Goal: Communication & Community: Answer question/provide support

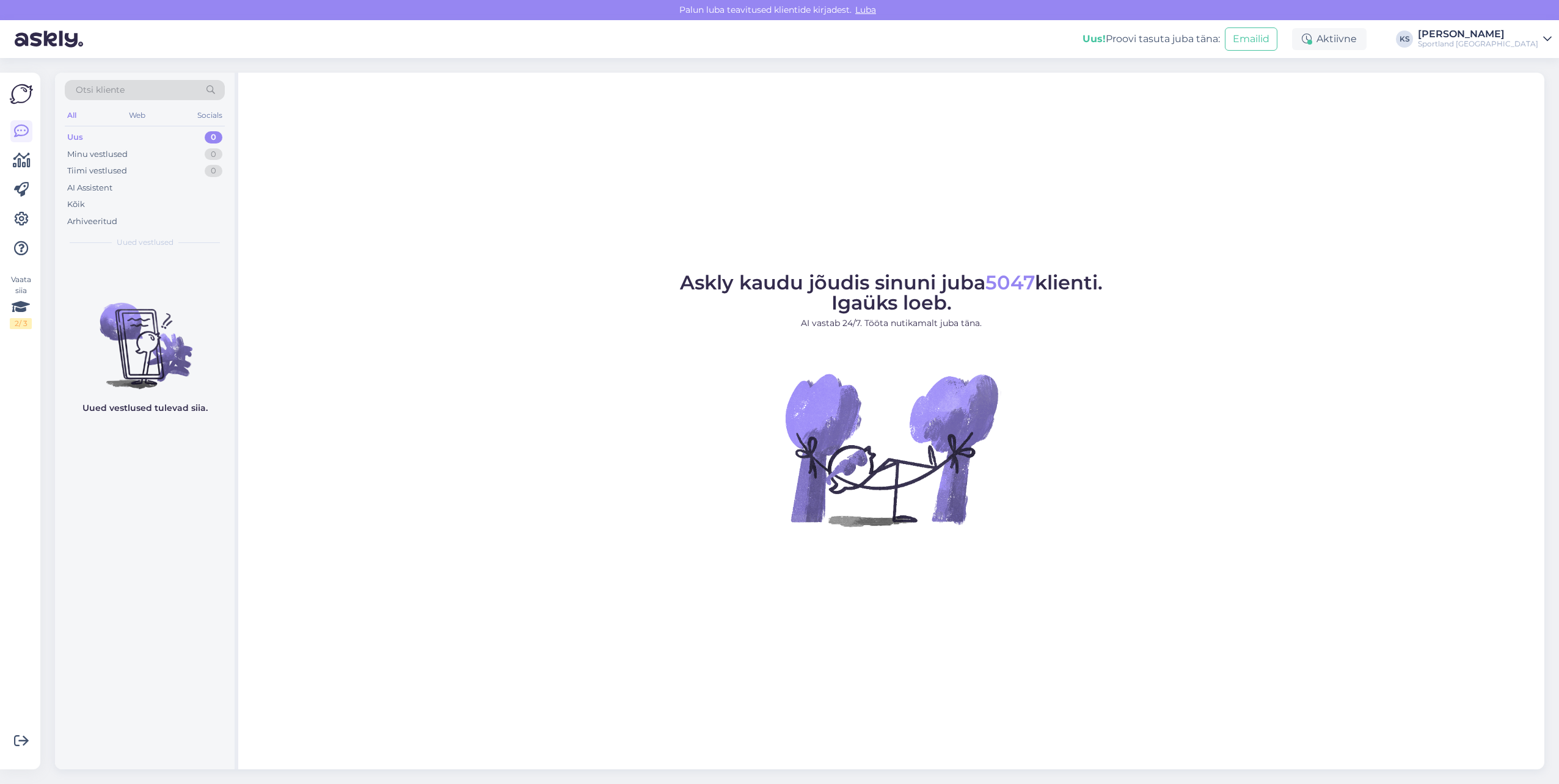
click at [1533, 39] on div "[PERSON_NAME]" at bounding box center [1478, 34] width 120 height 10
click at [1536, 89] on button "Ava" at bounding box center [1528, 94] width 27 height 19
click at [1506, 34] on div "[PERSON_NAME]" at bounding box center [1478, 34] width 120 height 10
click at [1526, 65] on button "Ava" at bounding box center [1528, 68] width 27 height 19
click at [1527, 70] on div "Otsi kliente All Web Socials Uus 0 Minu vestlused 0 Tiimi vestlused 0 AI Assist…" at bounding box center [803, 421] width 1511 height 726
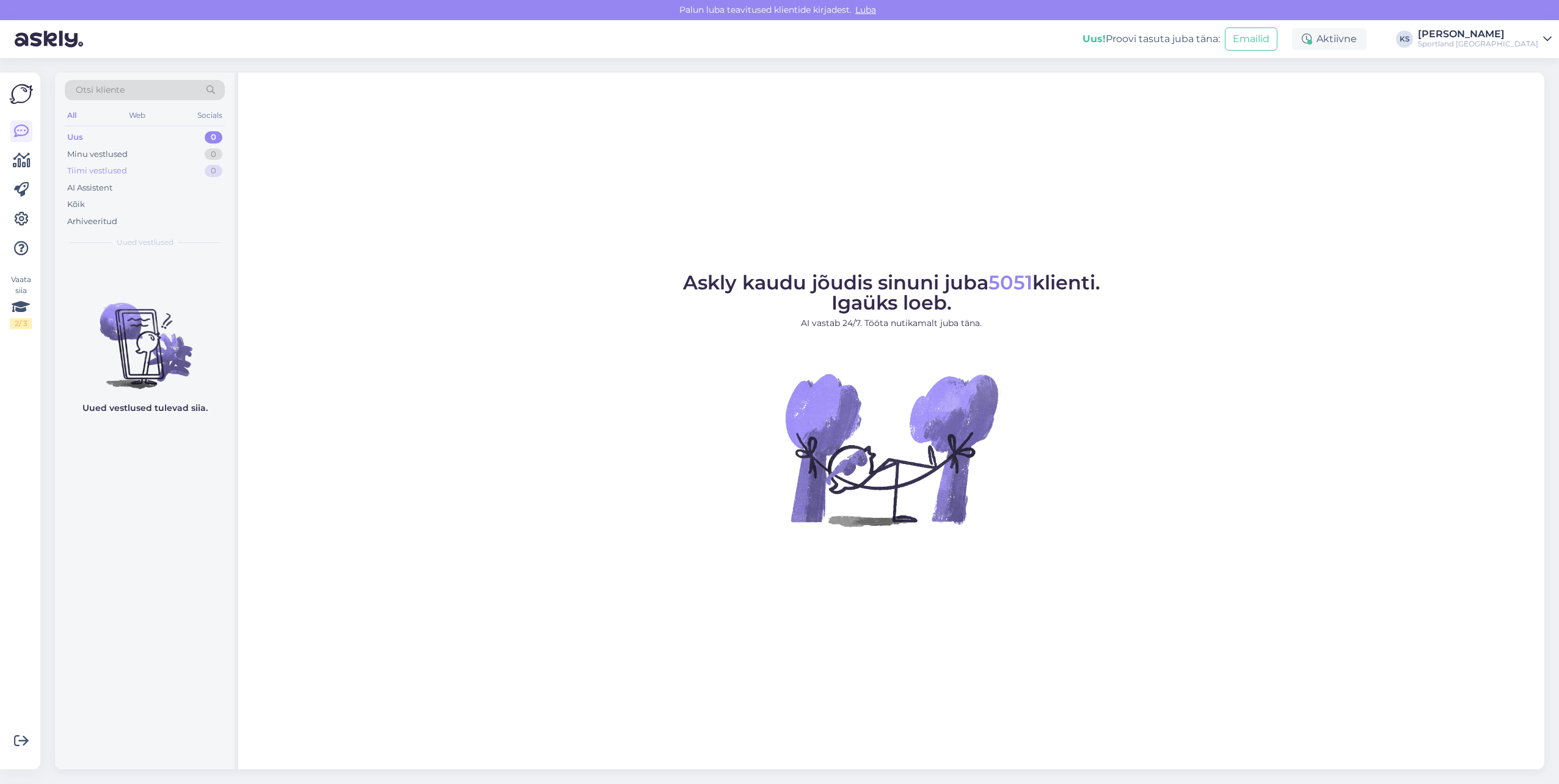
drag, startPoint x: 180, startPoint y: 163, endPoint x: 164, endPoint y: 167, distance: 16.5
click at [180, 163] on div "Tiimi vestlused 0" at bounding box center [145, 171] width 160 height 17
click at [175, 135] on div "Uus 1" at bounding box center [145, 137] width 160 height 17
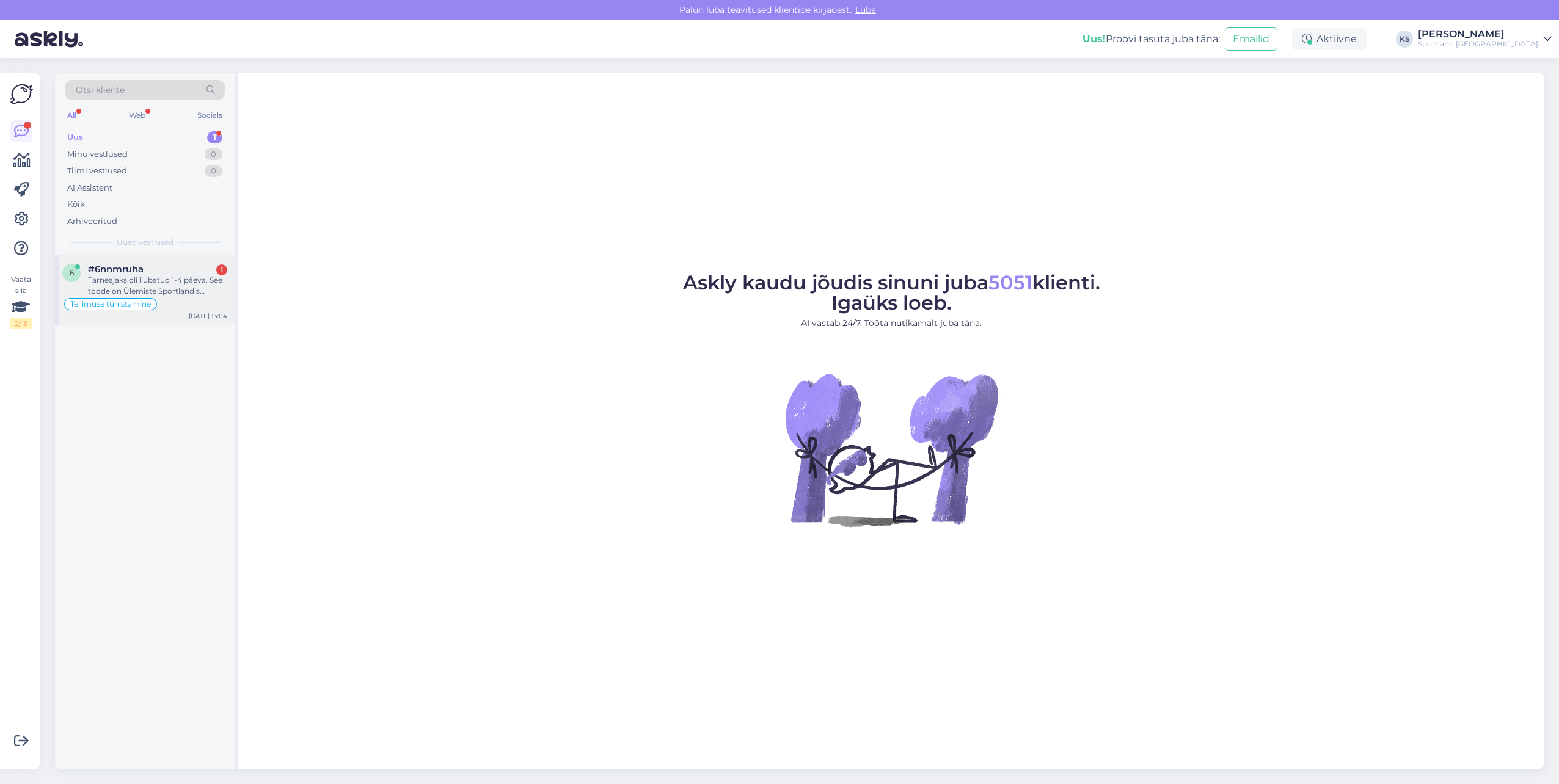
click at [178, 285] on div "Tarneajaks oli liubatud 1-4 päeva. See toode on Ülemiste Sportlandis olemas. Mi…" at bounding box center [158, 286] width 139 height 22
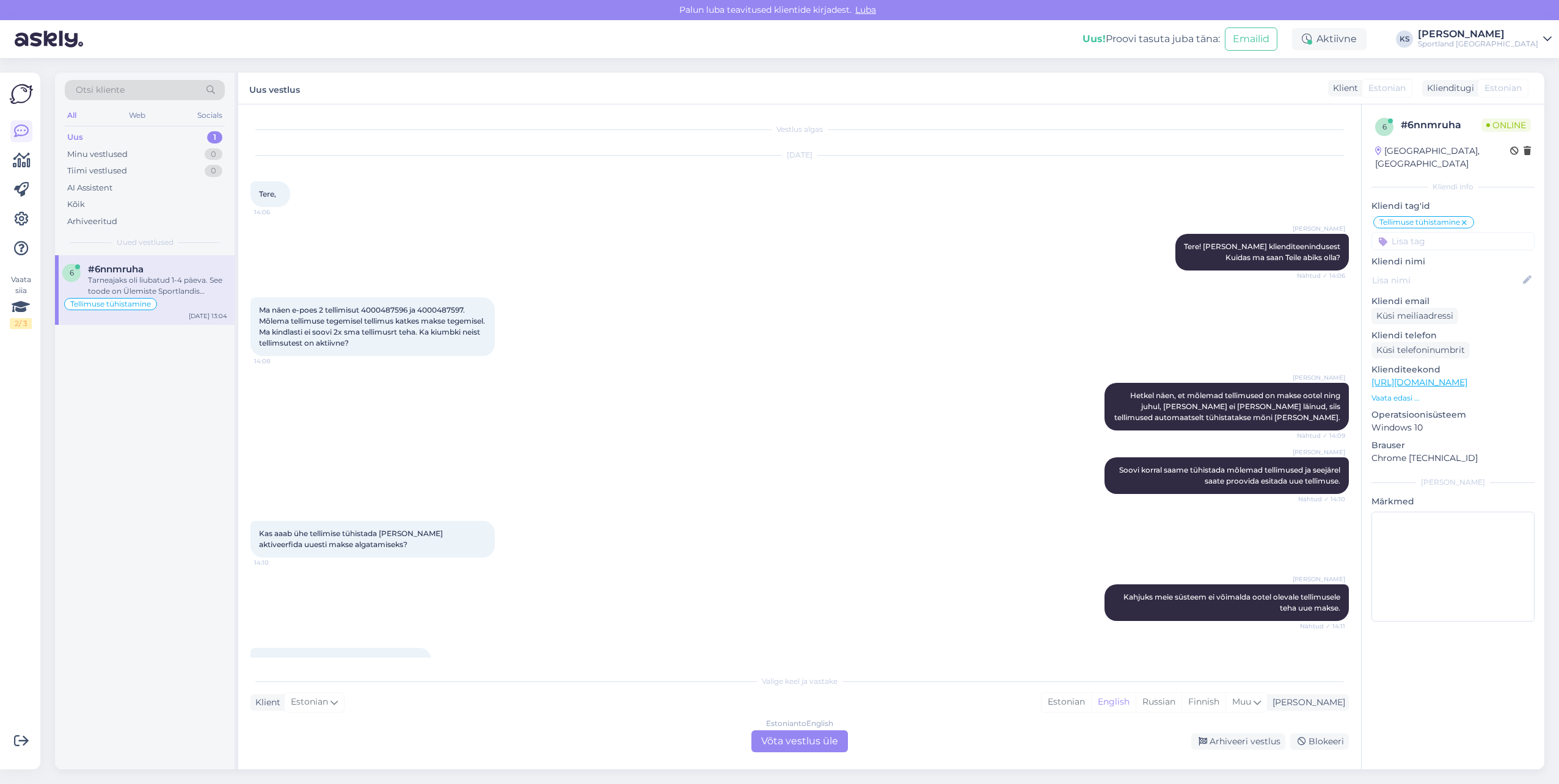
scroll to position [1397, 0]
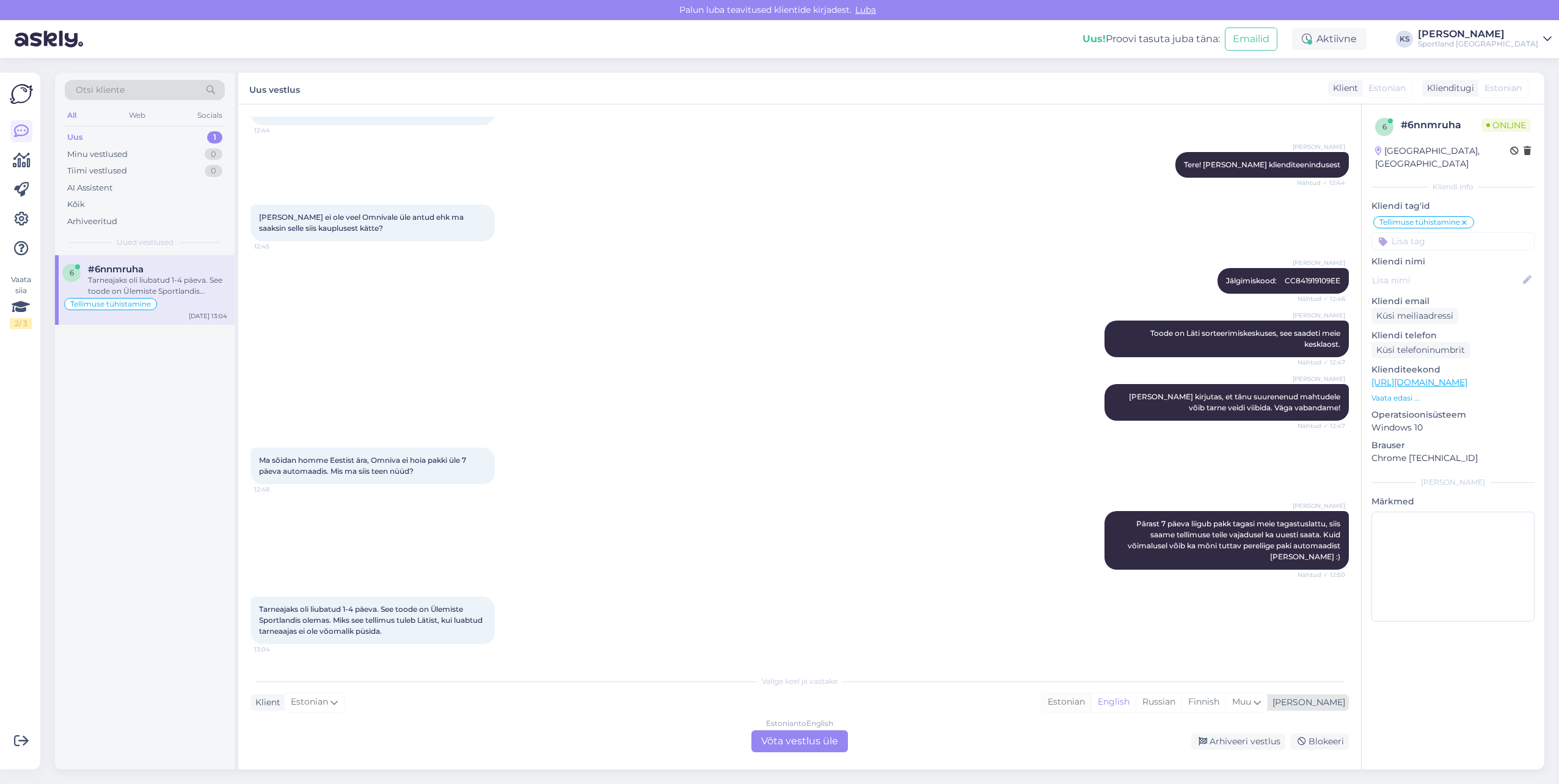
click at [1091, 707] on div "Estonian" at bounding box center [1066, 702] width 50 height 18
click at [836, 738] on div "Estonian to Estonian Võta vestlus üle" at bounding box center [800, 741] width 97 height 22
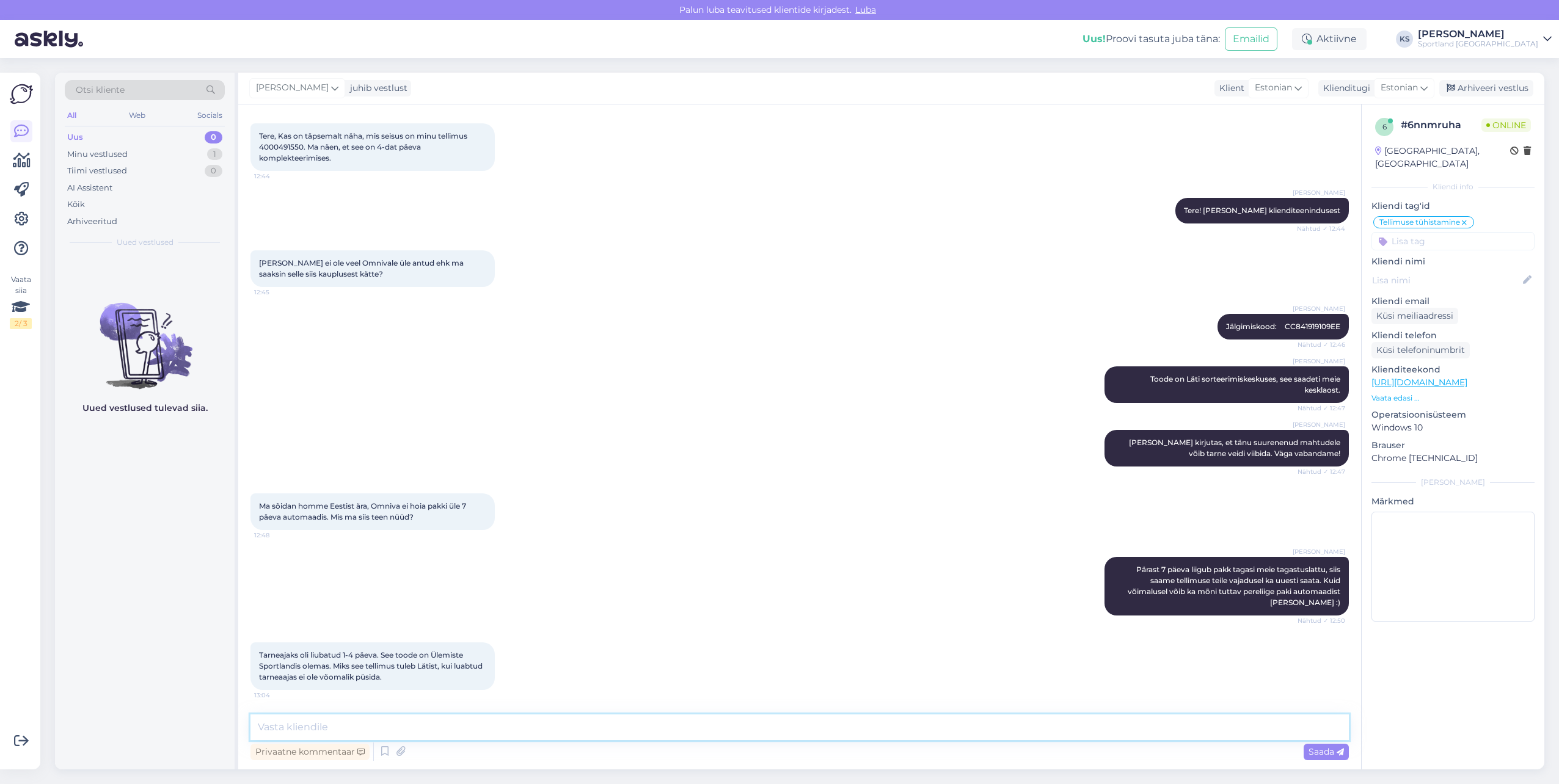
click at [451, 735] on textarea at bounding box center [800, 727] width 1099 height 26
type textarea "Y"
type textarea "t"
type textarea "Tere"
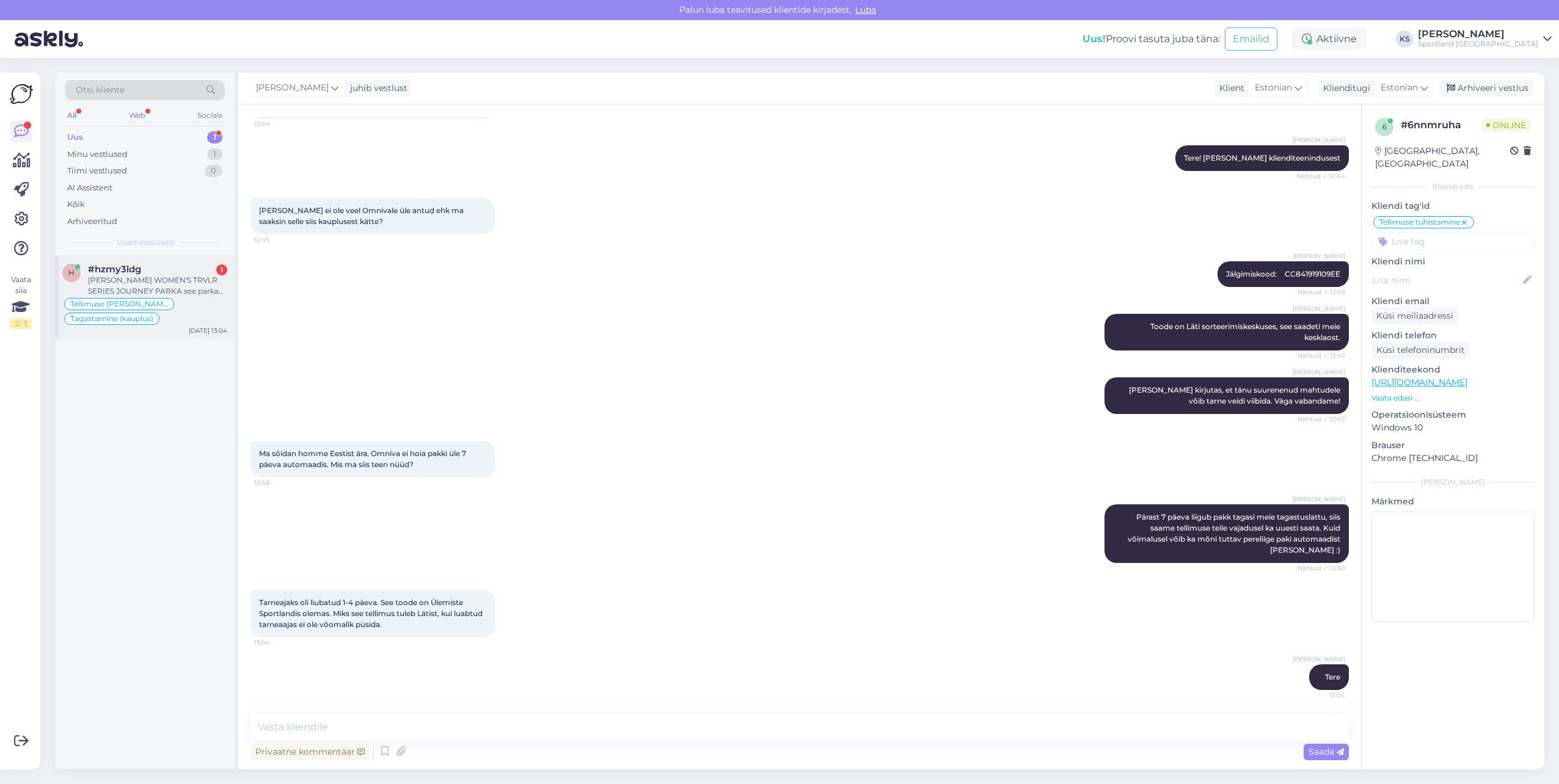
click at [150, 269] on div "#hzmy3ldg 1" at bounding box center [158, 269] width 139 height 11
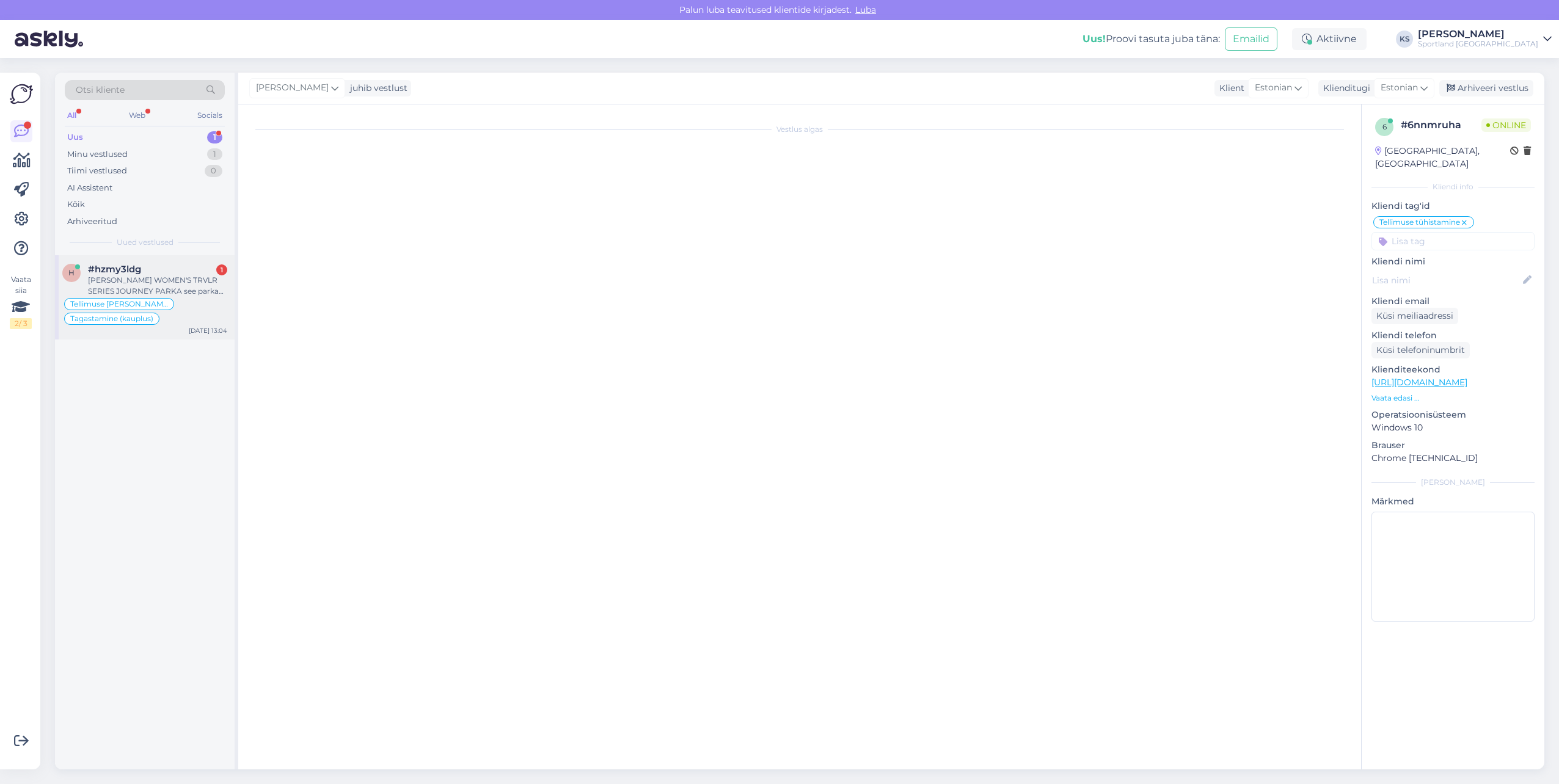
scroll to position [586, 0]
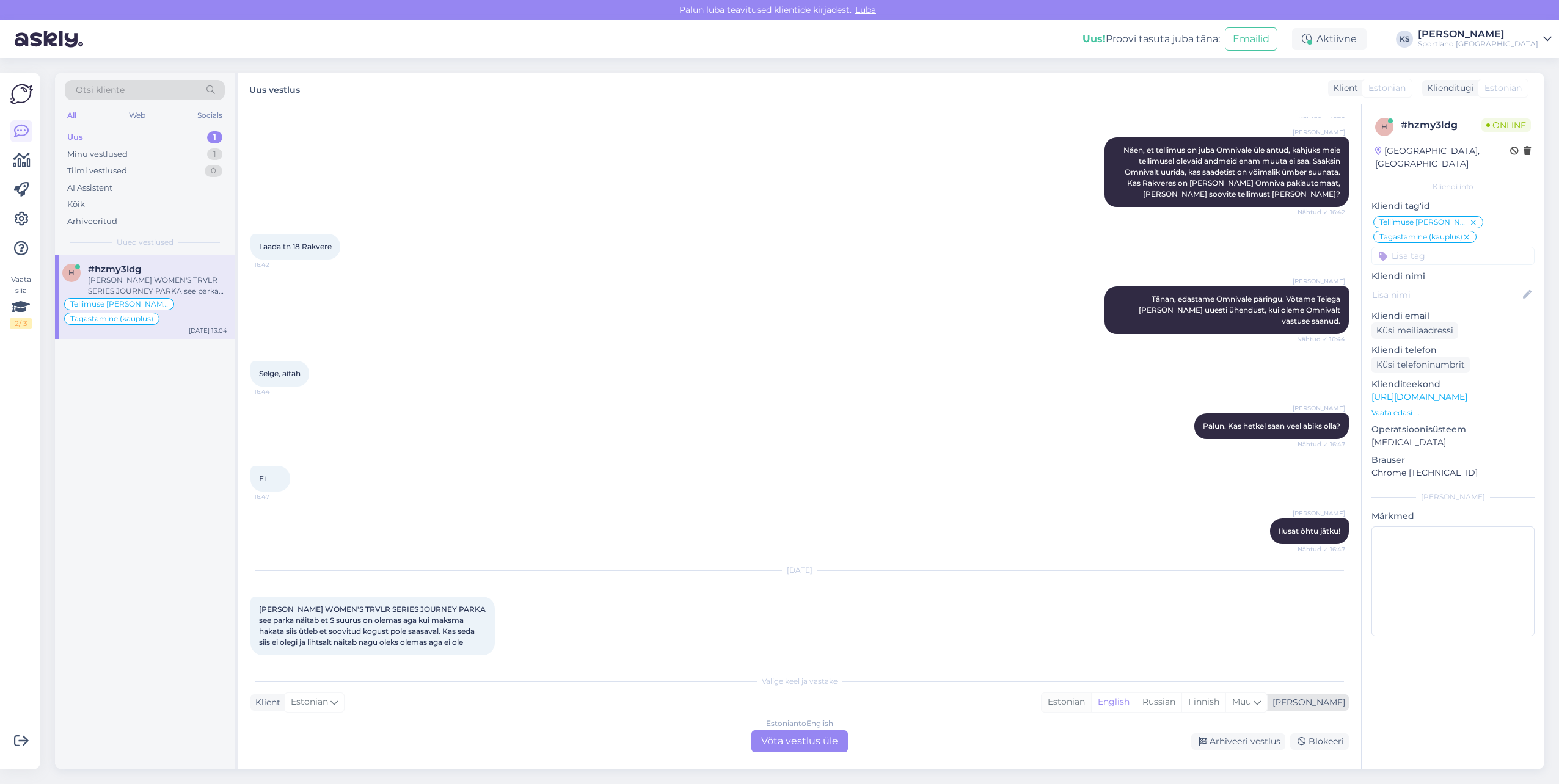
click at [1091, 700] on div "Estonian" at bounding box center [1066, 702] width 50 height 18
drag, startPoint x: 772, startPoint y: 739, endPoint x: 781, endPoint y: 739, distance: 9.0
click at [773, 739] on div "Estonian to Estonian Võta vestlus üle" at bounding box center [800, 741] width 97 height 22
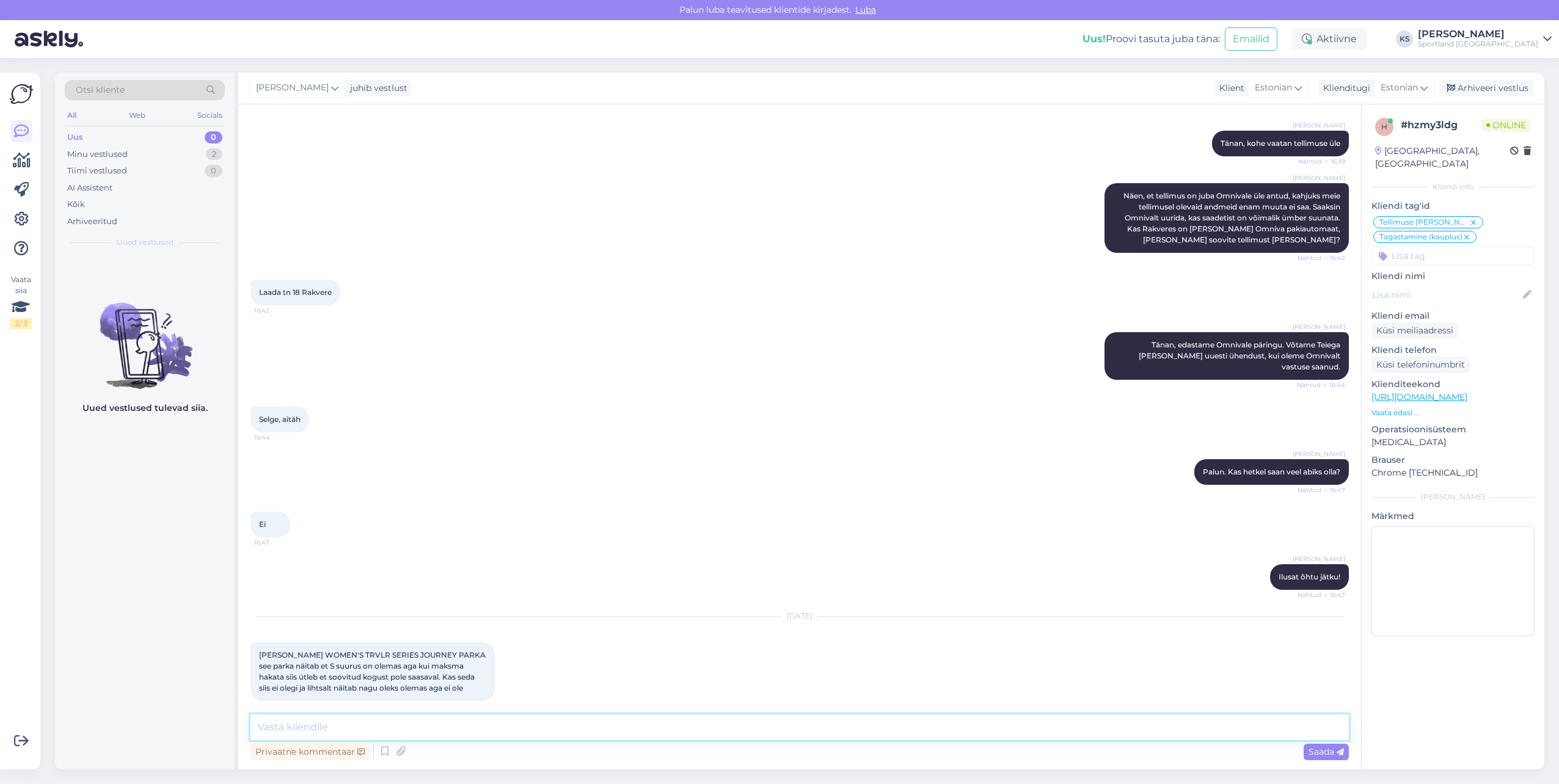
click at [790, 736] on textarea at bounding box center [800, 727] width 1099 height 26
type textarea "Tere! [PERSON_NAME] klienditeenindusest"
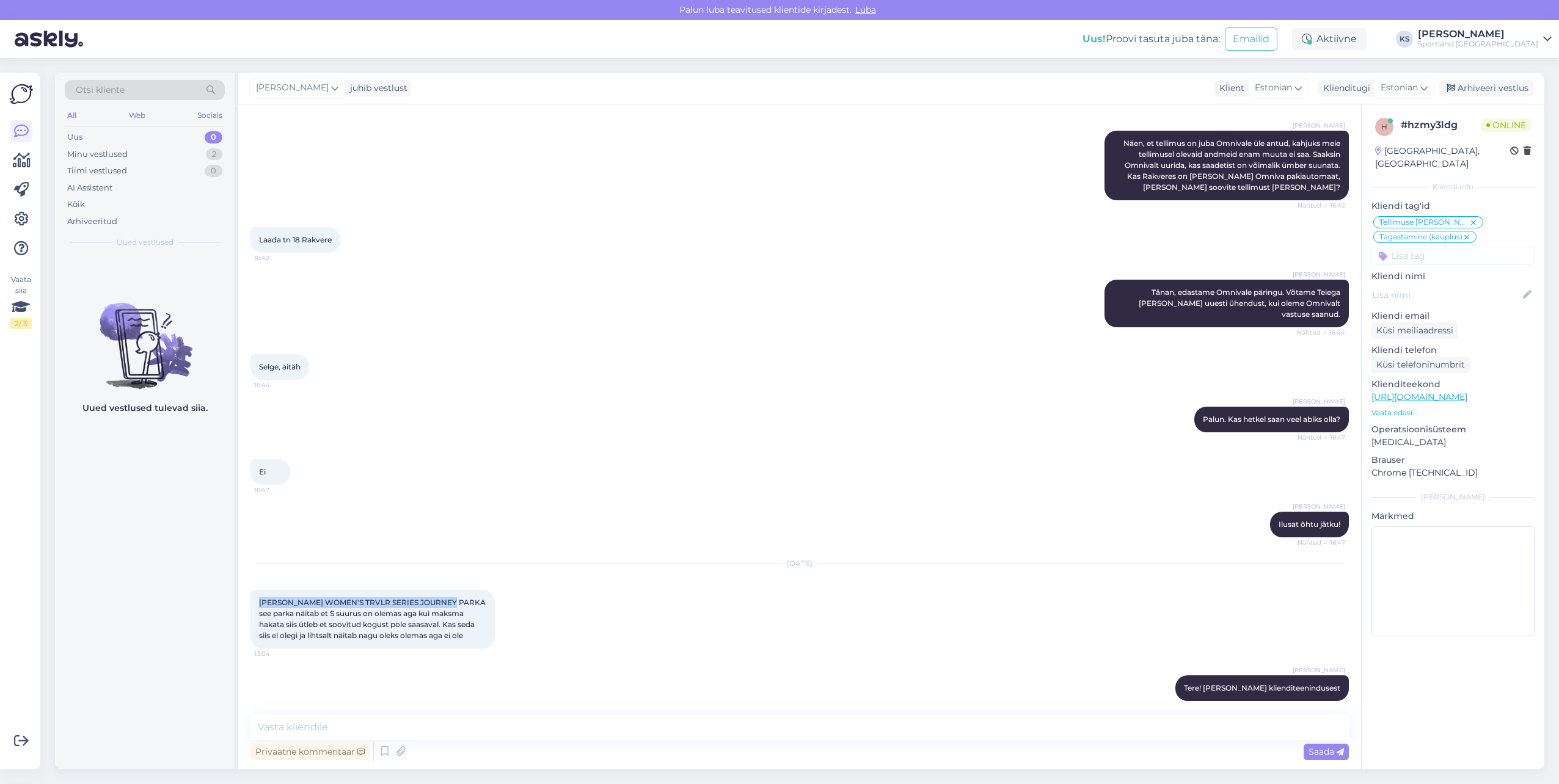
drag, startPoint x: 449, startPoint y: 588, endPoint x: 247, endPoint y: 590, distance: 202.0
click at [247, 590] on div "Vestlus algas [DATE] Kui ma ostsin poedt kohapealt toote siis kas ma [PERSON_NA…" at bounding box center [799, 436] width 1122 height 665
copy span "[PERSON_NAME] WOMEN'S TRVLR SERIES JOURNEY PARKA"
click at [1424, 391] on link "[URL][DOMAIN_NAME]" at bounding box center [1419, 397] width 96 height 11
drag, startPoint x: 505, startPoint y: 730, endPoint x: 752, endPoint y: 778, distance: 251.6
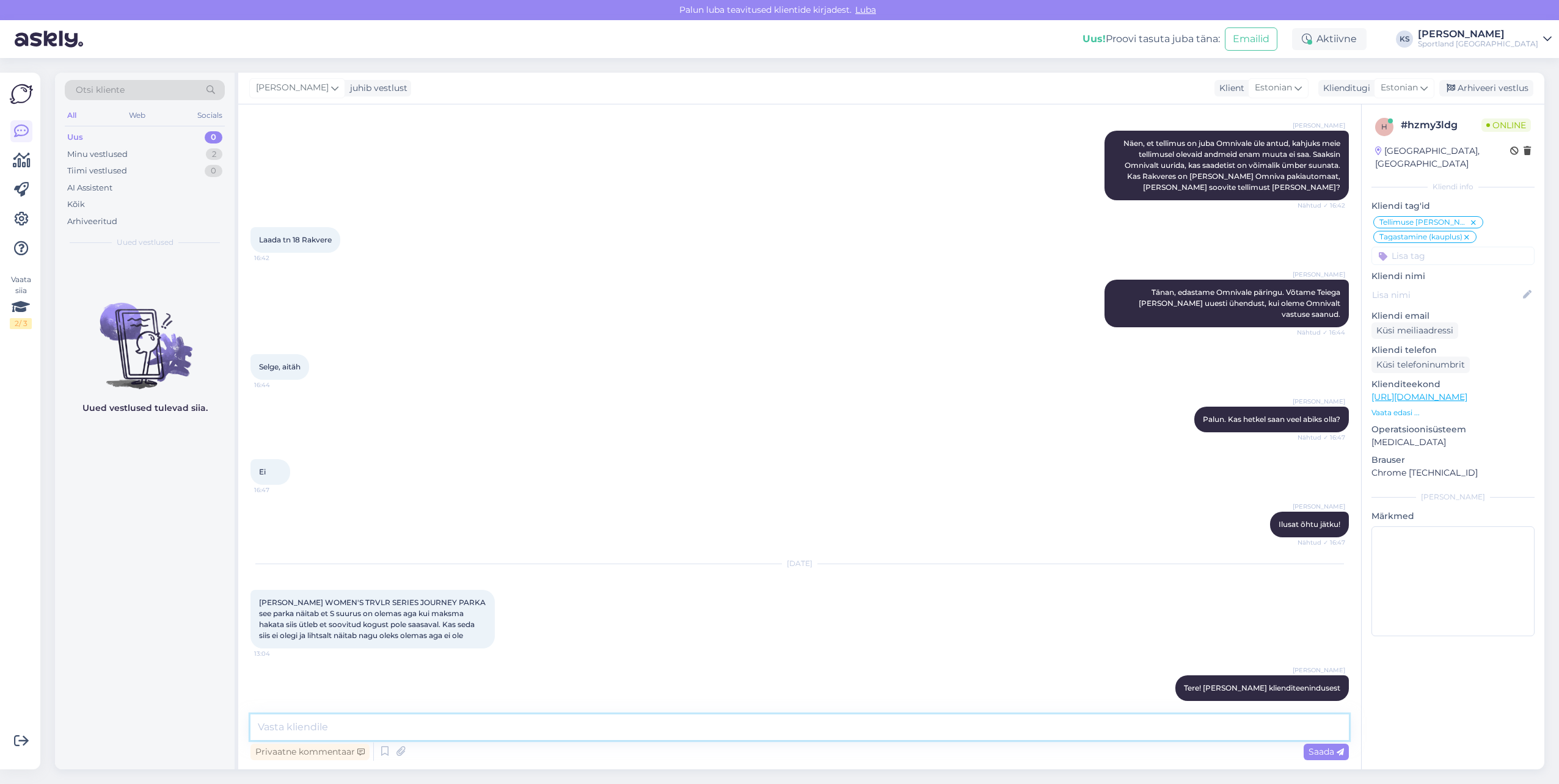
click at [509, 730] on textarea at bounding box center [800, 727] width 1099 height 26
type textarea "Kohe kontrollin saadavust"
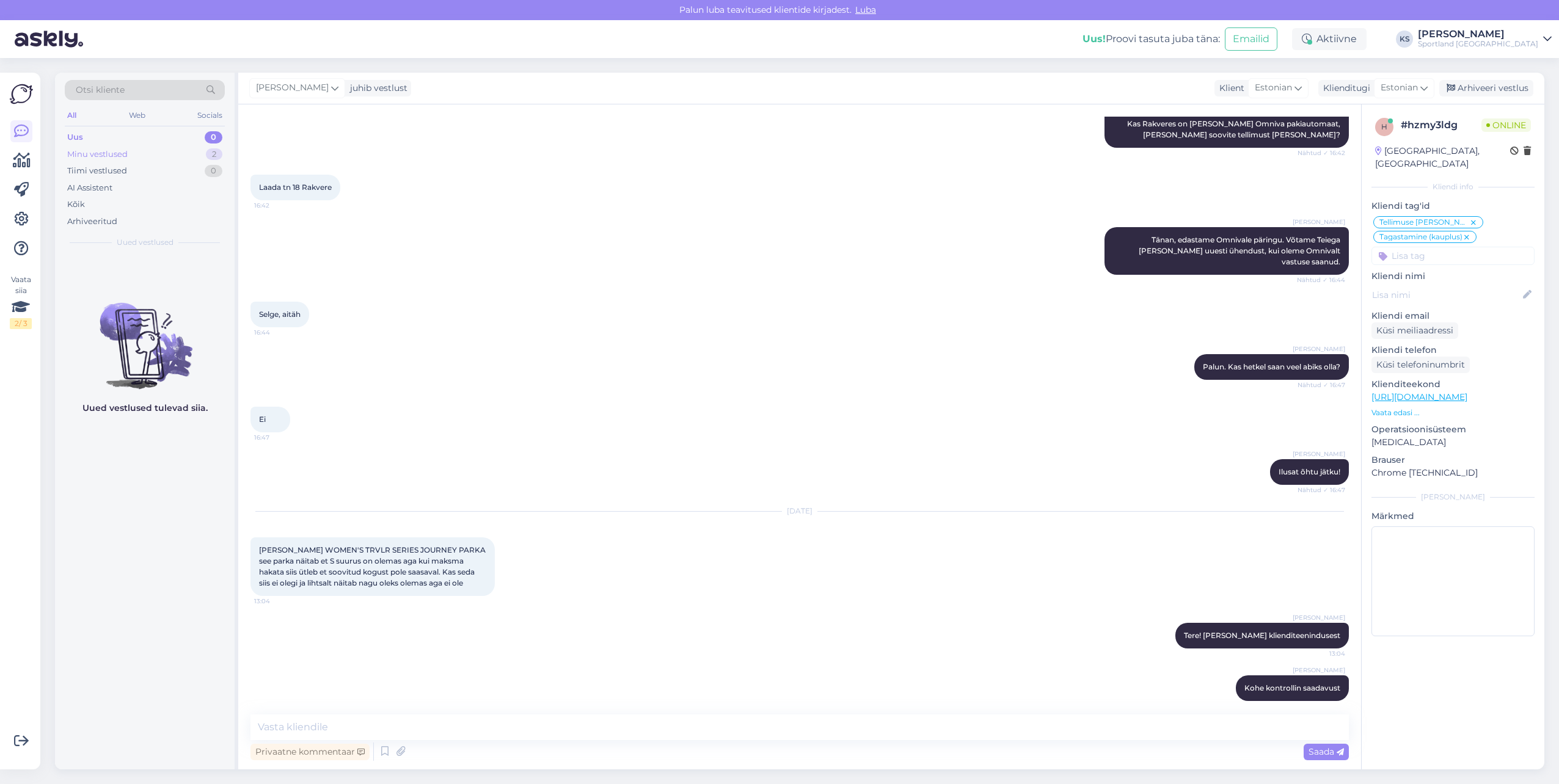
click at [178, 152] on div "Minu vestlused 2" at bounding box center [145, 154] width 160 height 17
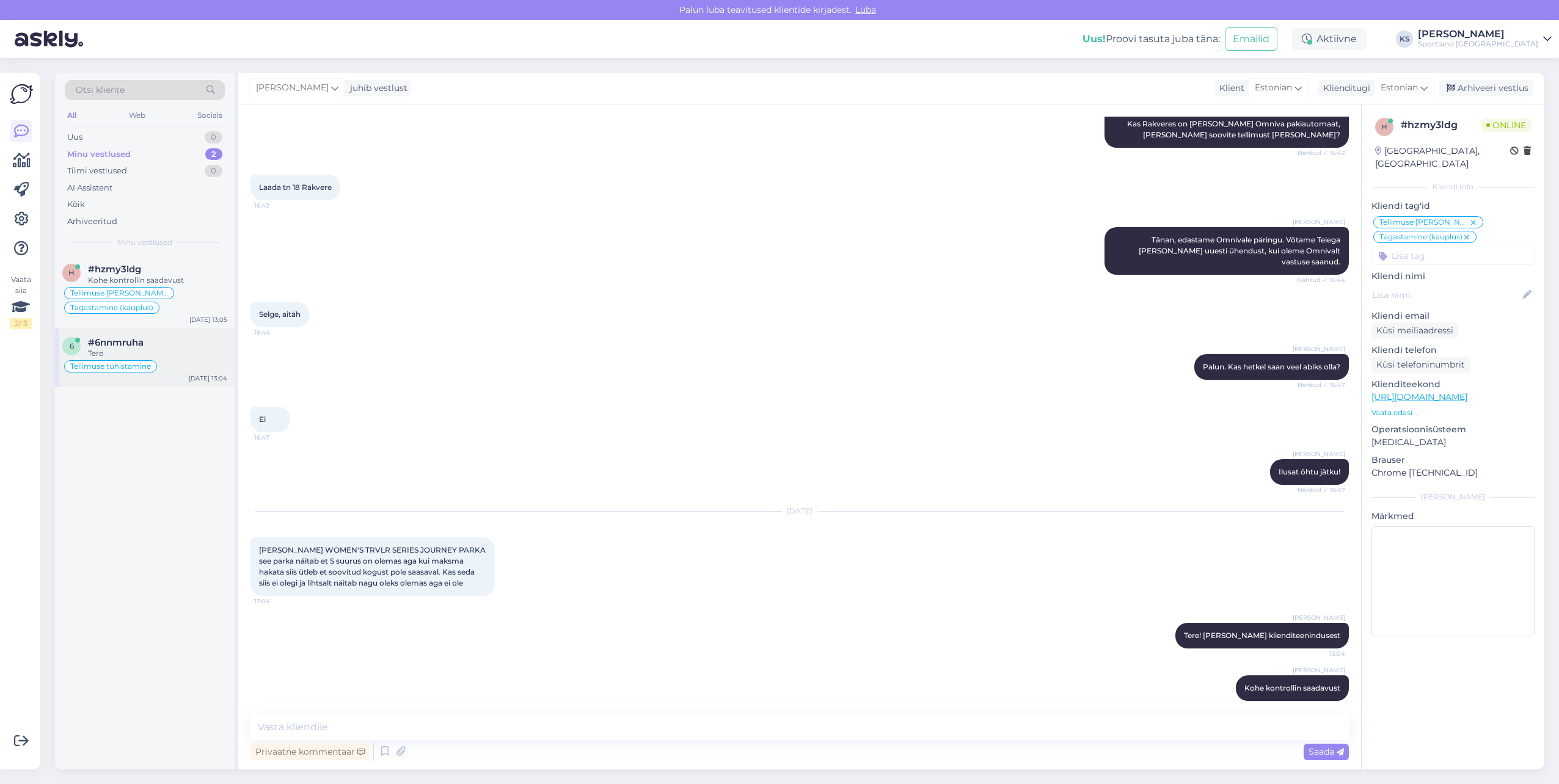
click at [200, 348] on div "Tere" at bounding box center [158, 353] width 139 height 11
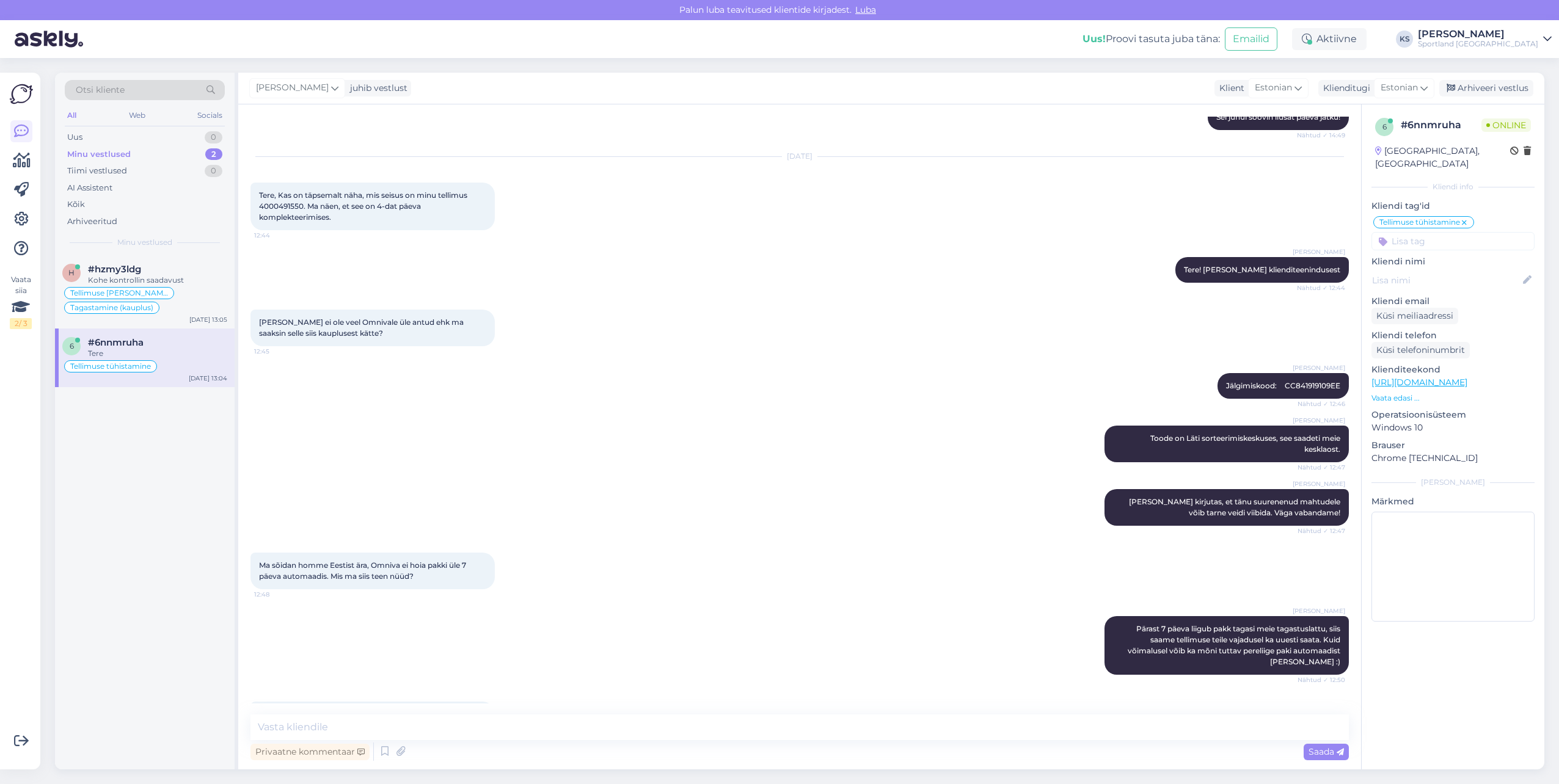
scroll to position [1282, 0]
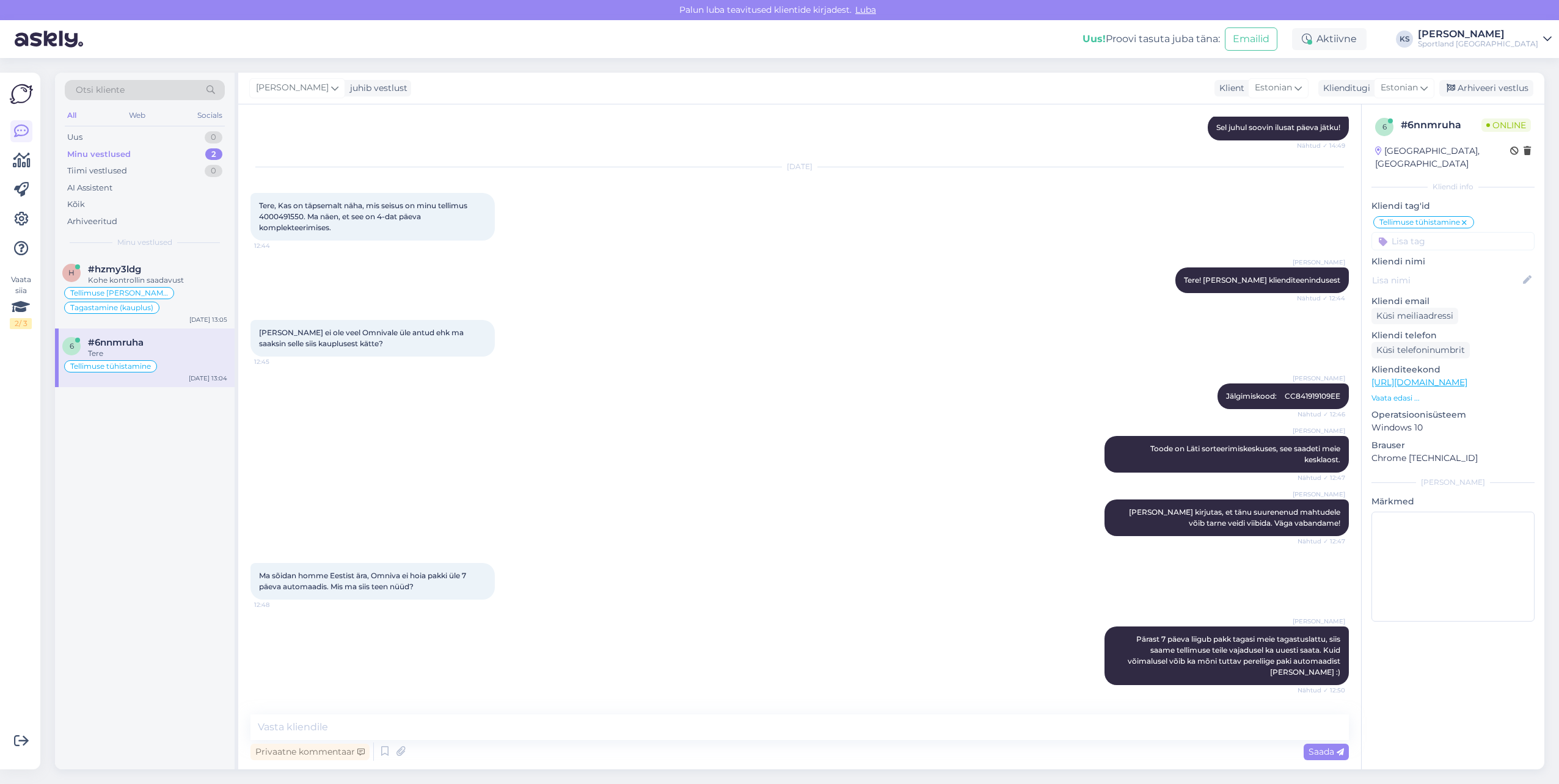
click at [292, 218] on span "Tere, Kas on täpsemalt näha, mis seisus on minu tellimus 4000491550. Ma näen, e…" at bounding box center [364, 216] width 210 height 31
copy span "4000491550"
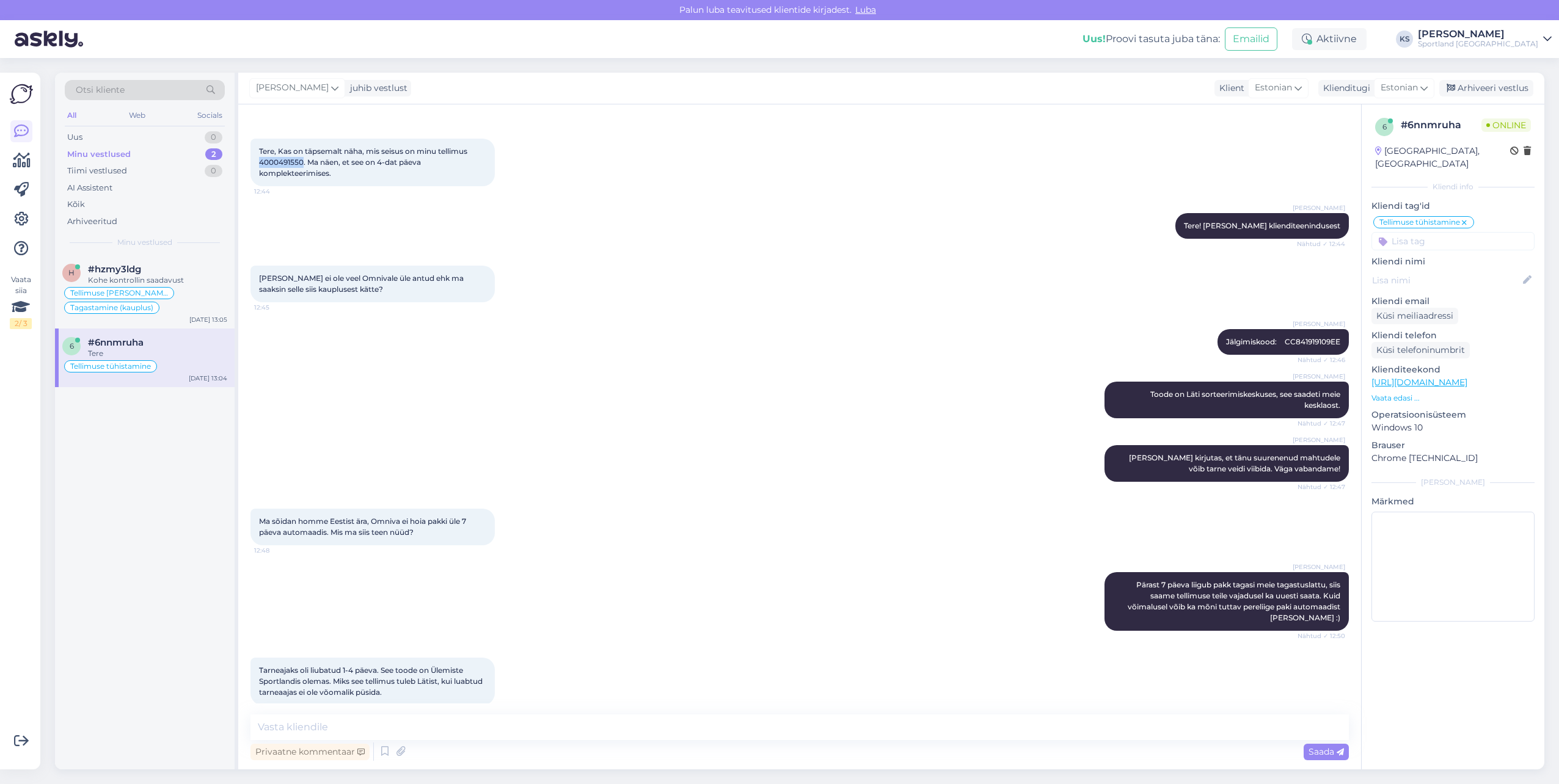
scroll to position [1404, 0]
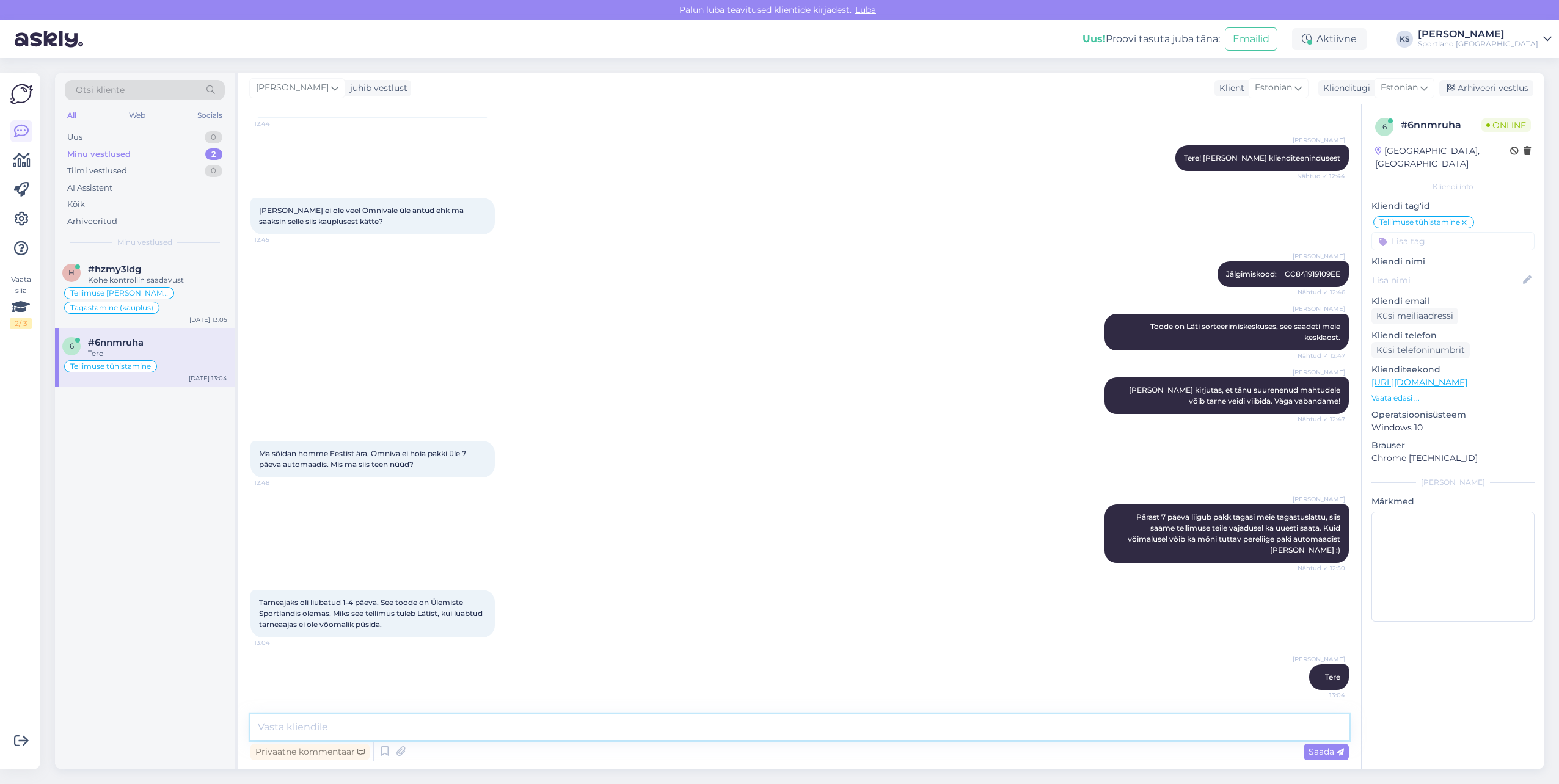
click at [424, 729] on textarea at bounding box center [800, 727] width 1099 height 26
paste textarea "CC841919109EE"
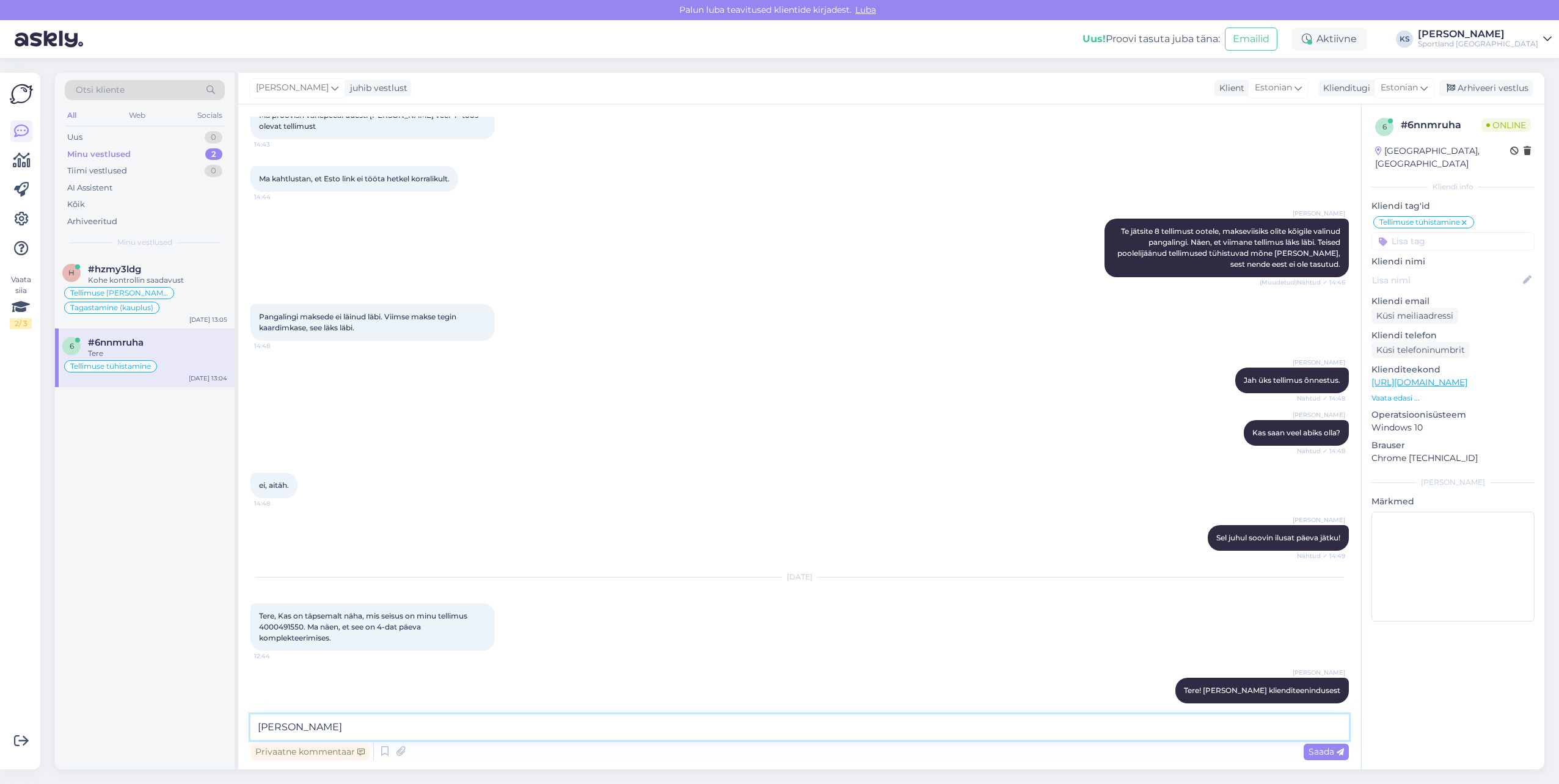
scroll to position [976, 0]
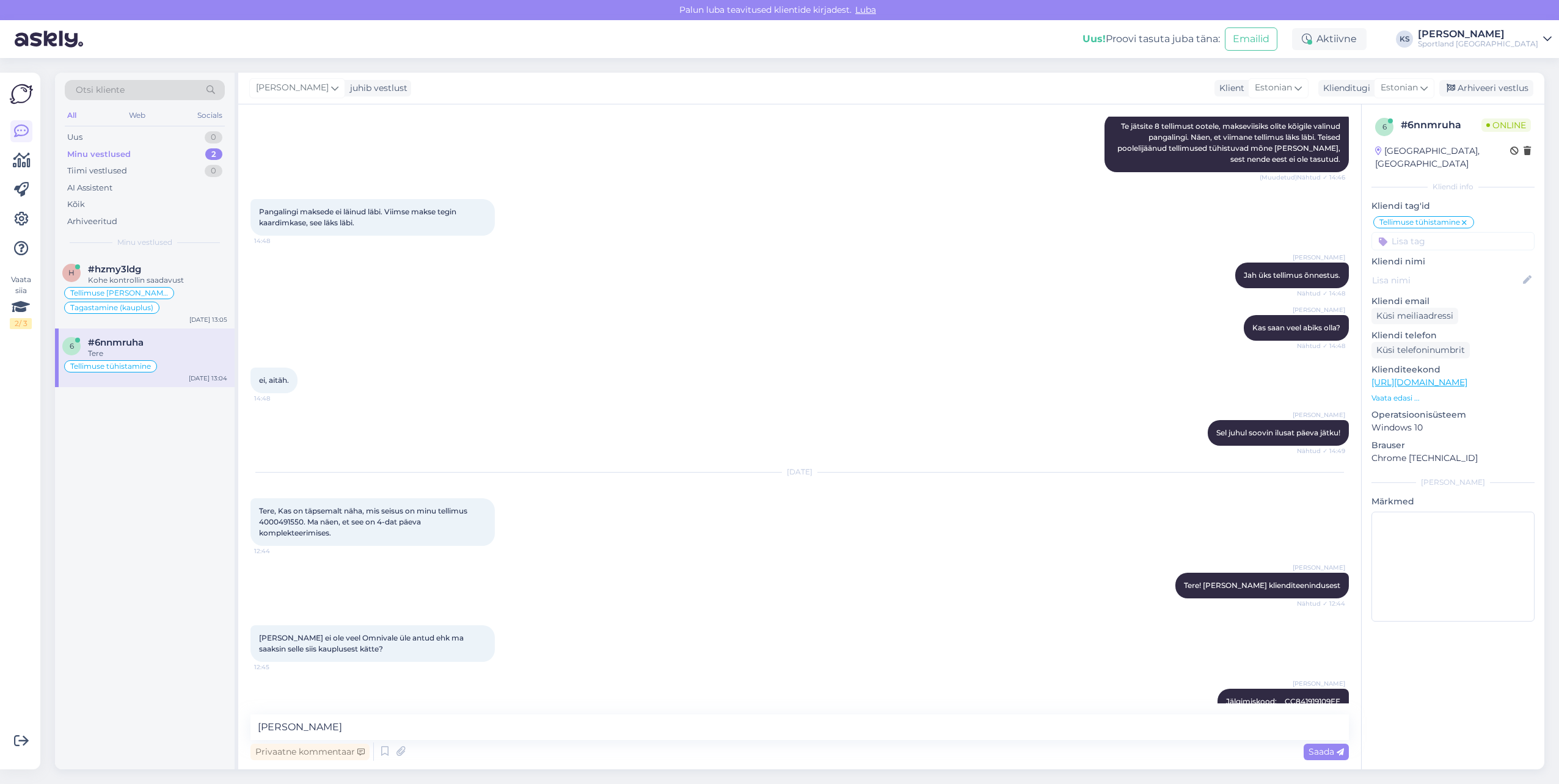
click at [287, 516] on div "Tere, Kas on täpsemalt näha, mis seisus on minu tellimus 4000491550. Ma näen, e…" at bounding box center [372, 522] width 244 height 48
click at [288, 518] on span "Tere, Kas on täpsemalt näha, mis seisus on minu tellimus 4000491550. Ma näen, e…" at bounding box center [364, 521] width 210 height 31
copy span "4000491550"
click at [373, 733] on textarea "[PERSON_NAME]" at bounding box center [800, 727] width 1099 height 26
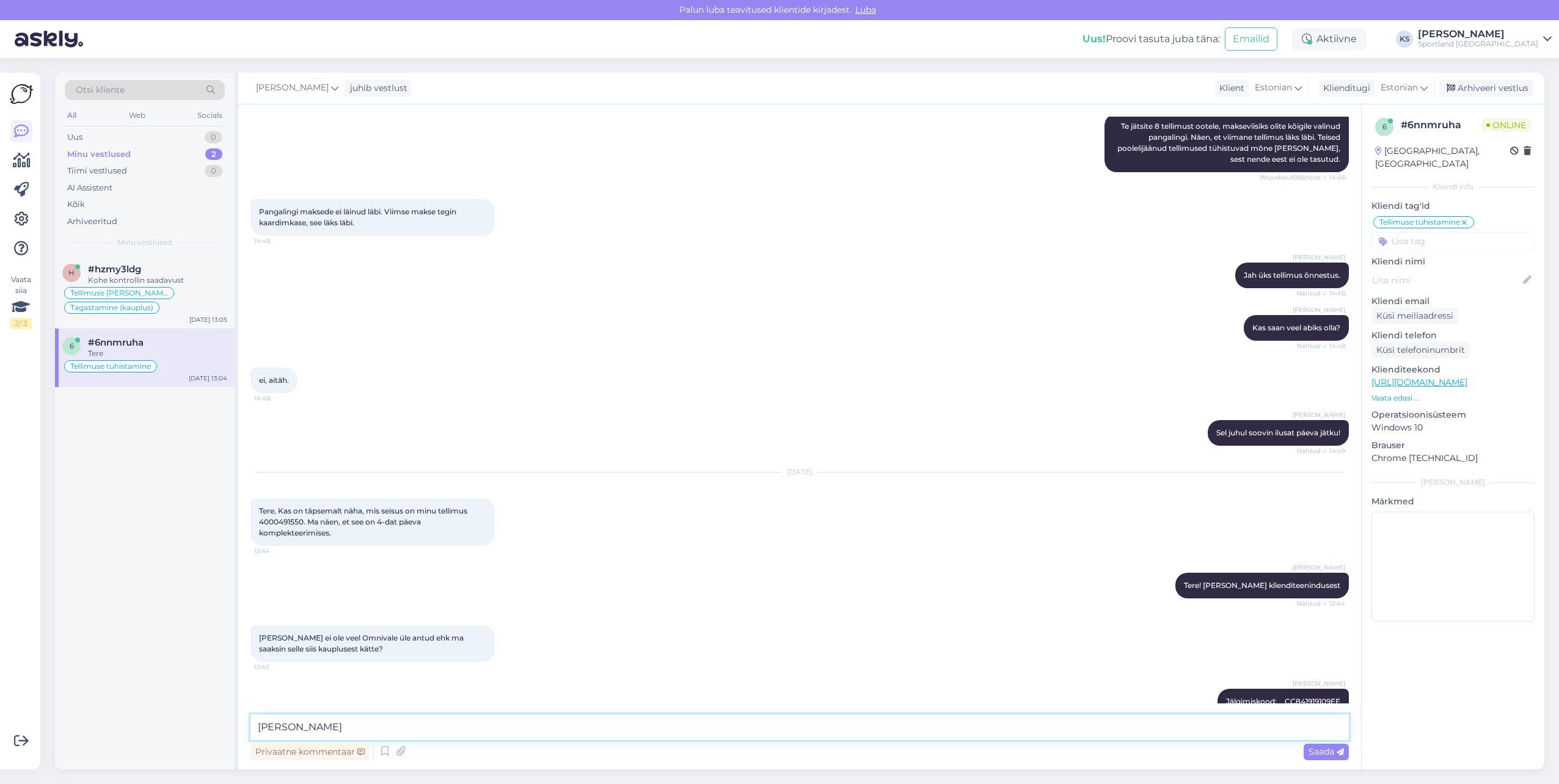
paste textarea "4000491550"
click at [454, 725] on textarea "Teie tellimus 4000491550 oli esitatud 09.09" at bounding box center [800, 727] width 1099 height 26
click at [491, 715] on textarea "Teie tellimus 4000491550 oli esitatud 08.09" at bounding box center [800, 727] width 1099 height 26
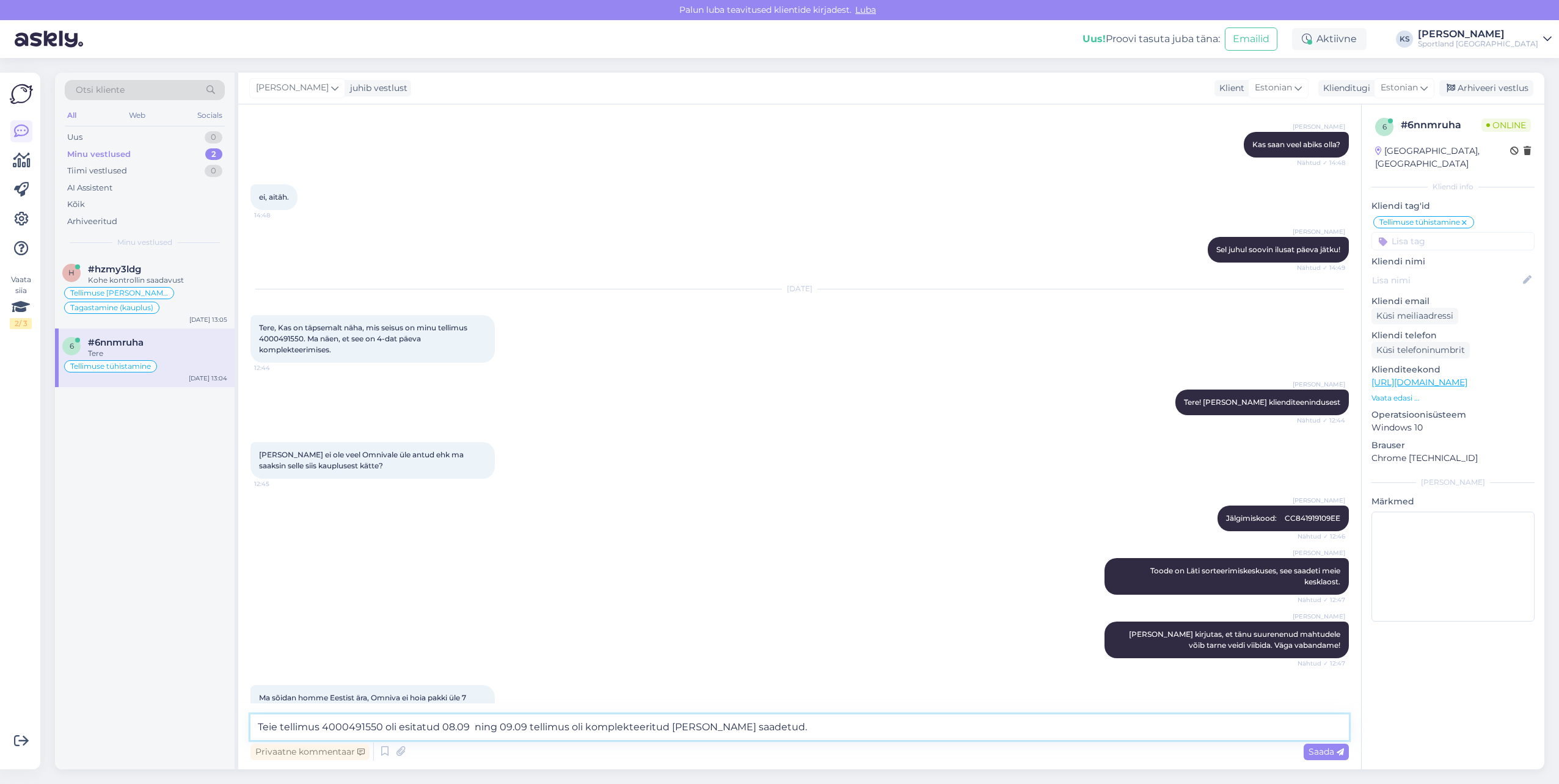
scroll to position [1404, 0]
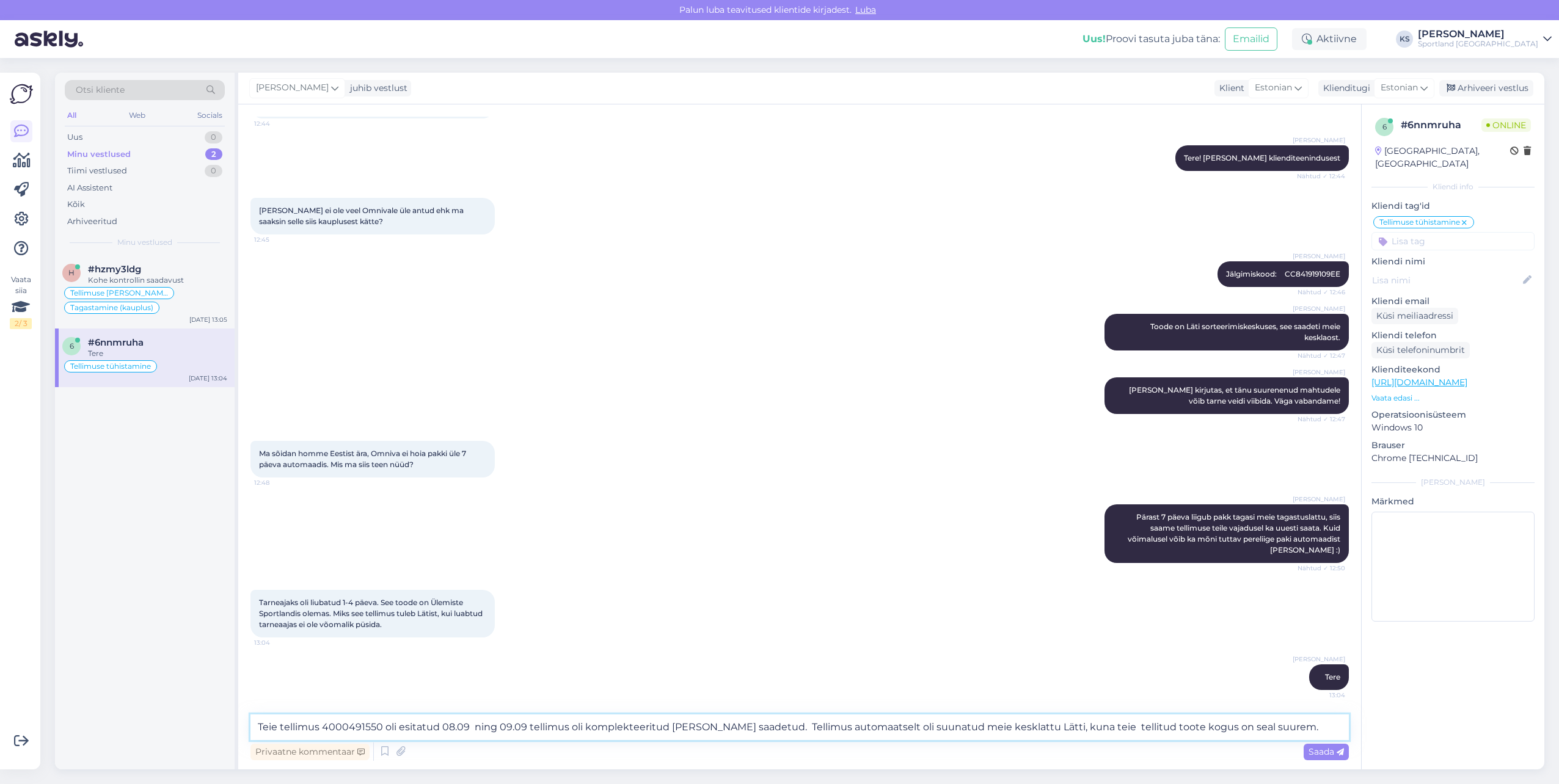
click at [1020, 729] on textarea "Teie tellimus 4000491550 oli esitatud 08.09 ning 09.09 tellimus oli komplekteer…" at bounding box center [800, 727] width 1099 height 26
drag, startPoint x: 1269, startPoint y: 723, endPoint x: 1019, endPoint y: 723, distance: 250.0
click at [1019, 723] on textarea "Teie tellimus 4000491550 oli esitatud 08.09 ning 09.09 tellimus oli komplekteer…" at bounding box center [800, 727] width 1099 height 26
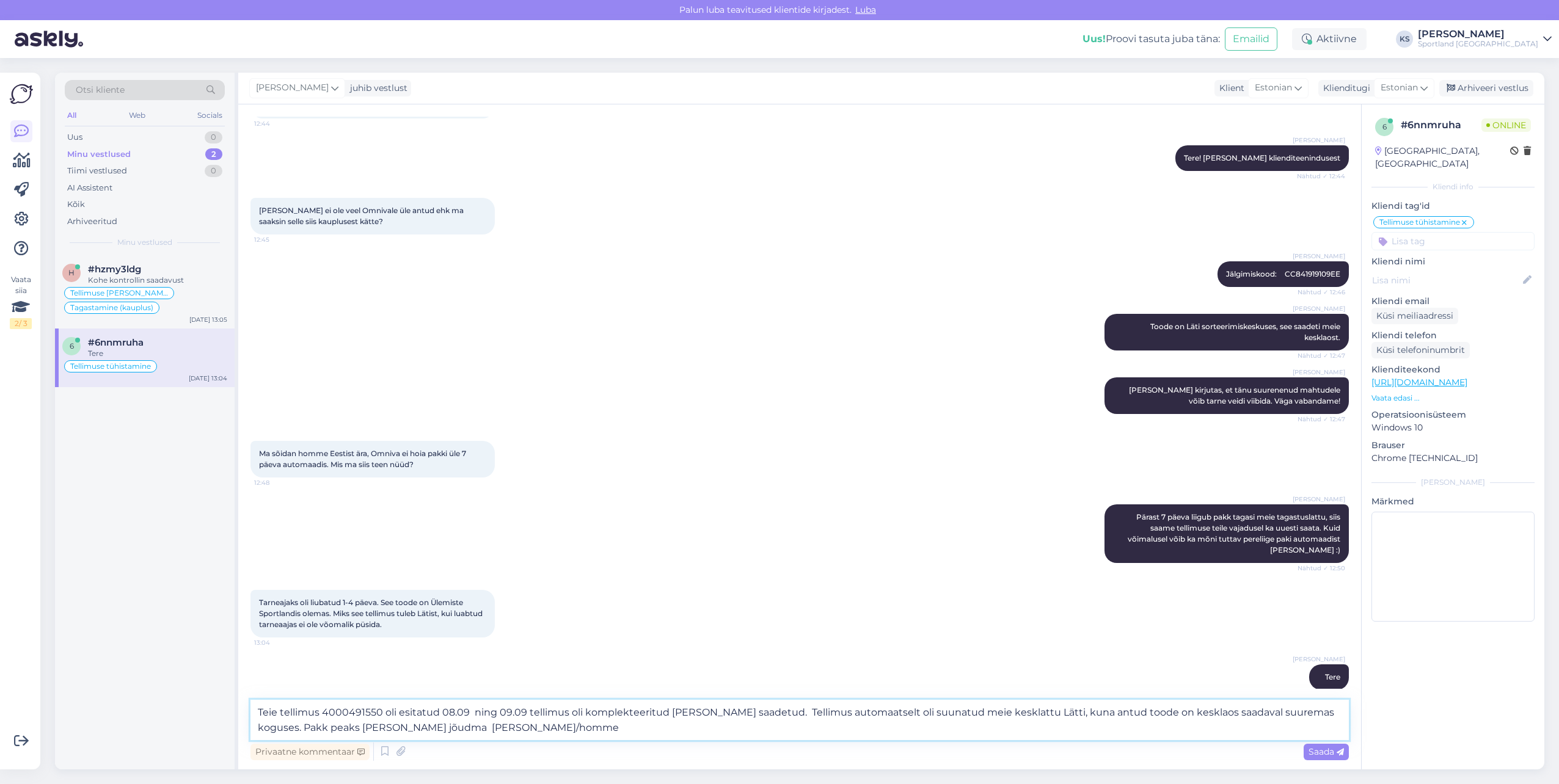
type textarea "Teie tellimus 4000491550 oli esitatud 08.09 ning 09.09 tellimus oli komplekteer…"
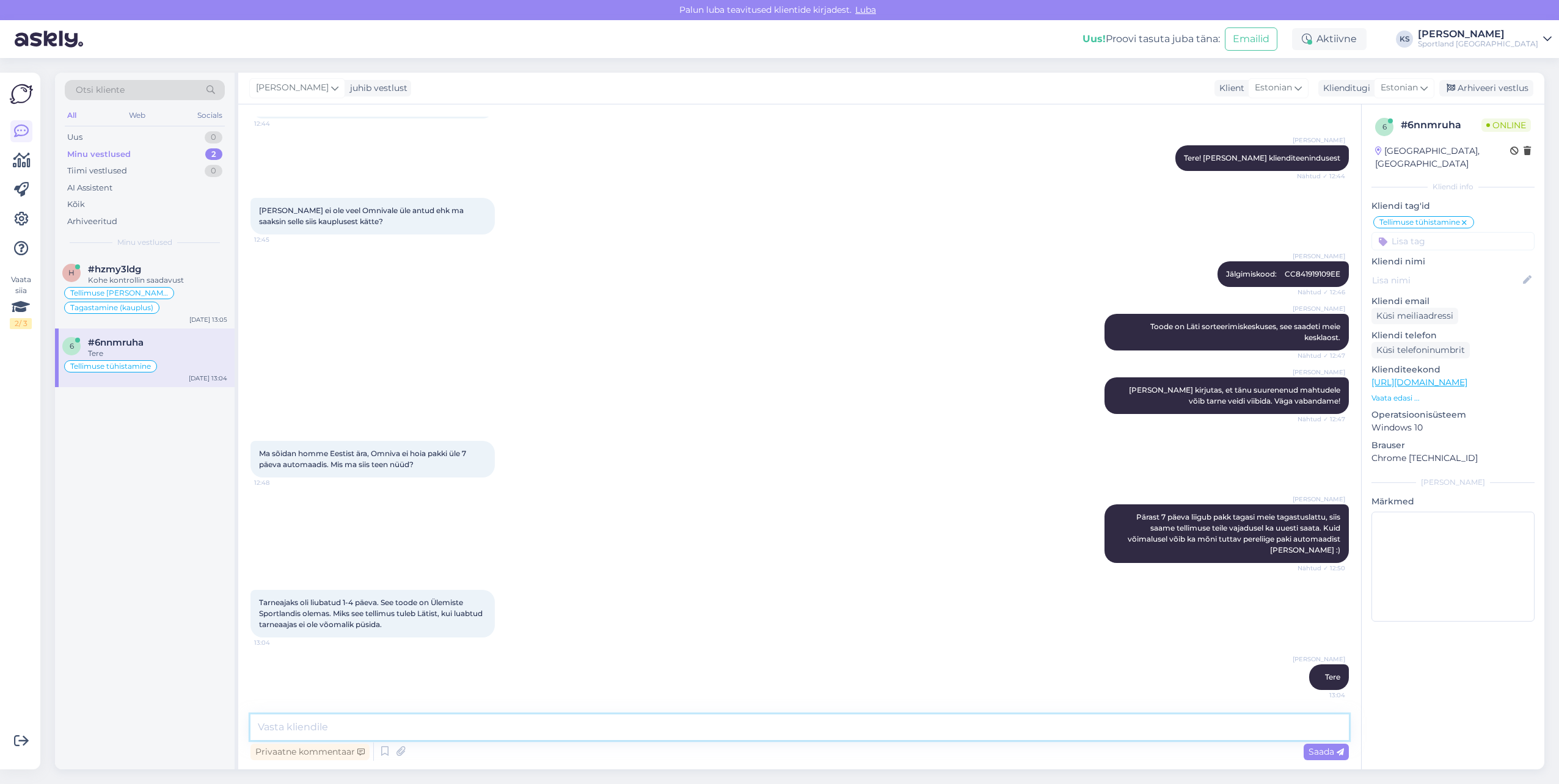
scroll to position [1500, 0]
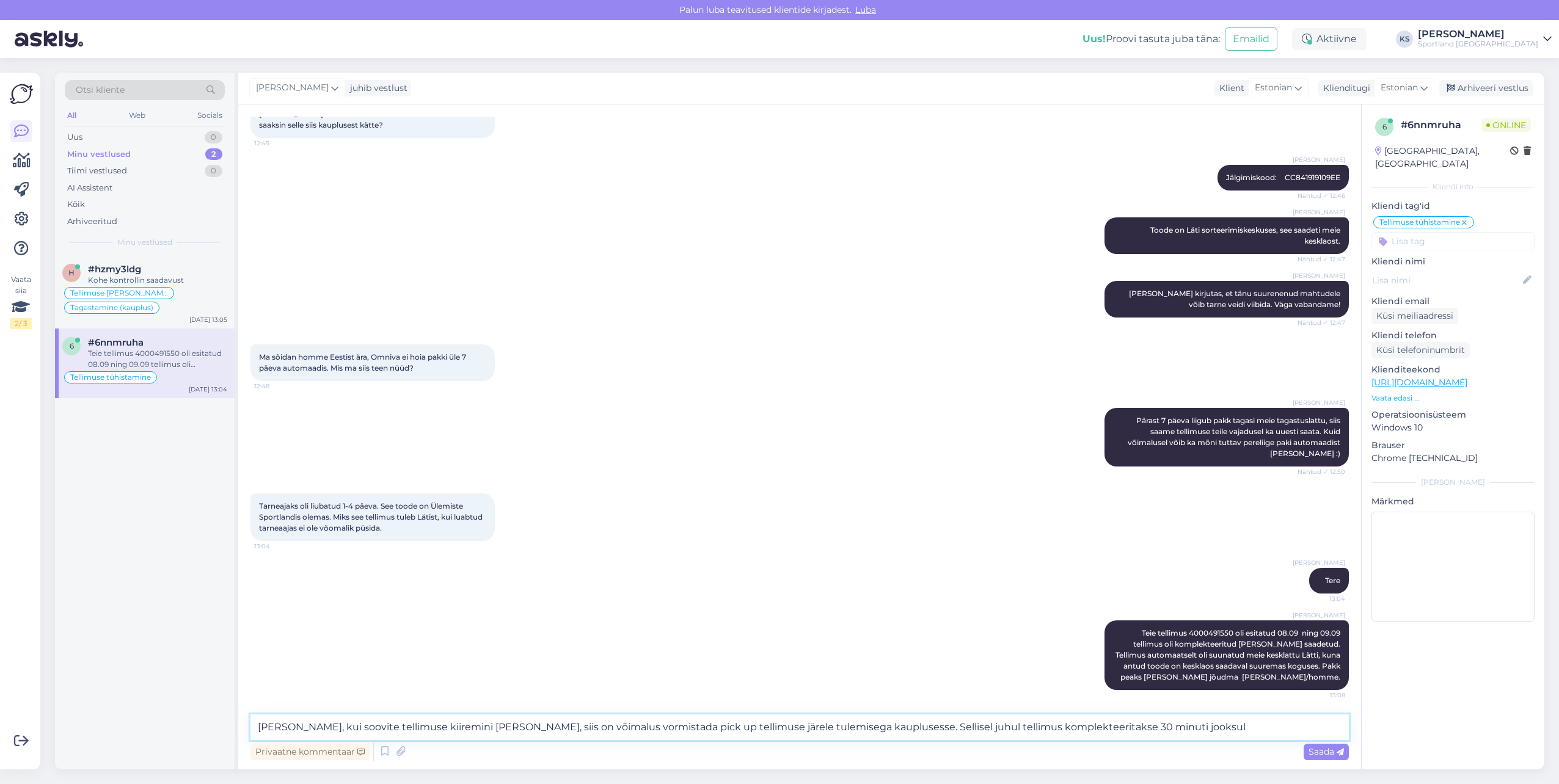
type textarea "[PERSON_NAME], kui soovite tellimuse kiiremini [PERSON_NAME], siis on võimalus …"
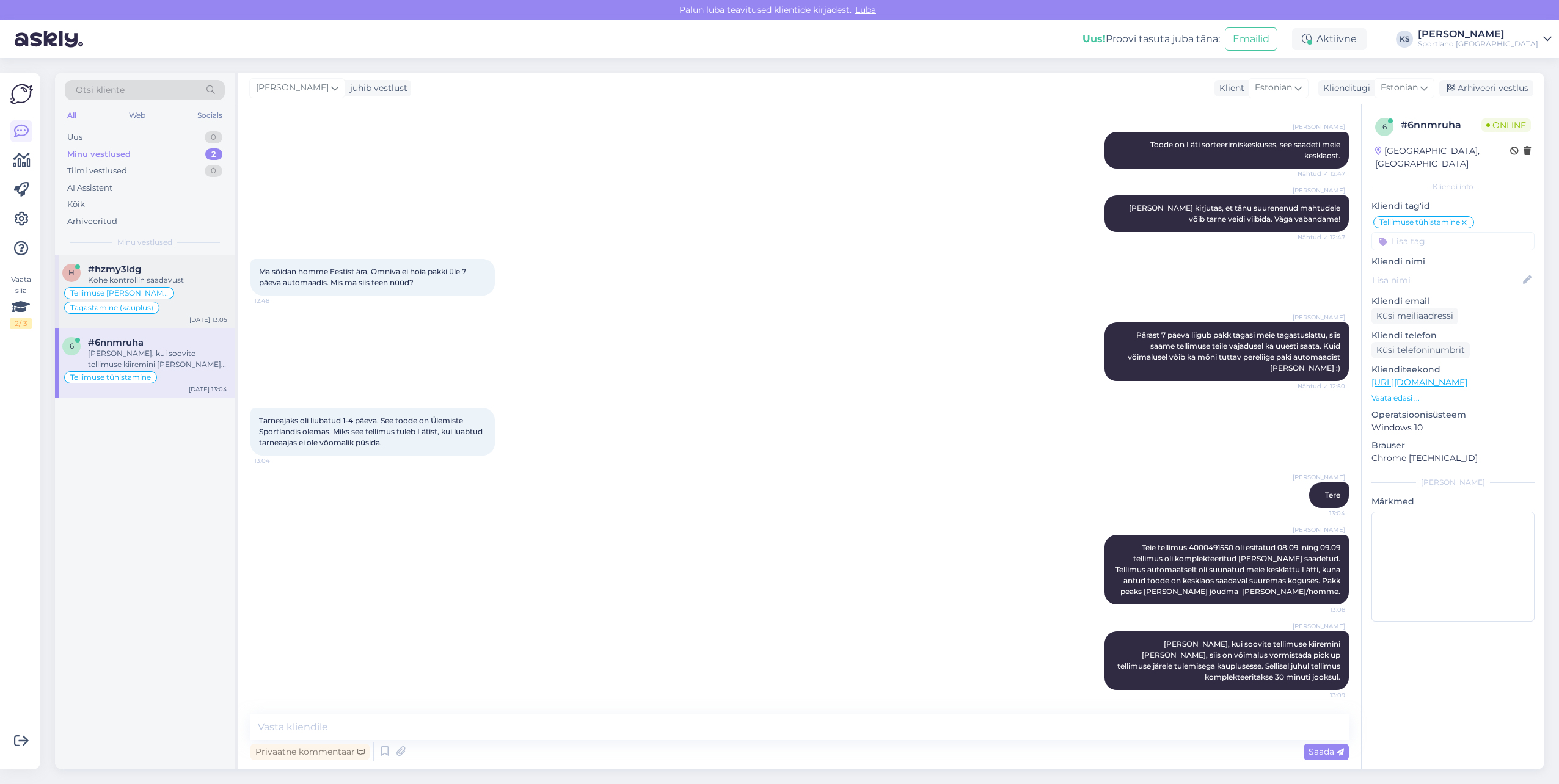
click at [167, 281] on div "Kohe kontrollin saadavust" at bounding box center [158, 280] width 139 height 11
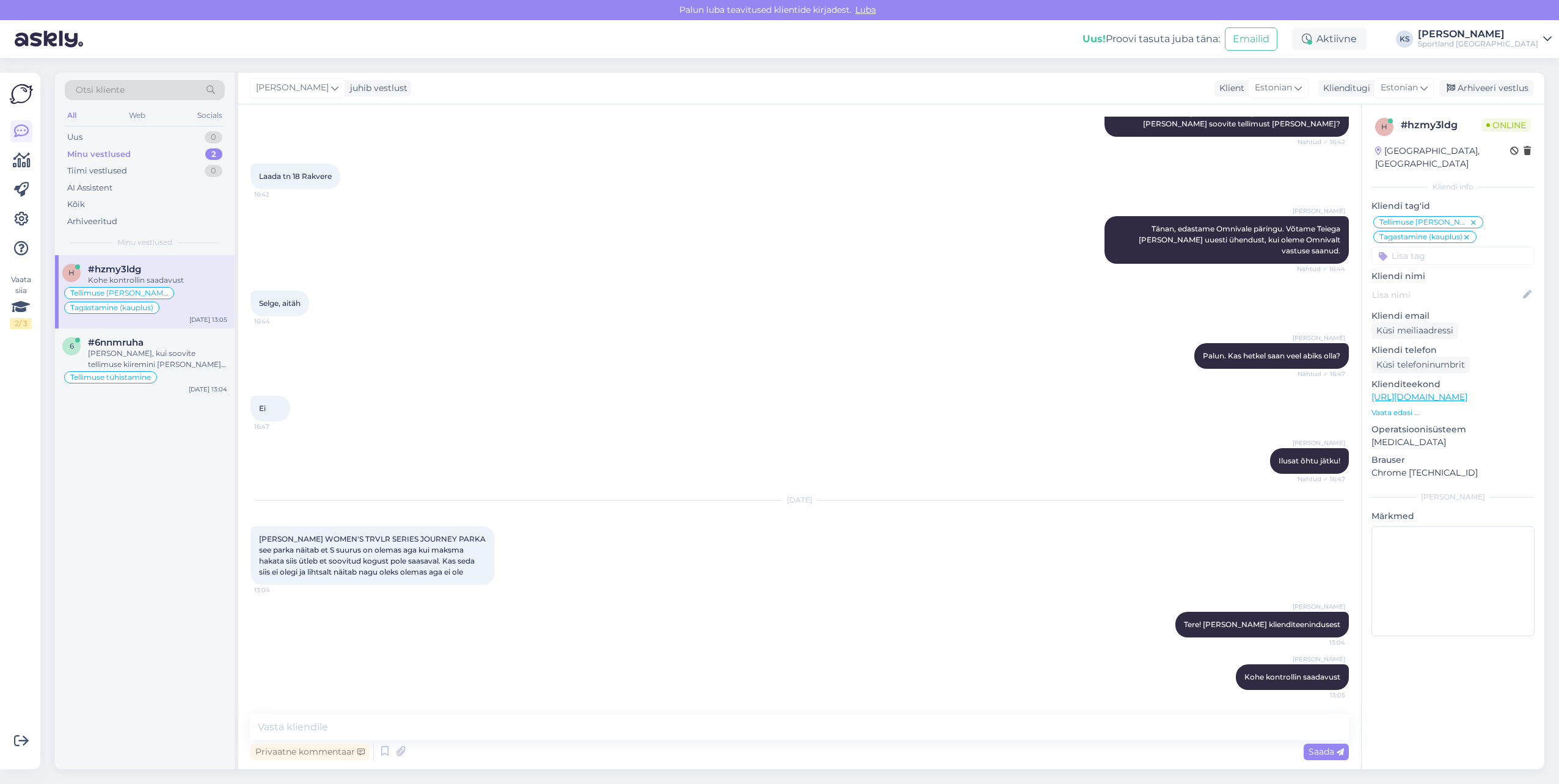
scroll to position [646, 0]
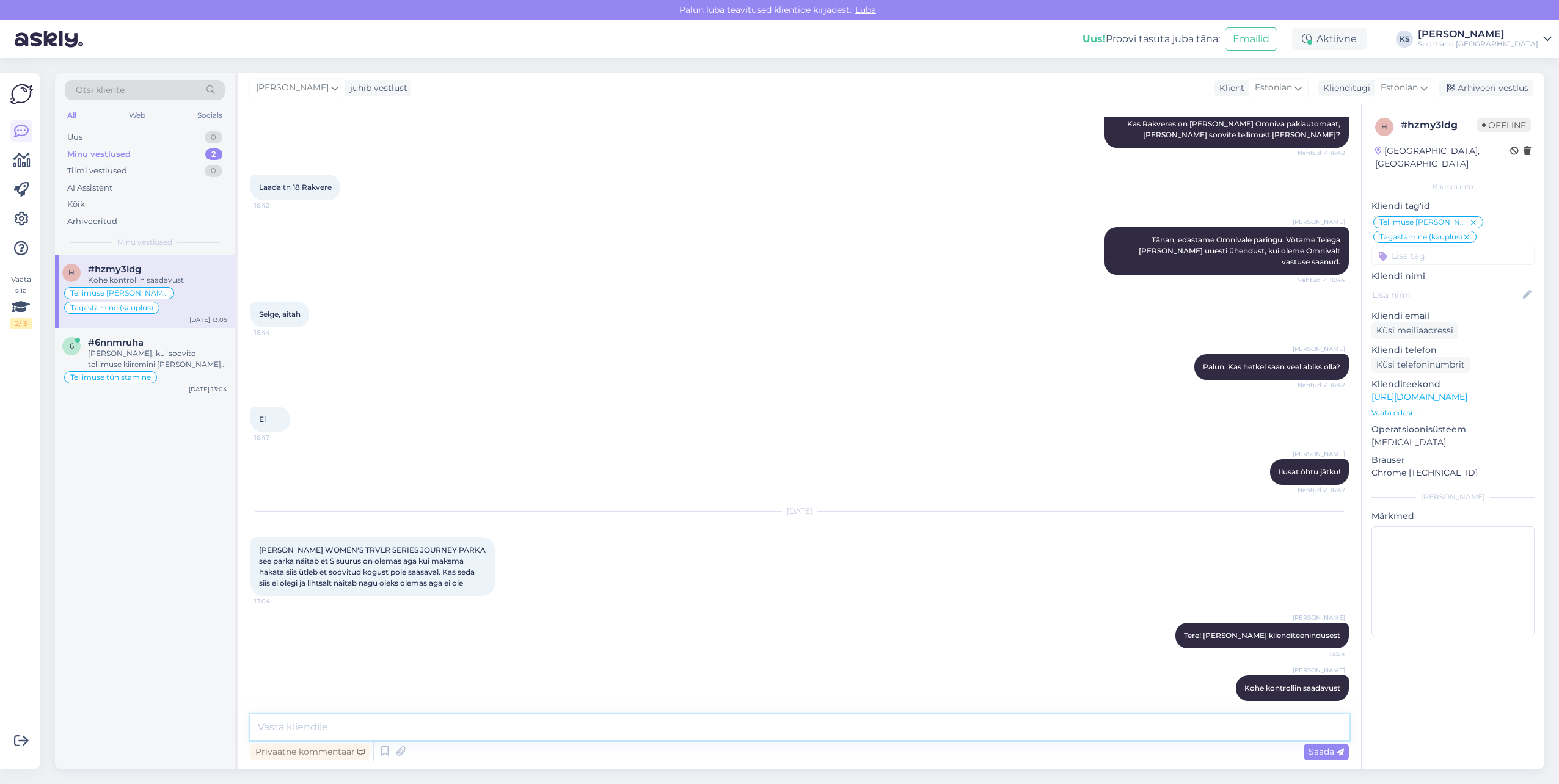
click at [477, 733] on textarea at bounding box center [800, 727] width 1099 height 26
type textarea "Hetkel näen, et toode on välja müüdud ja lähiajal kustutakse veebipoest."
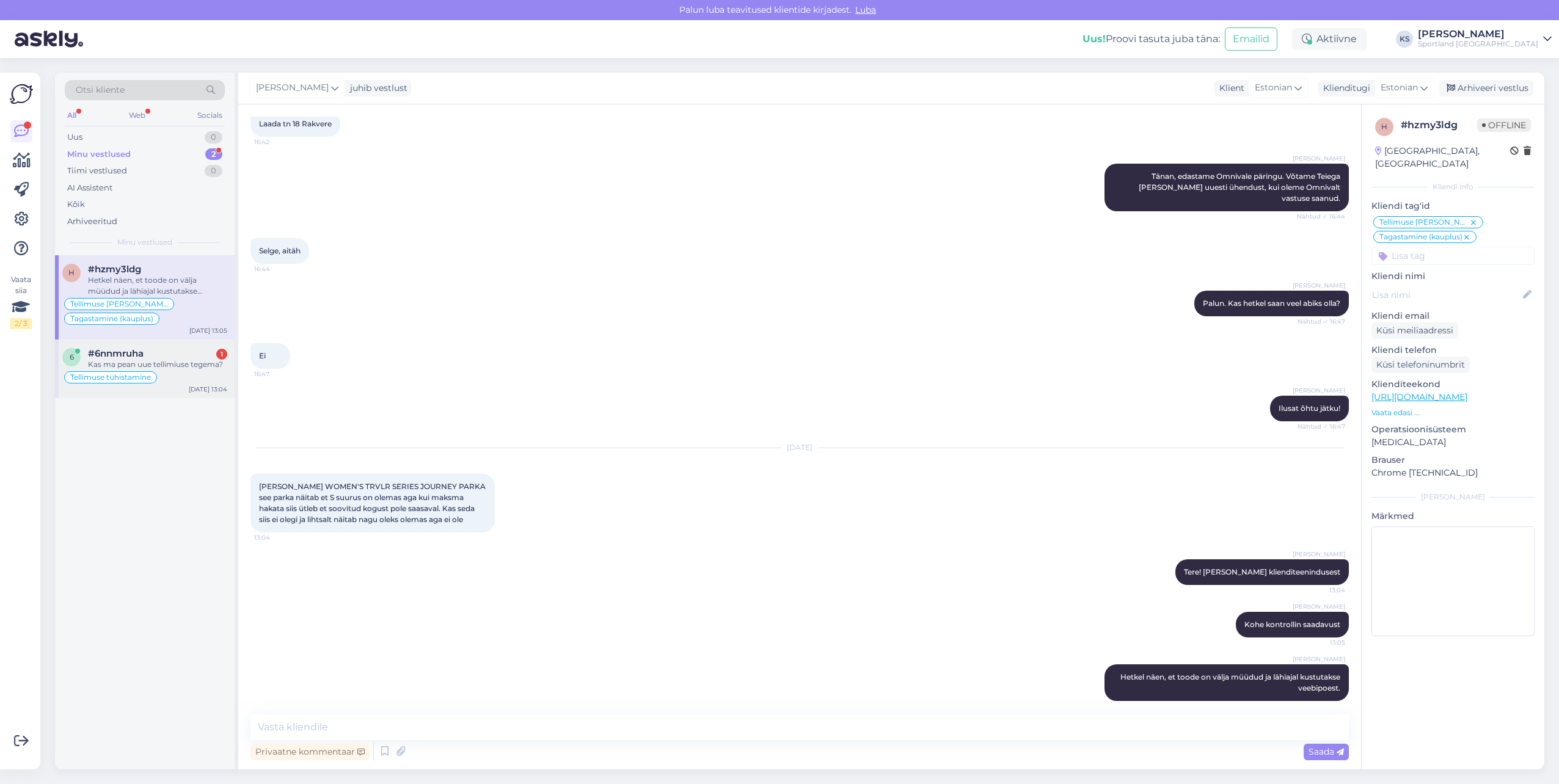
click at [201, 361] on div "Kas ma pean uue tellimiuse tegema?" at bounding box center [158, 364] width 139 height 11
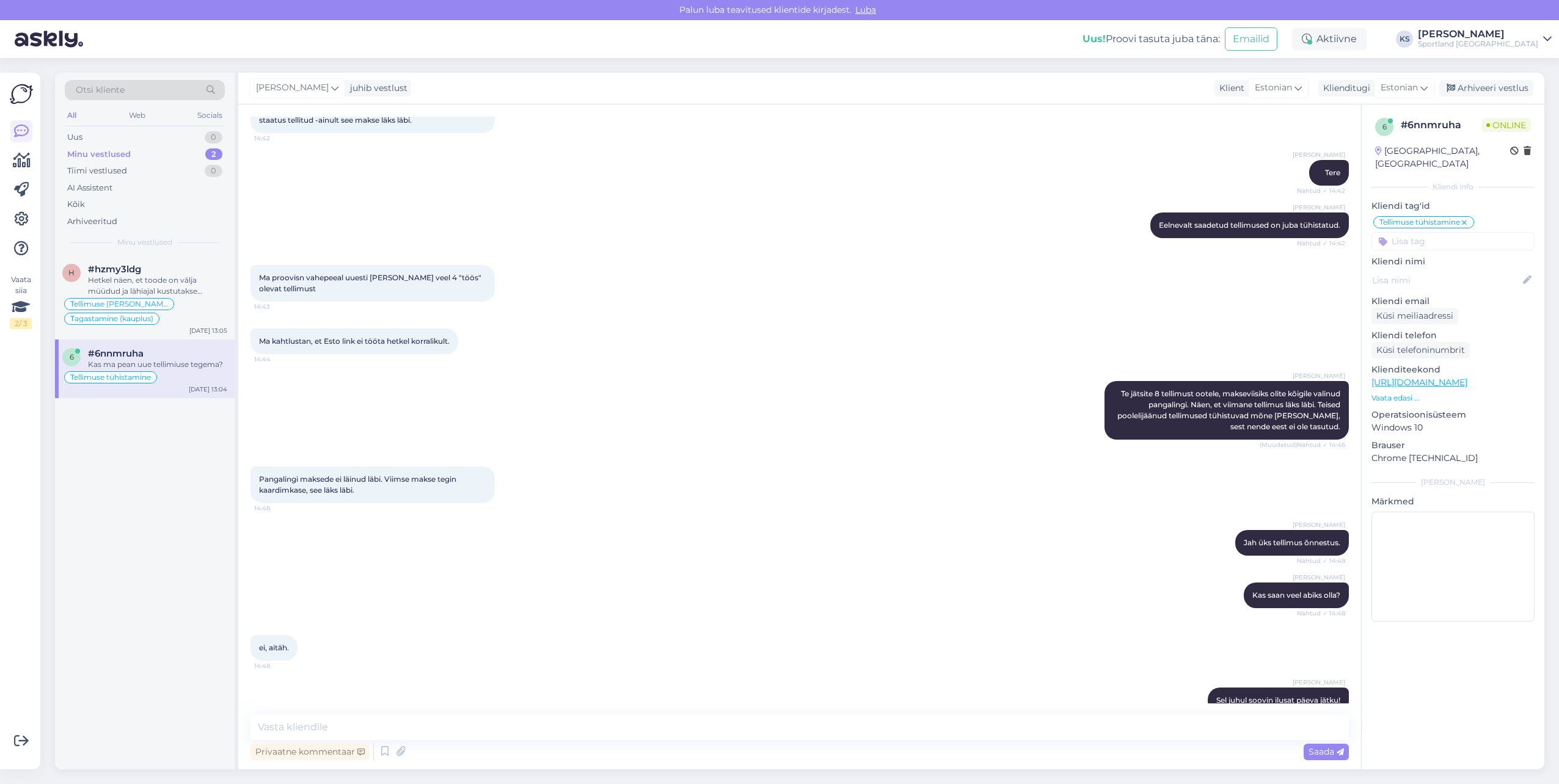
scroll to position [1638, 0]
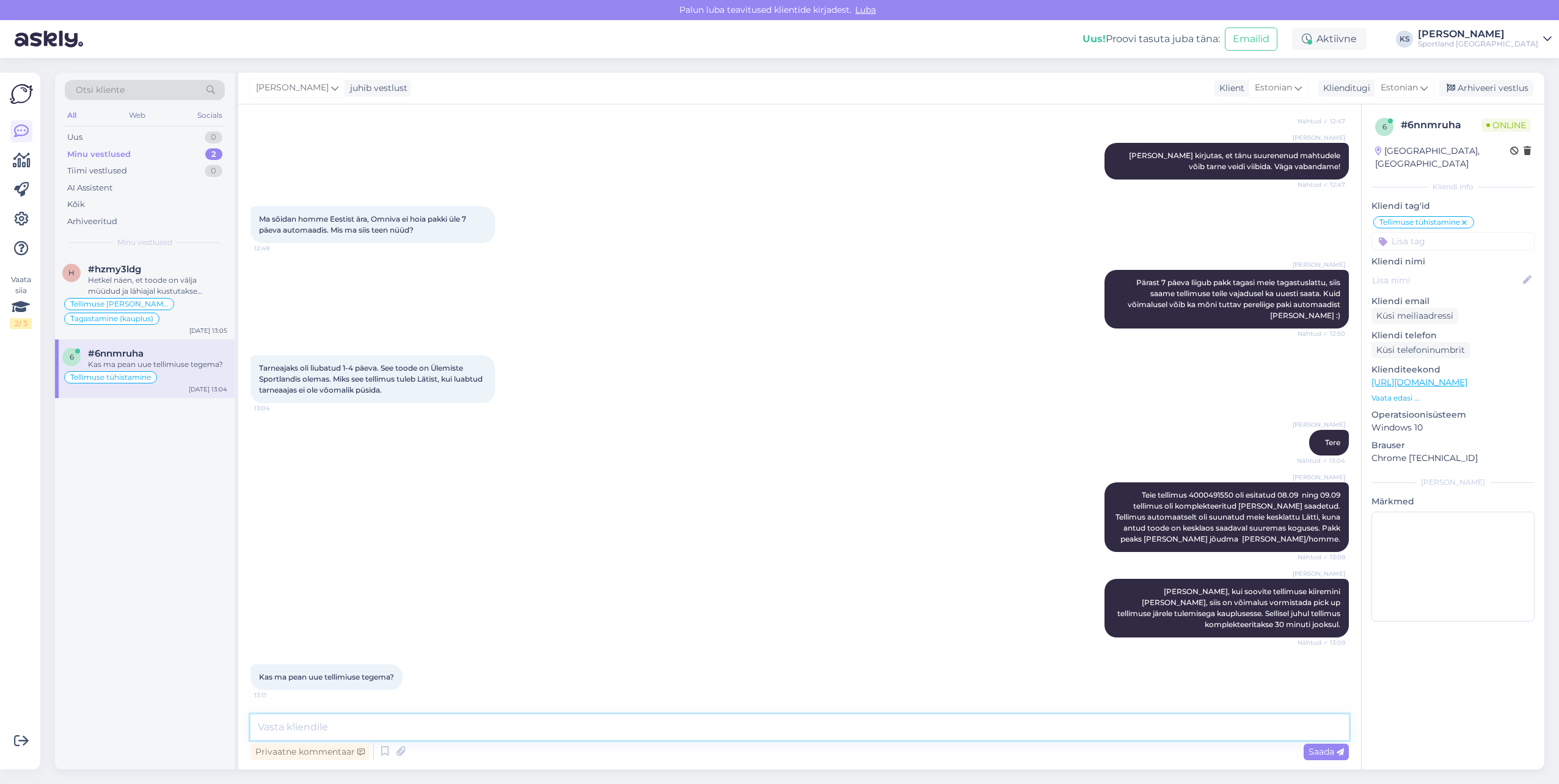
click at [385, 735] on textarea at bounding box center [800, 727] width 1099 height 26
click at [487, 723] on textarea at bounding box center [800, 727] width 1099 height 26
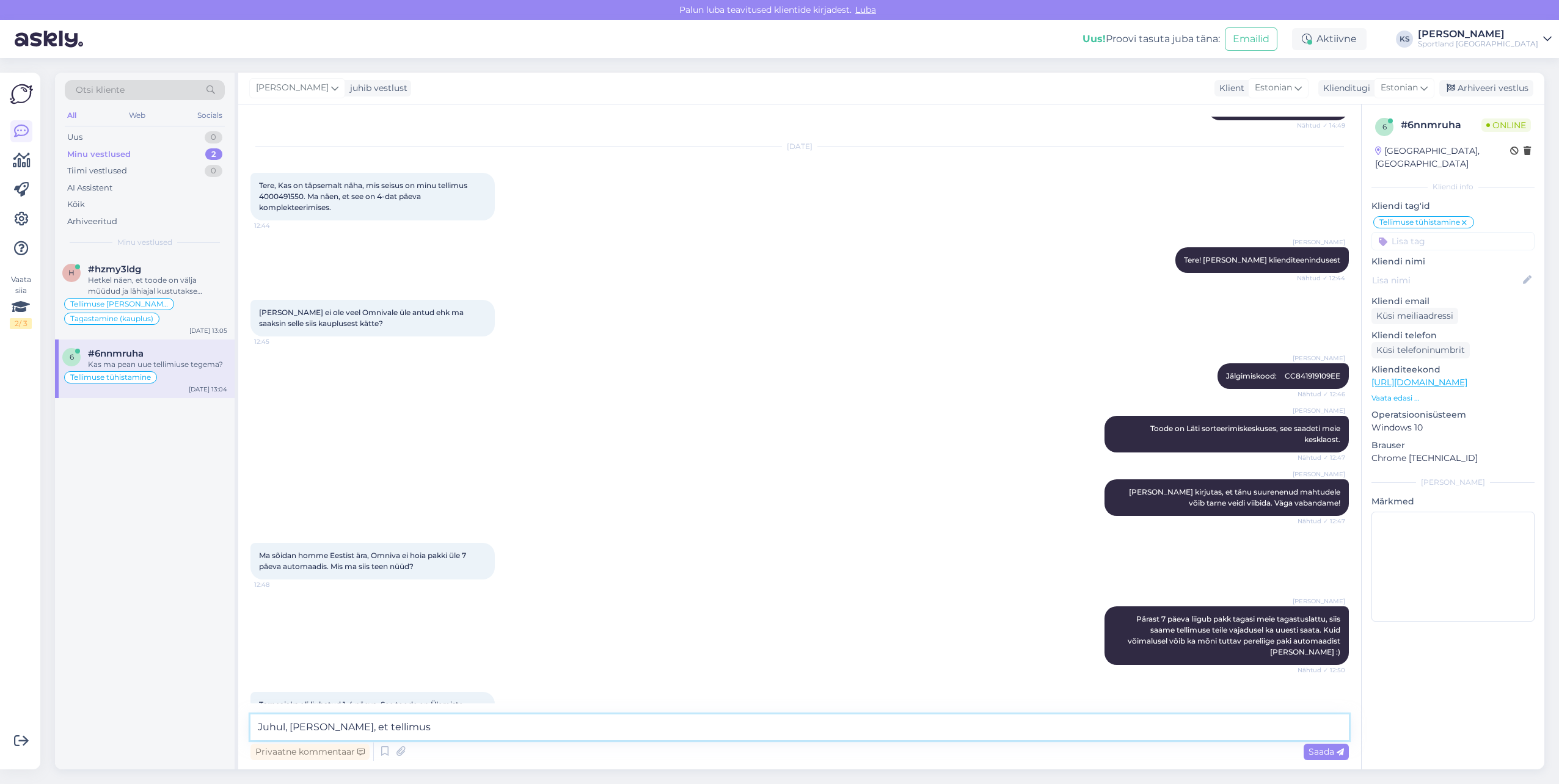
scroll to position [1150, 0]
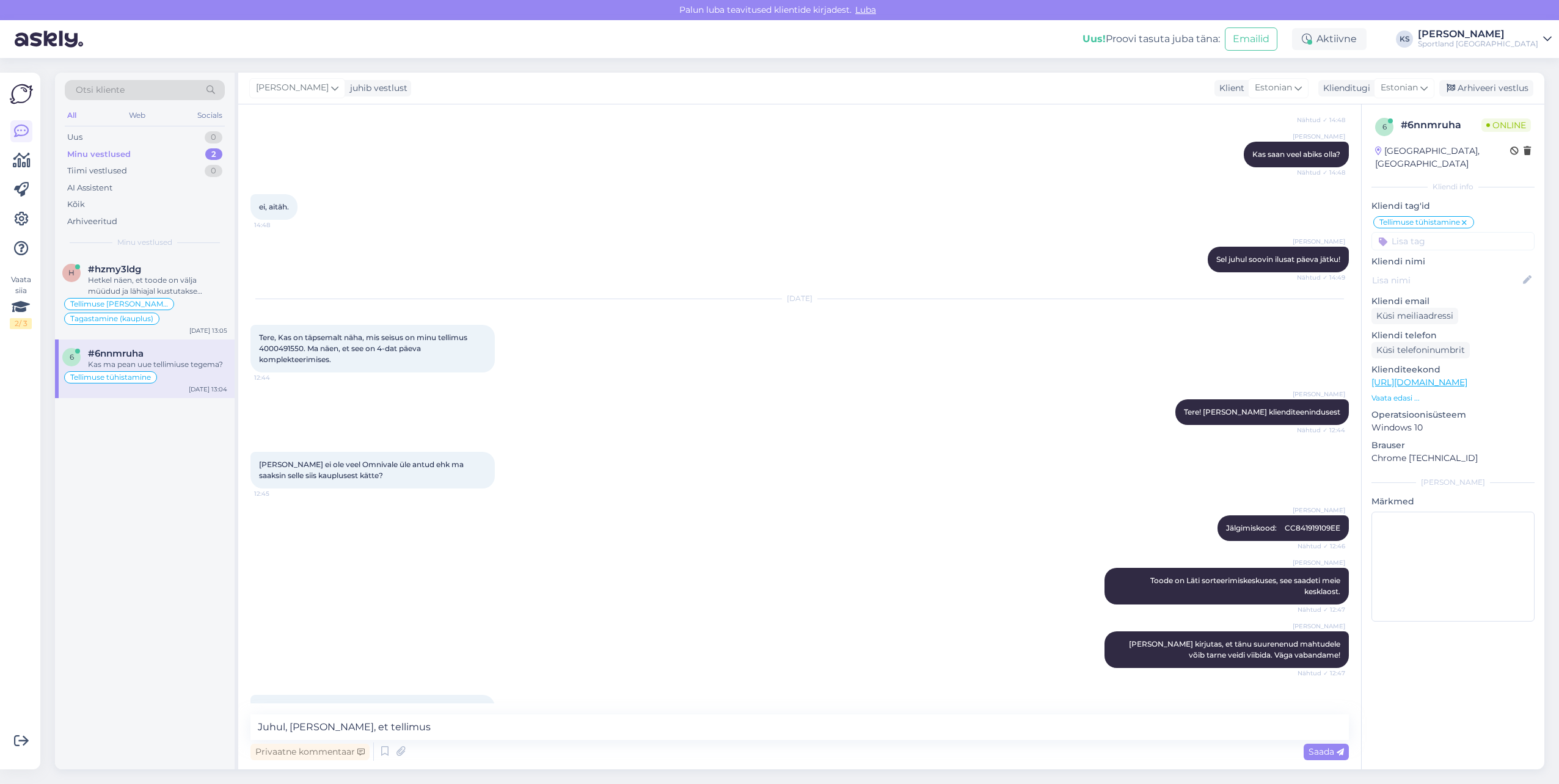
click at [273, 348] on span "Tere, Kas on täpsemalt näha, mis seisus on minu tellimus 4000491550. Ma näen, e…" at bounding box center [364, 348] width 210 height 31
copy span "4000491550"
click at [430, 725] on textarea "Juhul, [PERSON_NAME], et tellimus" at bounding box center [800, 727] width 1099 height 26
paste textarea "4000491550"
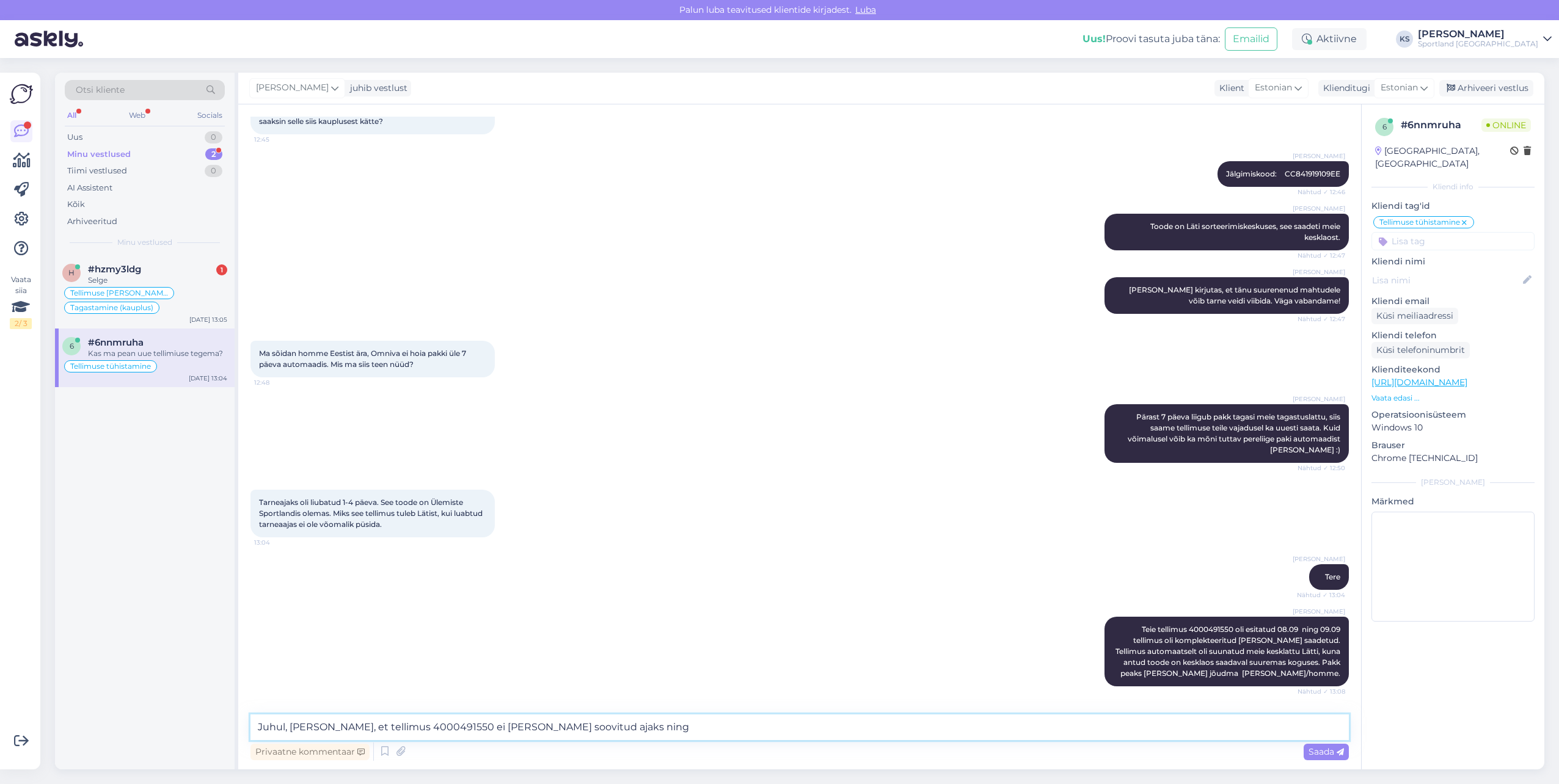
scroll to position [1516, 0]
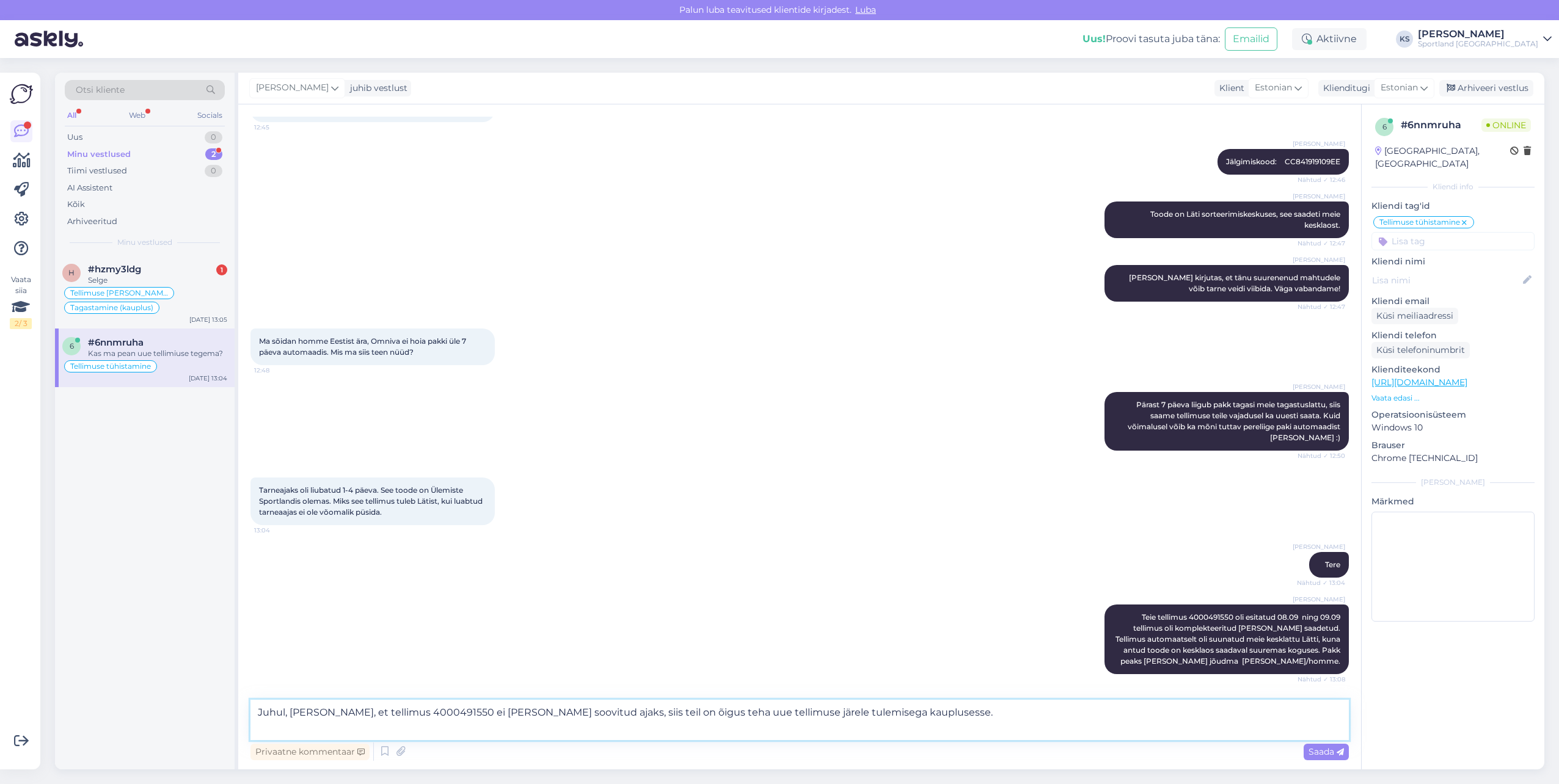
type textarea "Juhul, [PERSON_NAME], et tellimus 4000491550 ei [PERSON_NAME] soovitud ajaks, s…"
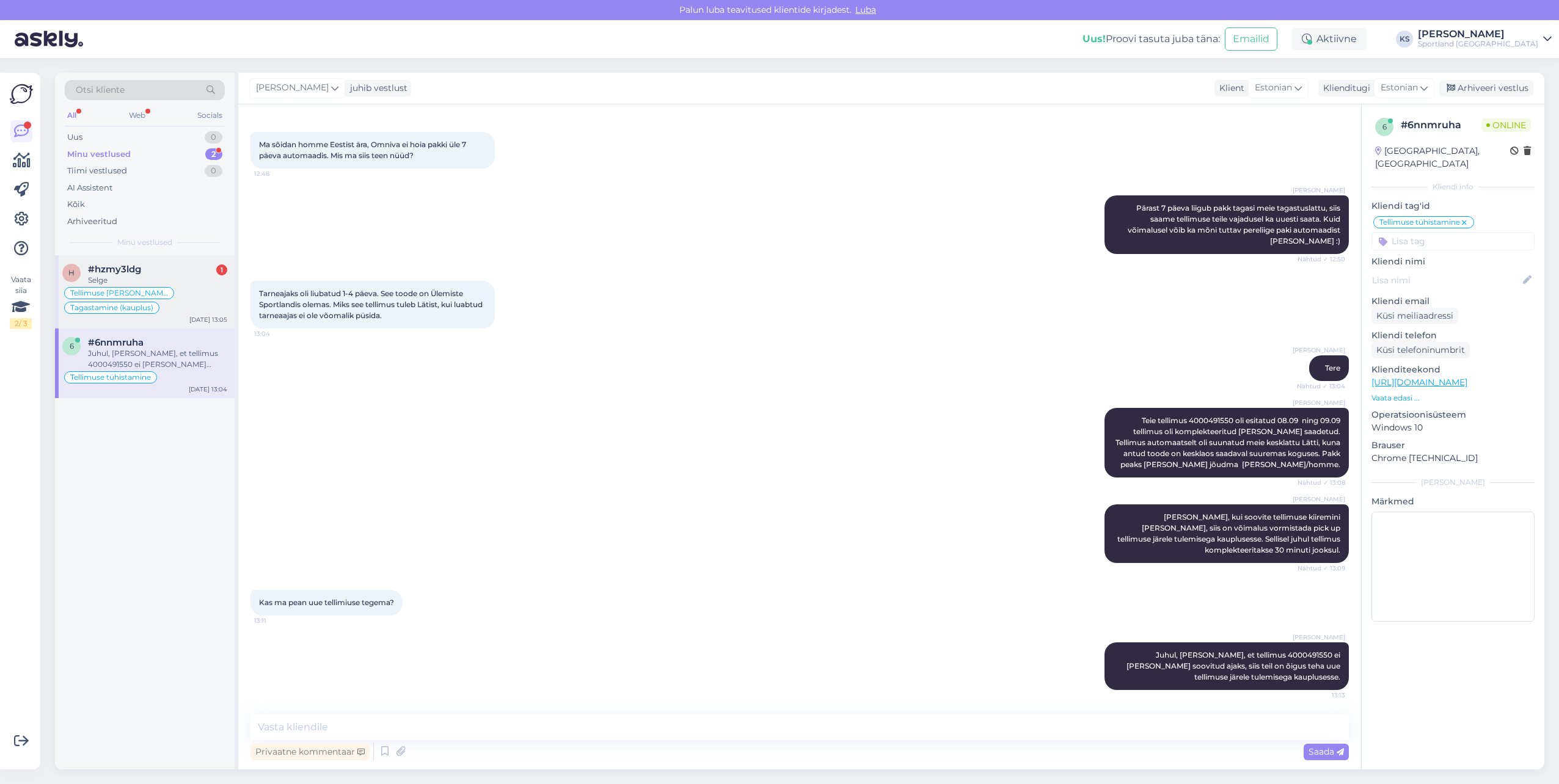
click at [175, 272] on div "#hzmy3ldg 1" at bounding box center [158, 269] width 139 height 11
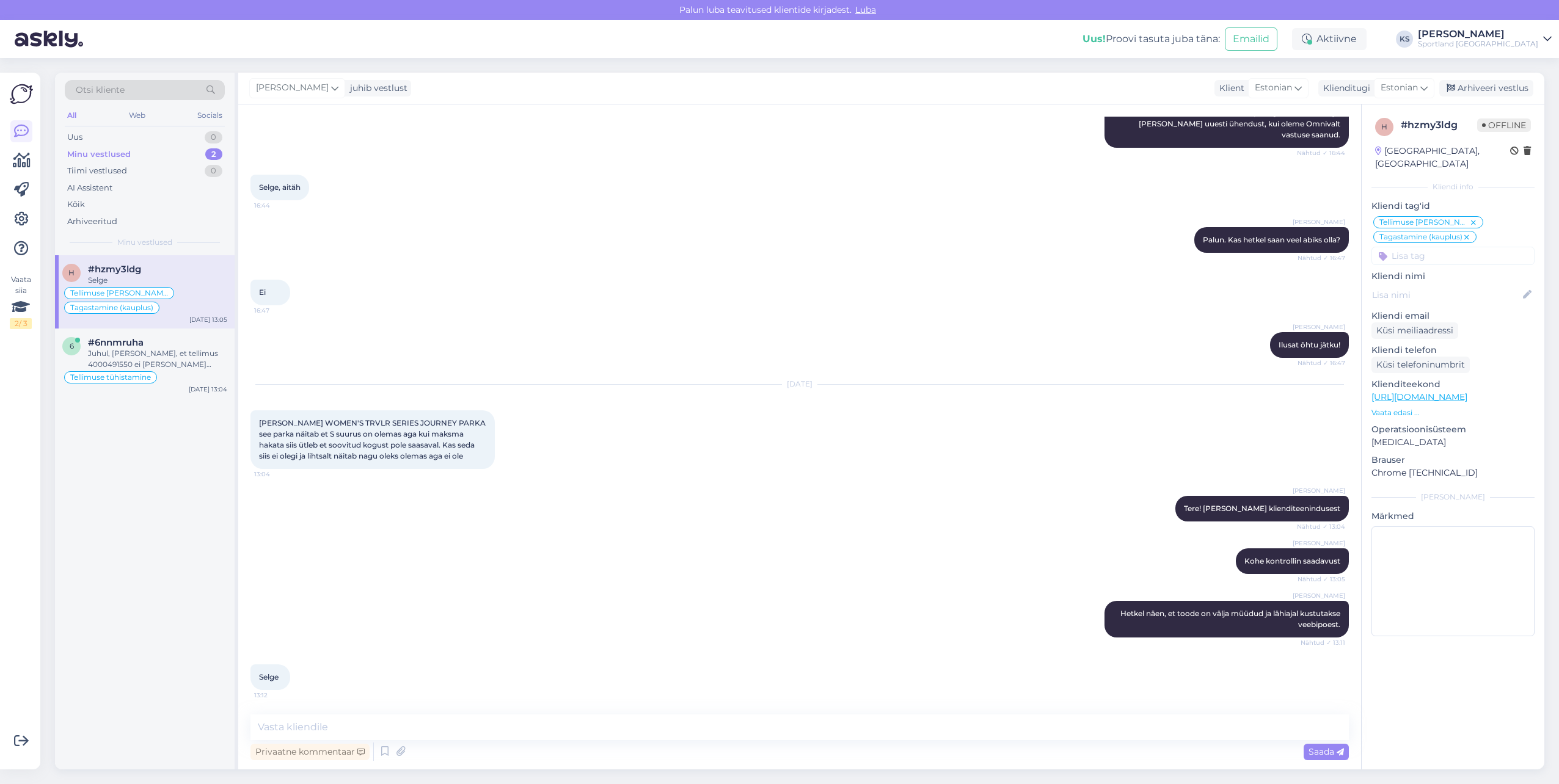
scroll to position [761, 0]
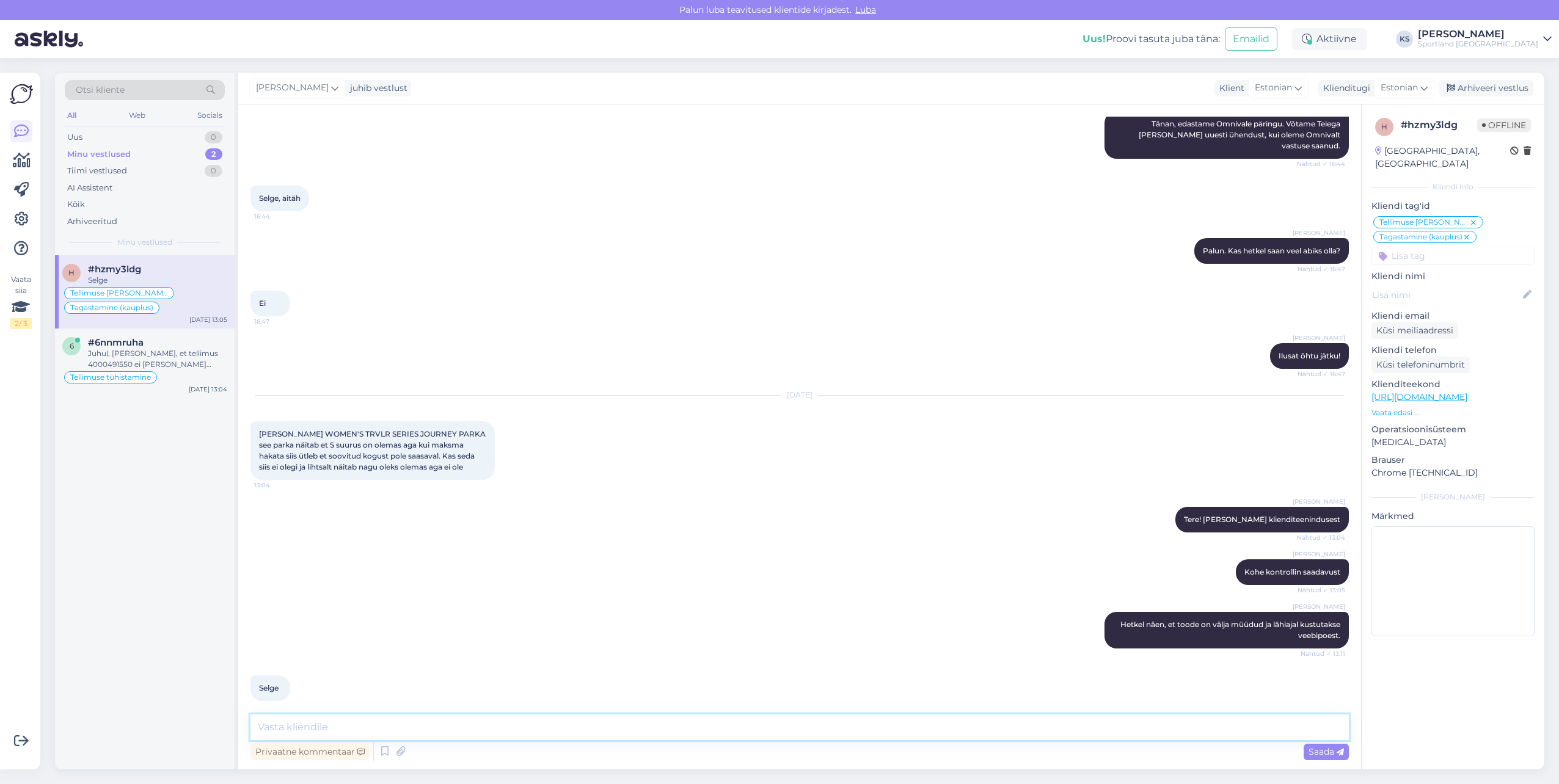
click at [358, 722] on textarea at bounding box center [800, 727] width 1099 height 26
type textarea "Kas ma saan teile hetkel veel abiks olla?"
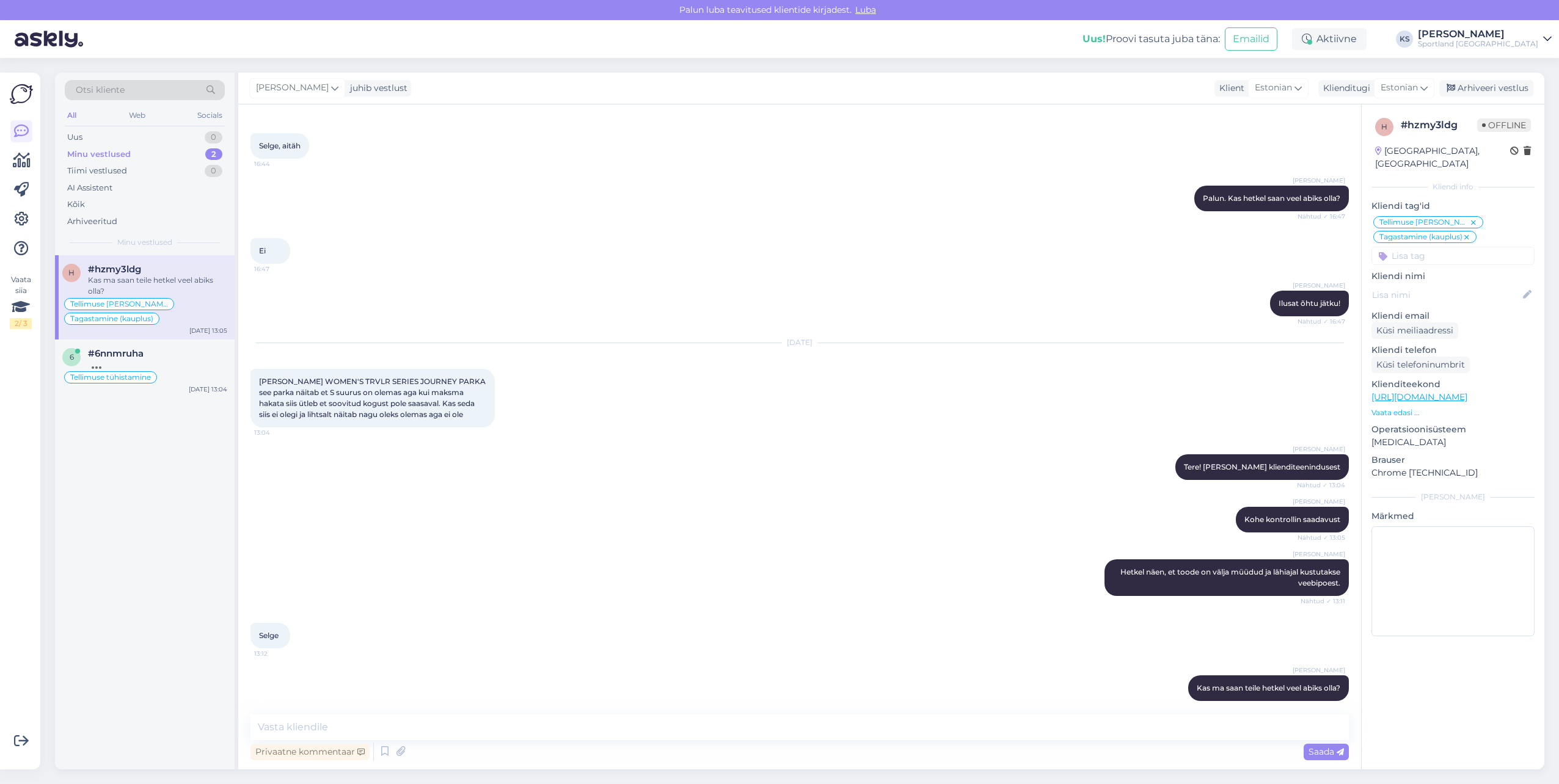
click at [1434, 248] on input at bounding box center [1453, 256] width 163 height 18
type input "saada"
click at [1438, 285] on span "Vaata saadavust - leitavus" at bounding box center [1453, 288] width 94 height 7
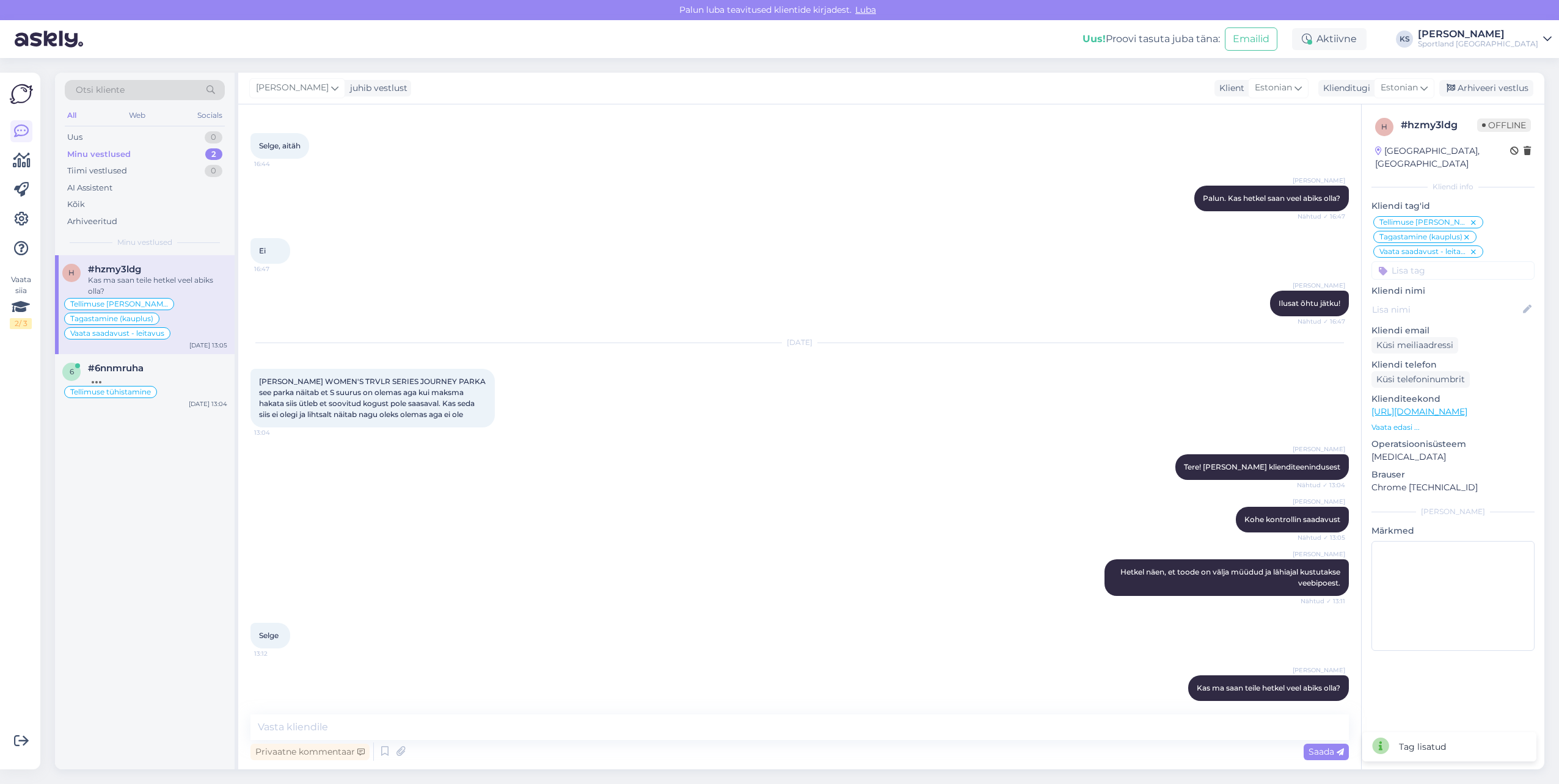
click at [1477, 247] on icon at bounding box center [1473, 252] width 7 height 10
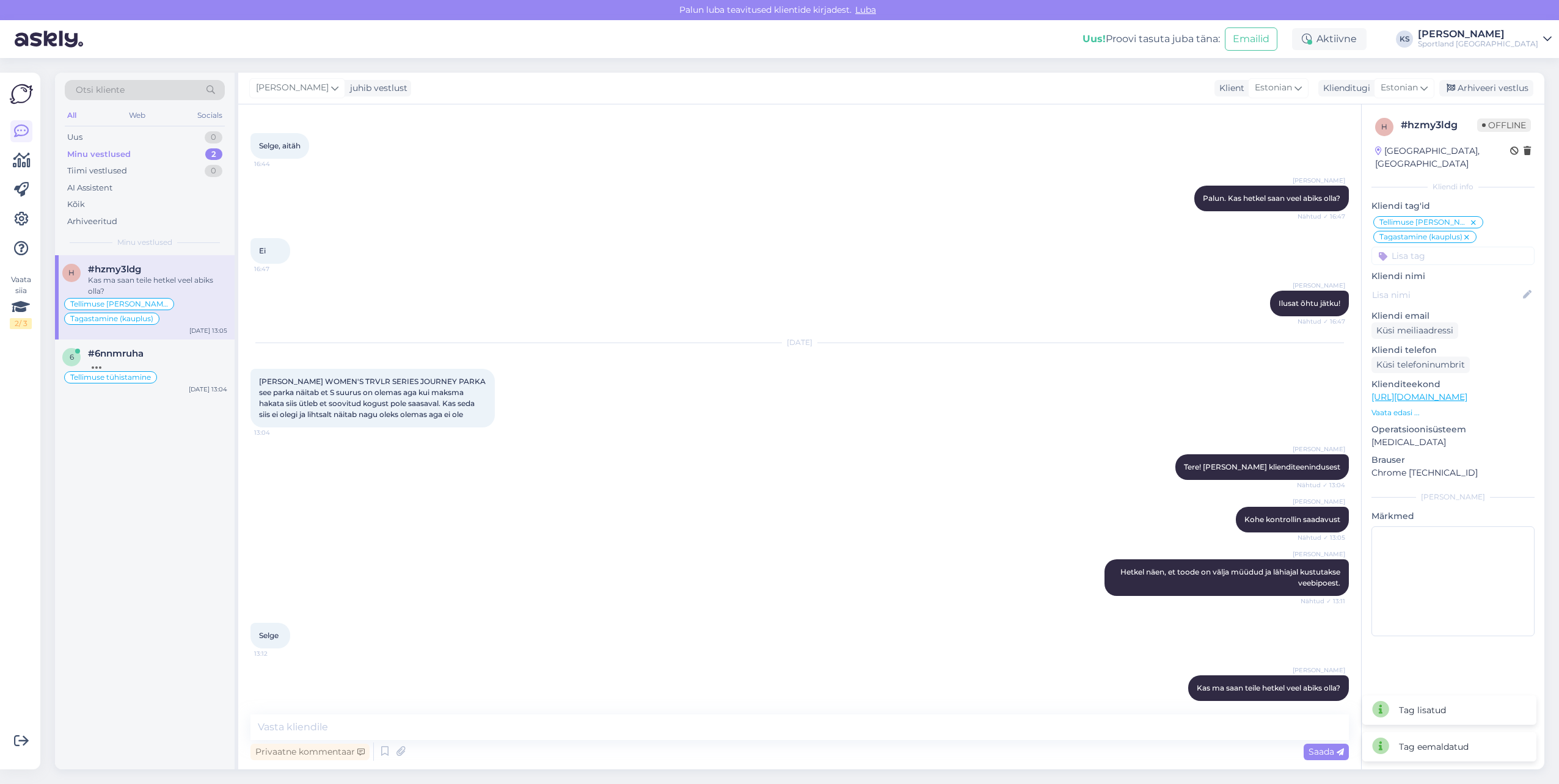
click at [1444, 256] on div "h # hzmy3ldg Offline [GEOGRAPHIC_DATA], [GEOGRAPHIC_DATA] Kliendi info Kliendi …" at bounding box center [1453, 379] width 183 height 550
click at [1442, 247] on input "s" at bounding box center [1453, 256] width 163 height 18
type input "saada"
click at [1471, 299] on span "Toote saadavus" at bounding box center [1453, 303] width 57 height 7
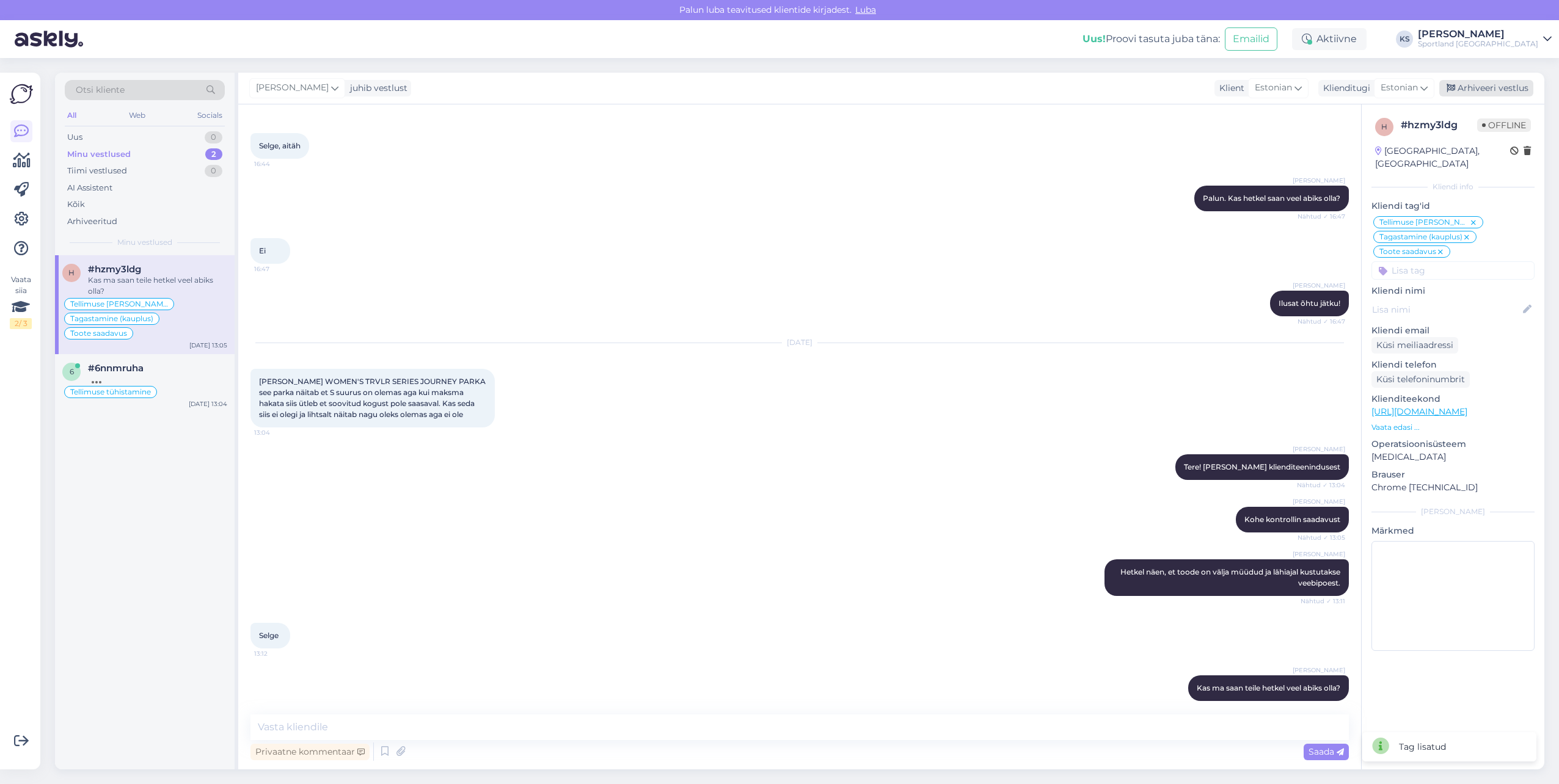
click at [1503, 81] on div "Arhiveeri vestlus" at bounding box center [1486, 88] width 94 height 17
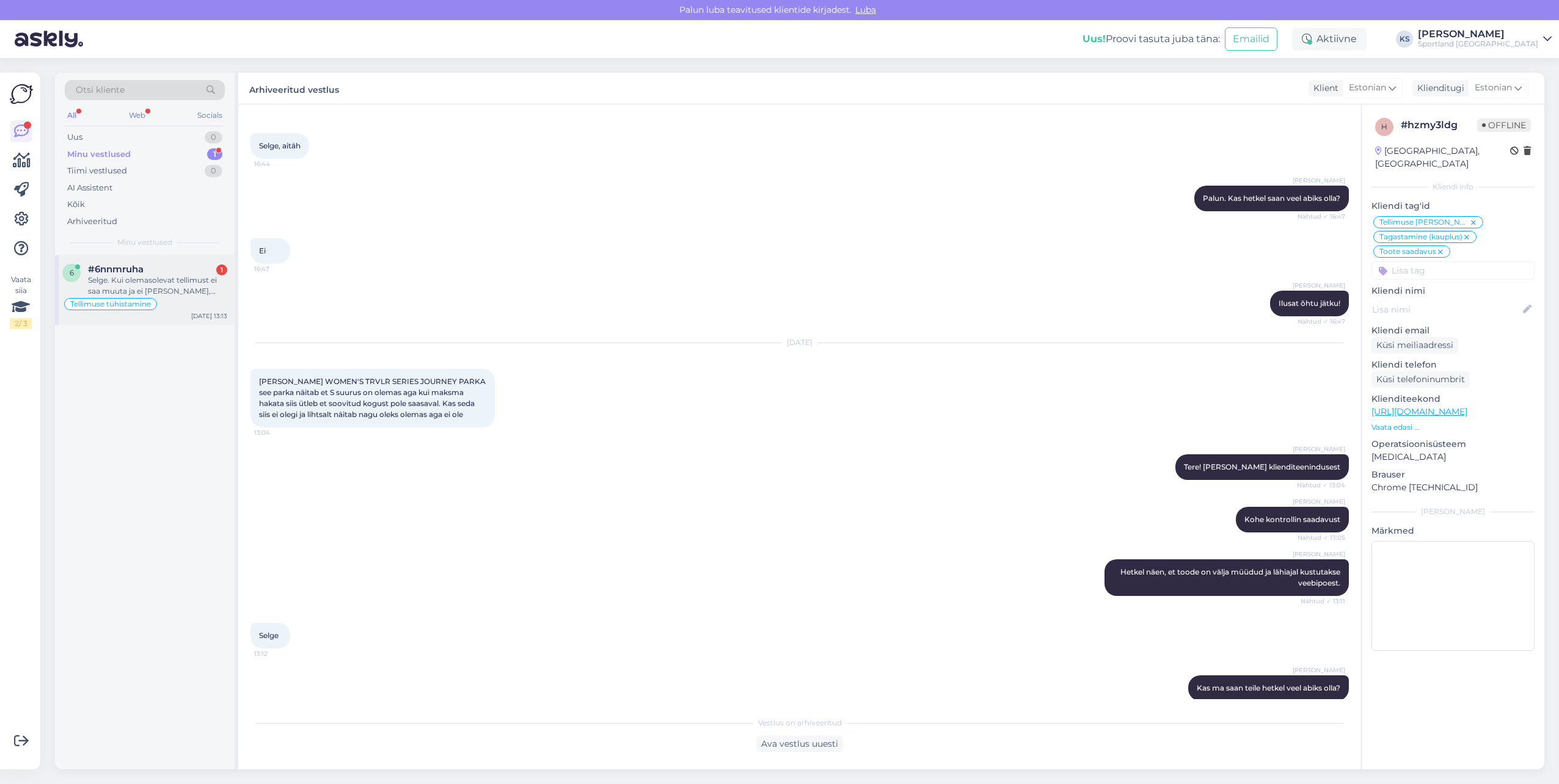
click at [125, 296] on div "Selge. Kui olemasolevat tellimust ei saa muuta ja ei [PERSON_NAME], kuhu liigub…" at bounding box center [158, 286] width 139 height 22
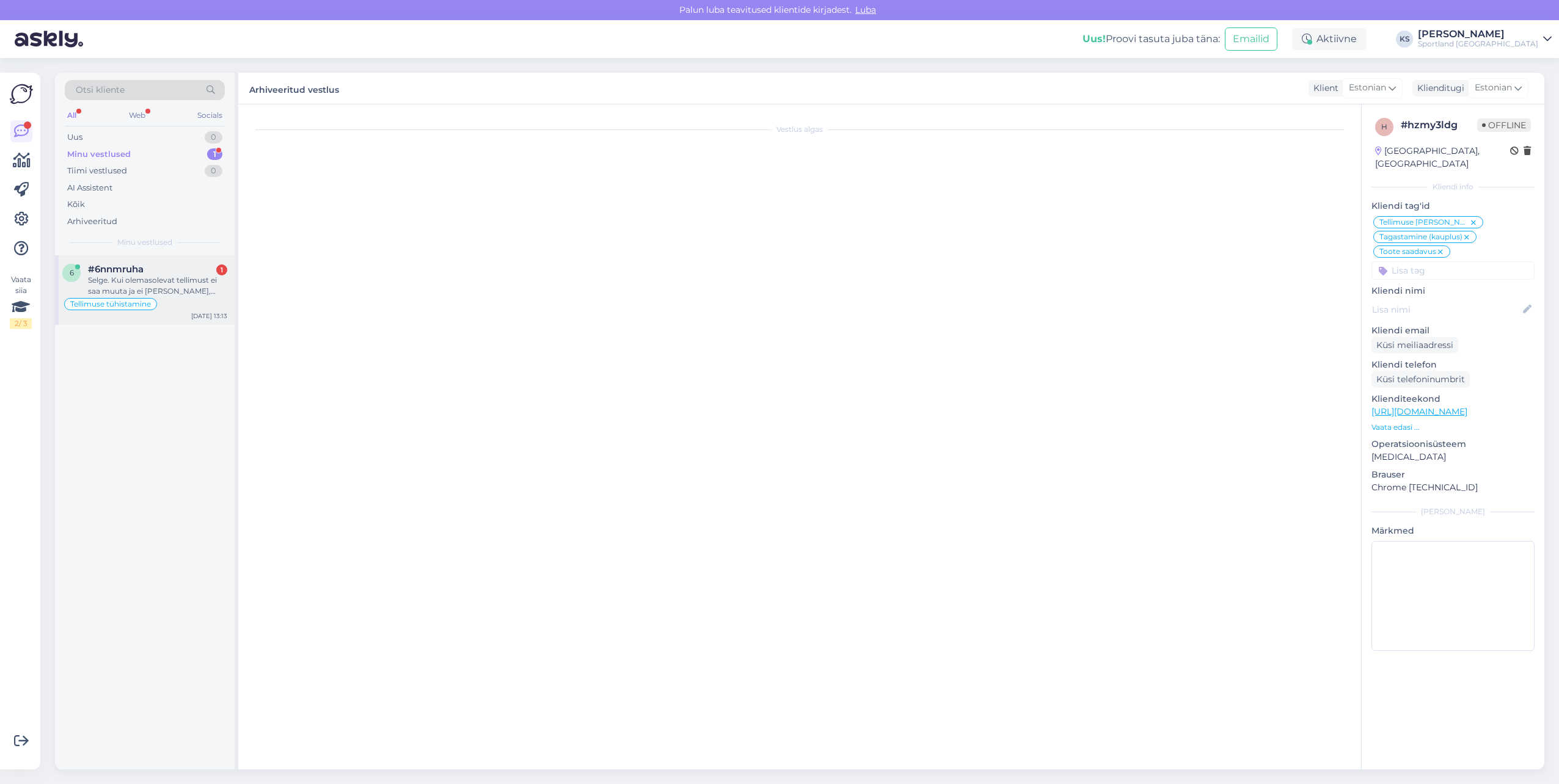
scroll to position [1798, 0]
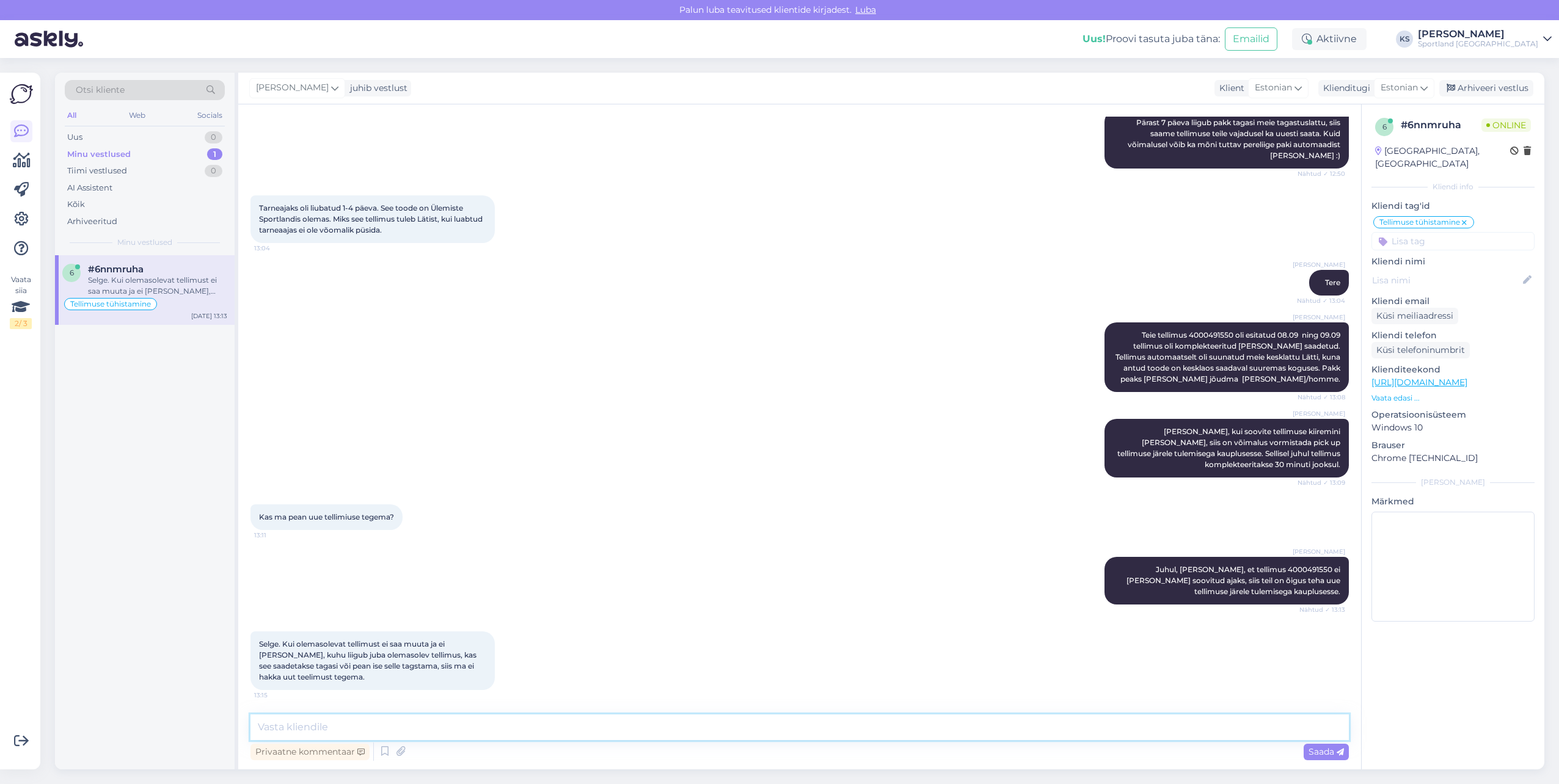
click at [446, 730] on textarea at bounding box center [800, 727] width 1099 height 26
type textarea "Me võime paluda Omnival suunata paki ümber, et see jõuaks meie tagastuspunkti. …"
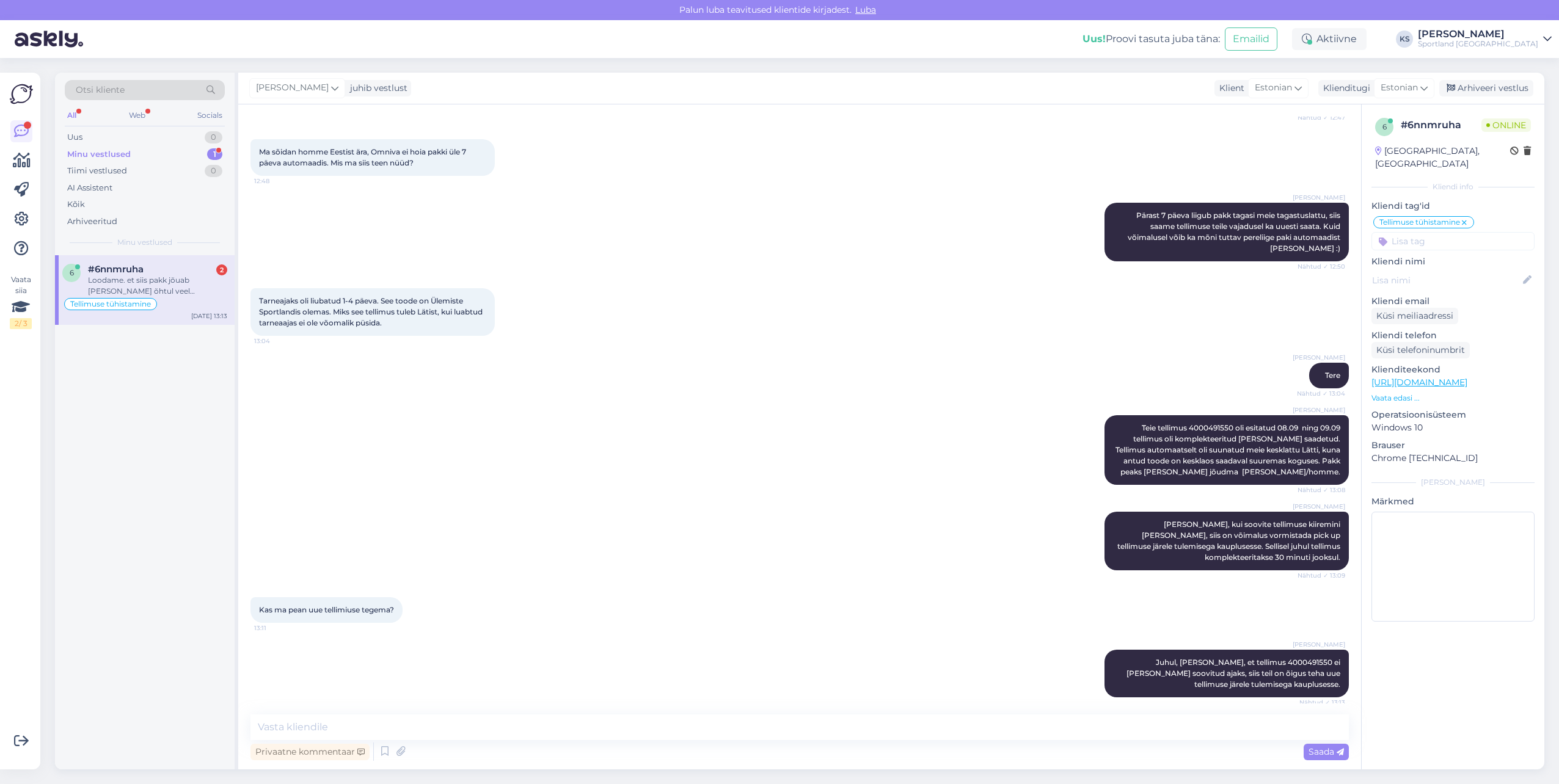
scroll to position [2011, 0]
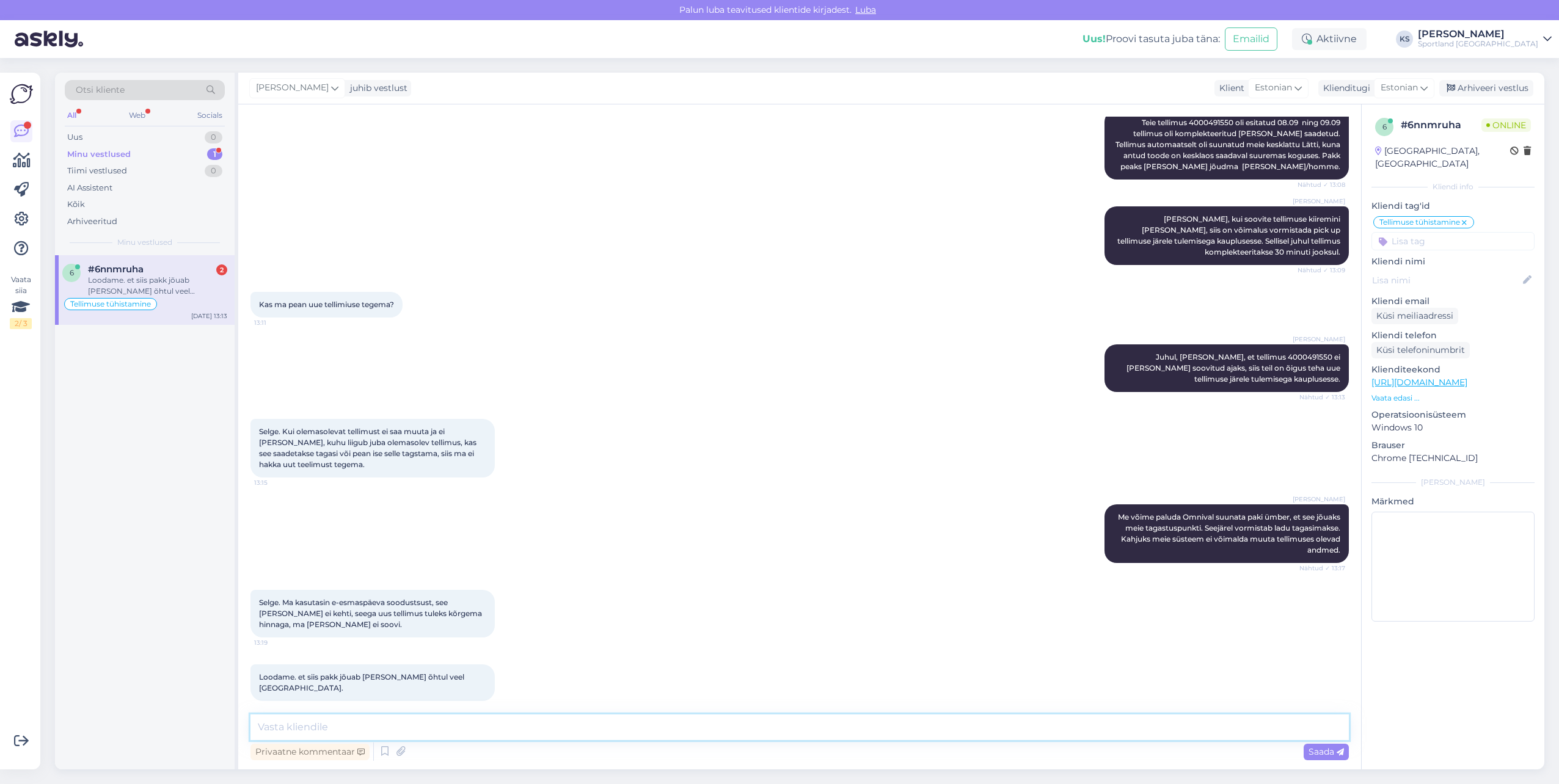
click at [439, 731] on textarea at bounding box center [800, 727] width 1099 height 26
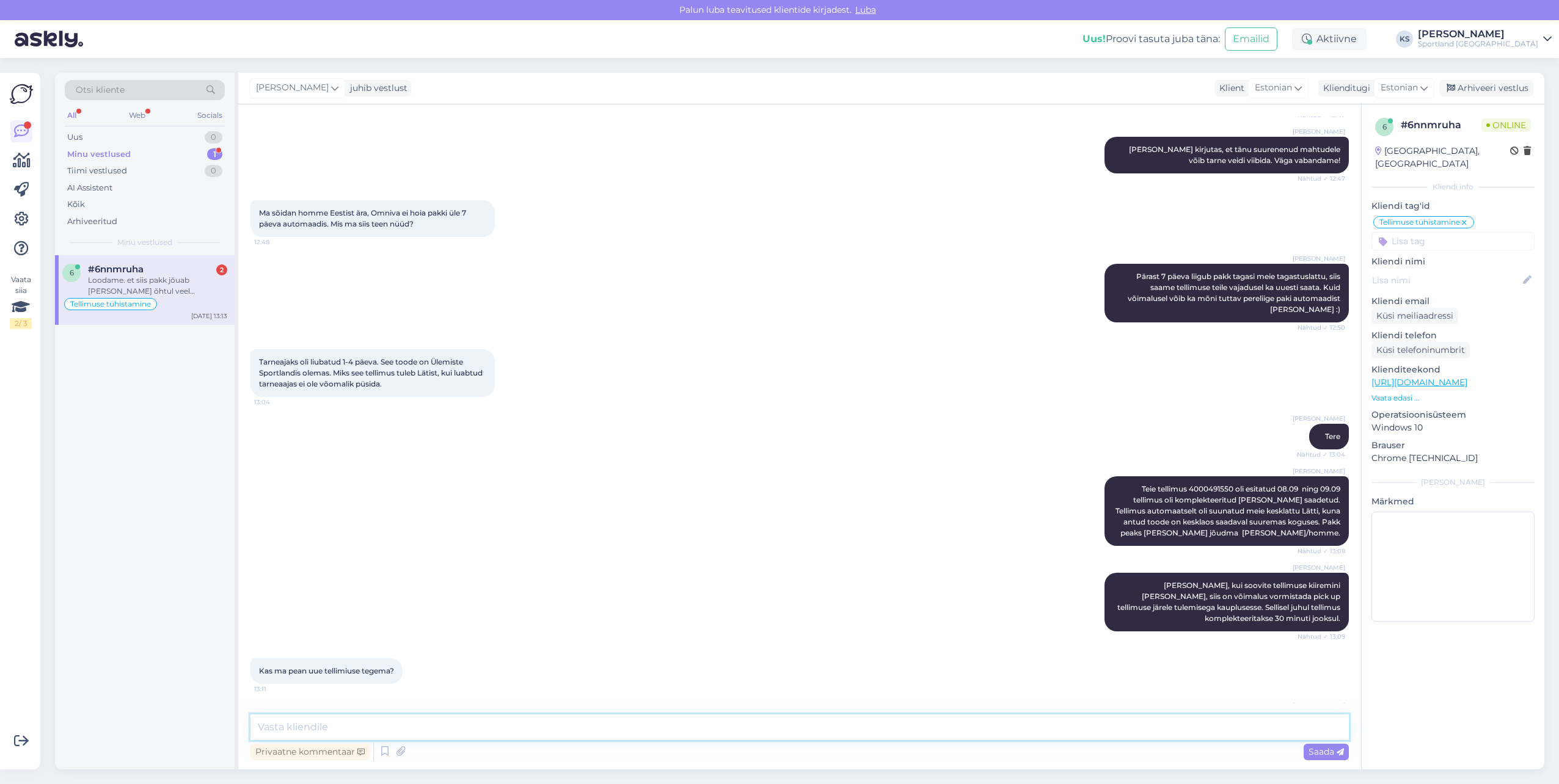
scroll to position [1400, 0]
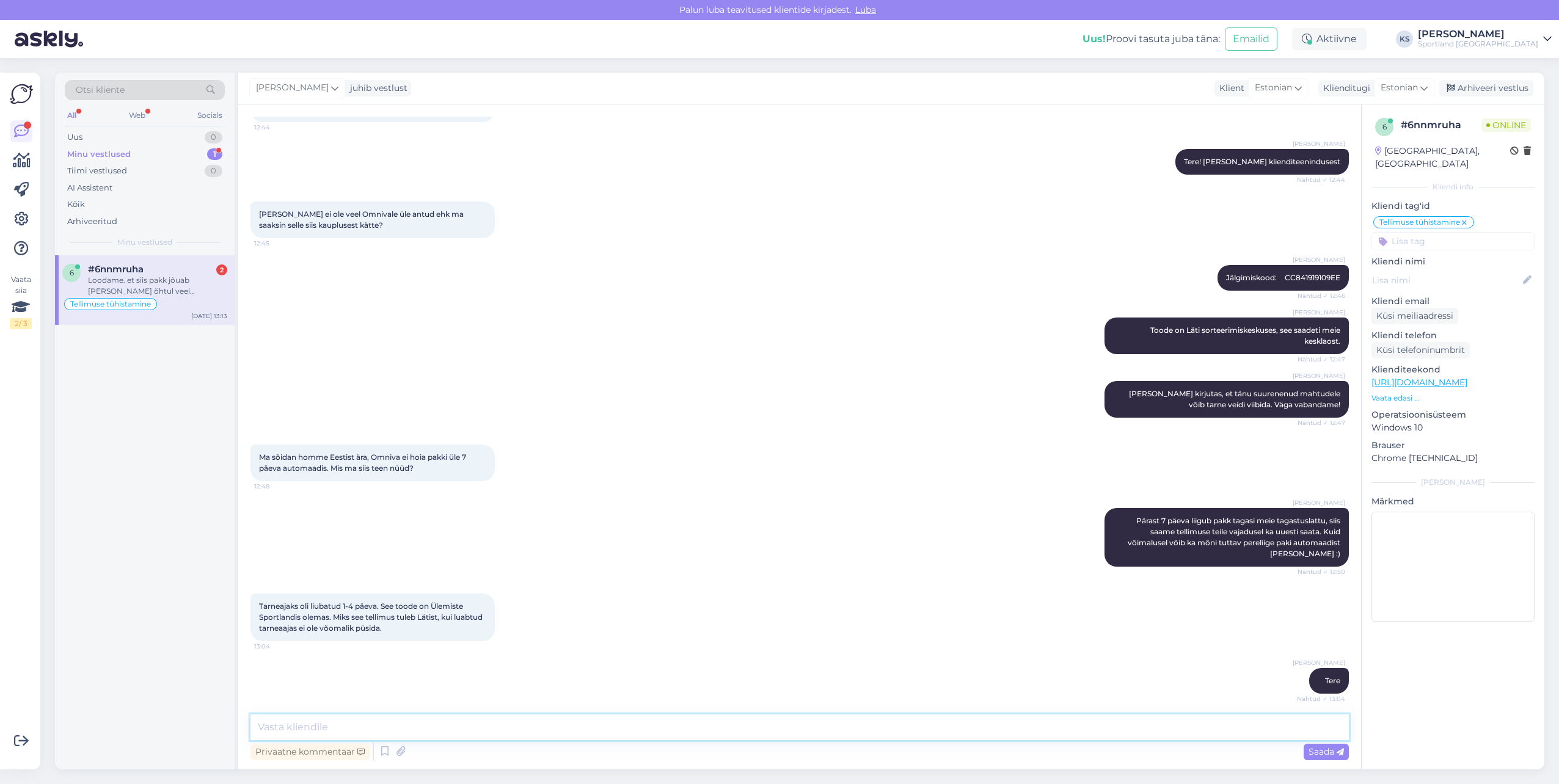
click at [360, 725] on textarea at bounding box center [800, 727] width 1099 height 26
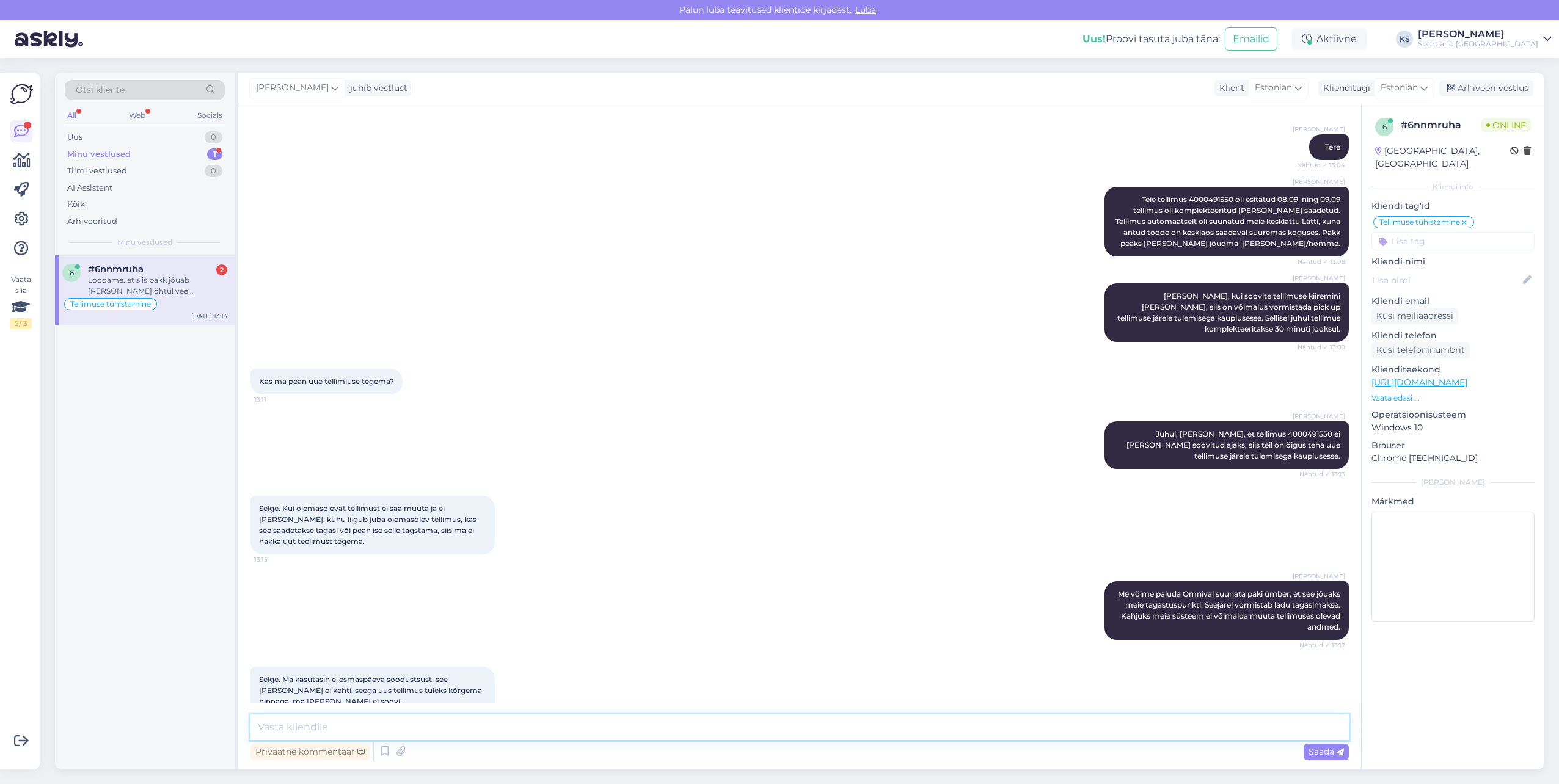
scroll to position [2011, 0]
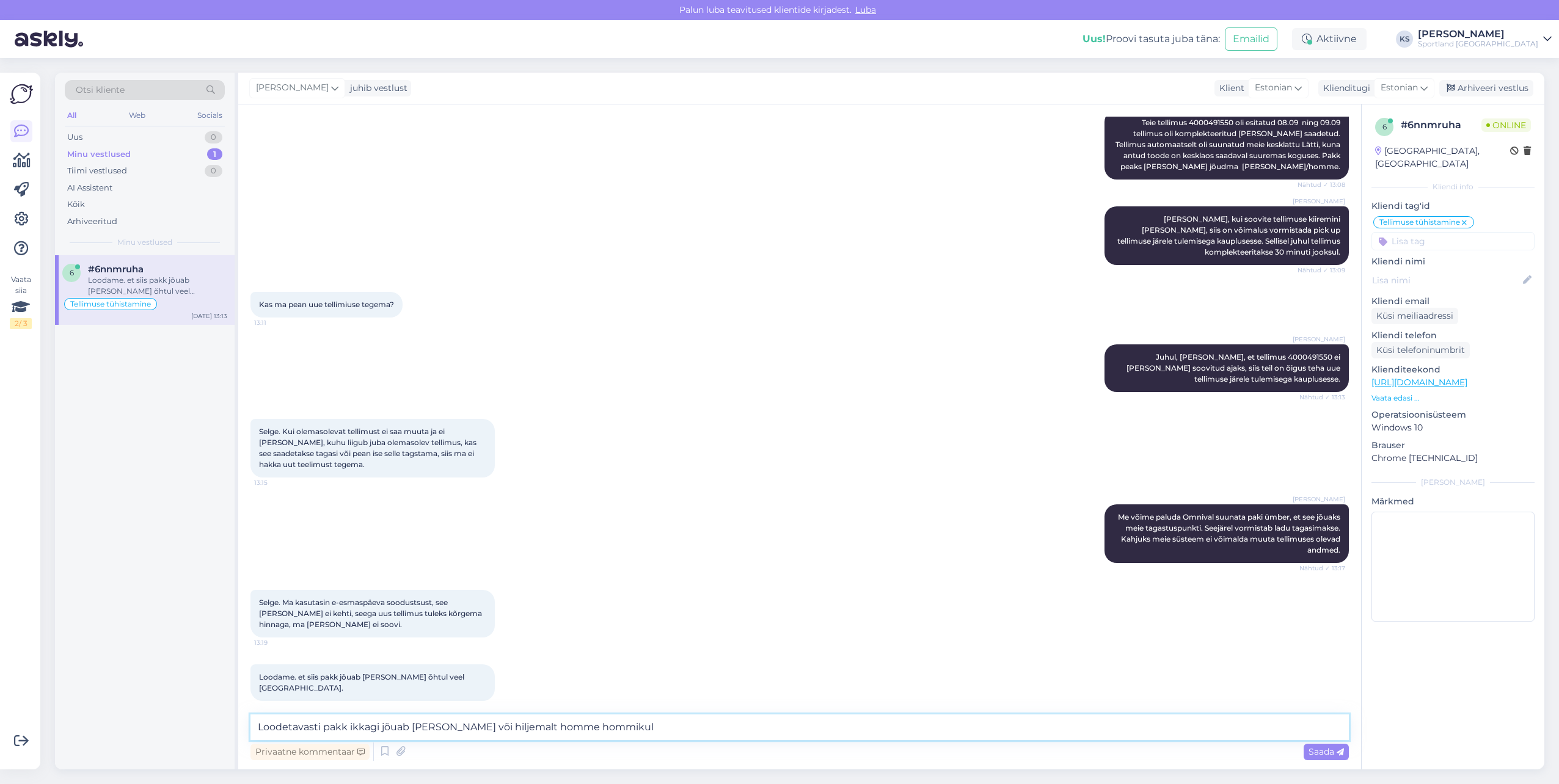
type textarea "Loodetavasti pakk ikkagi jõuab [PERSON_NAME] või hiljemalt homme hommikul."
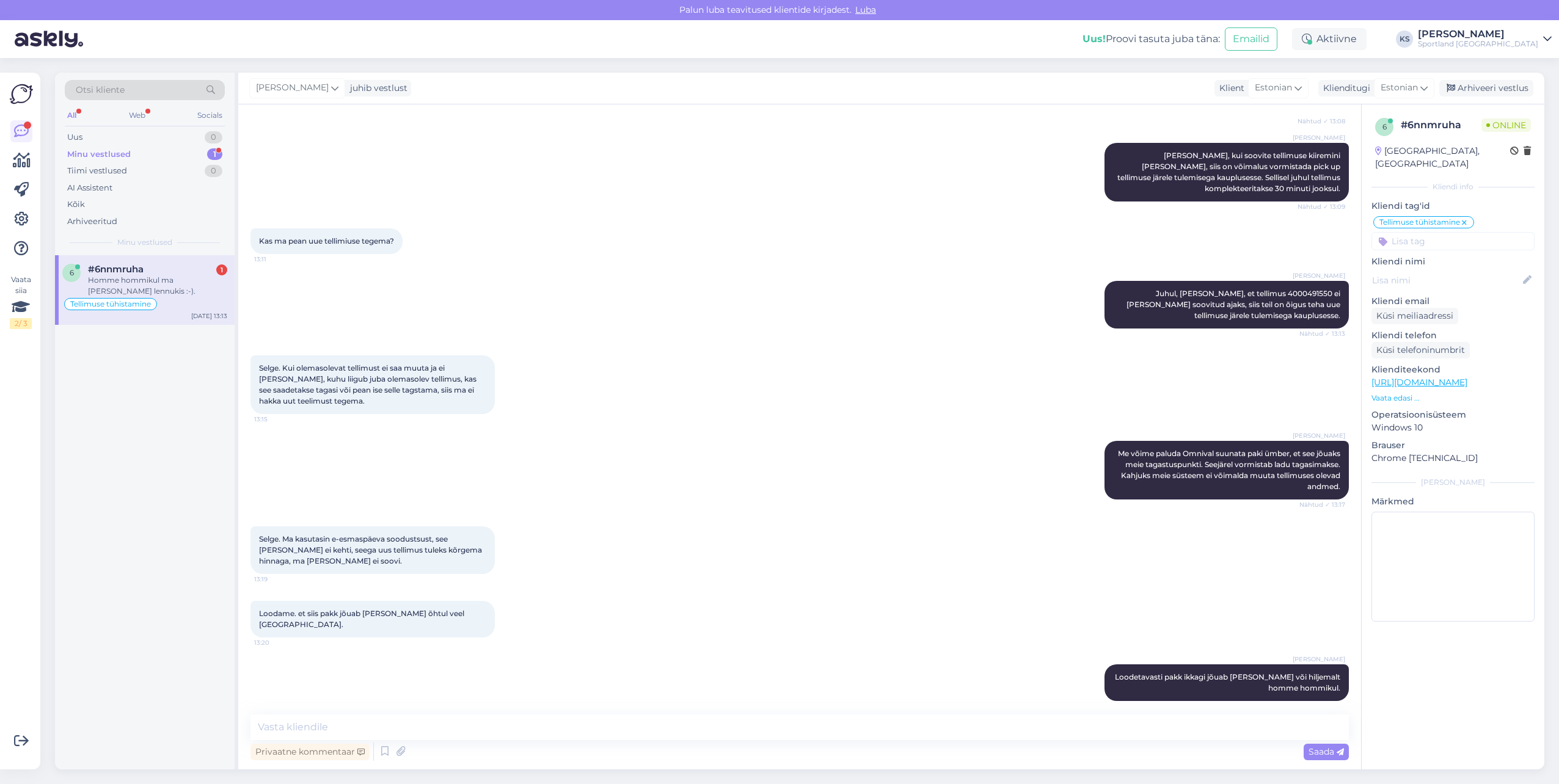
scroll to position [2127, 0]
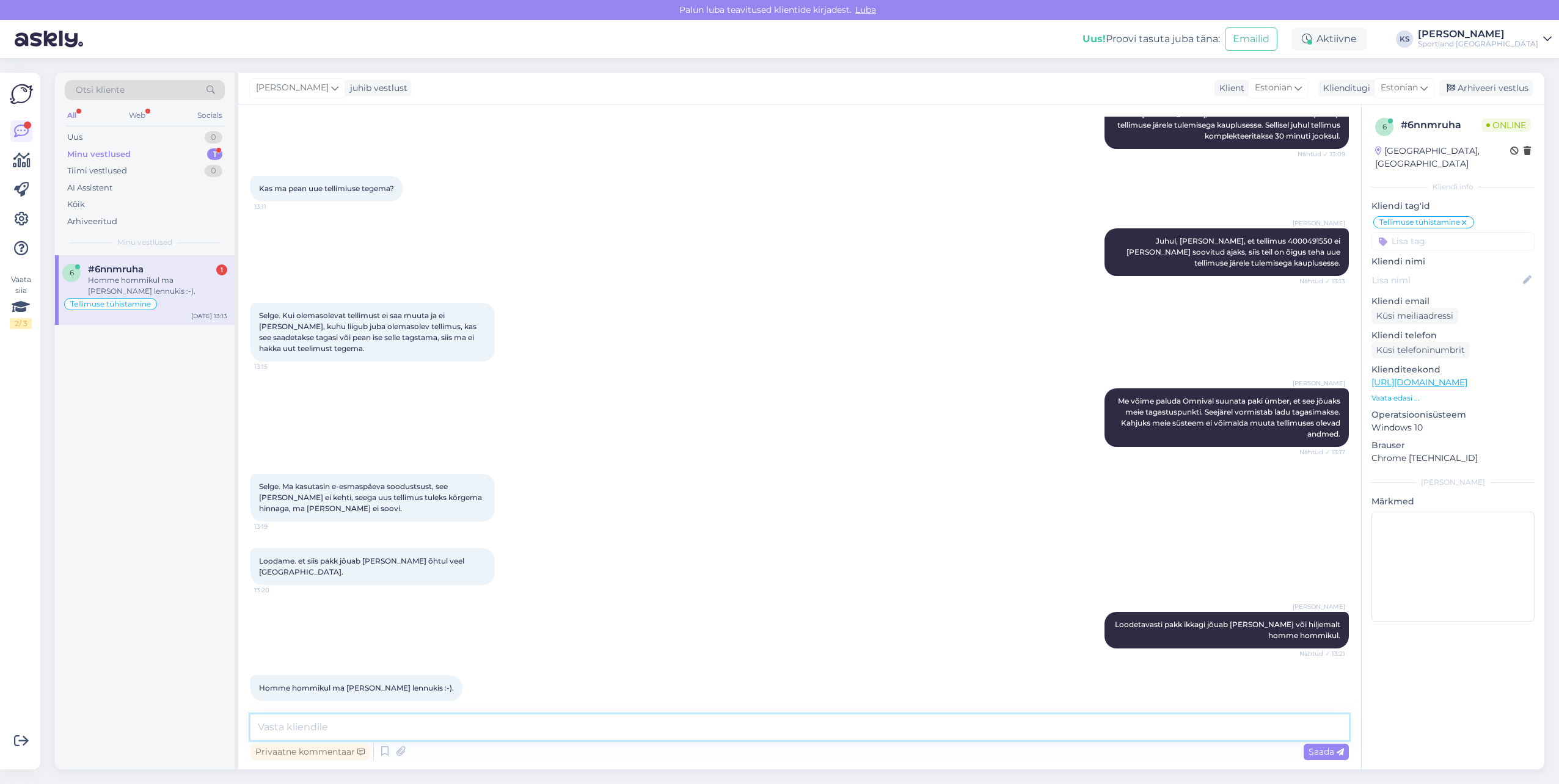
click at [448, 720] on textarea at bounding box center [800, 727] width 1099 height 26
type textarea "Selge"
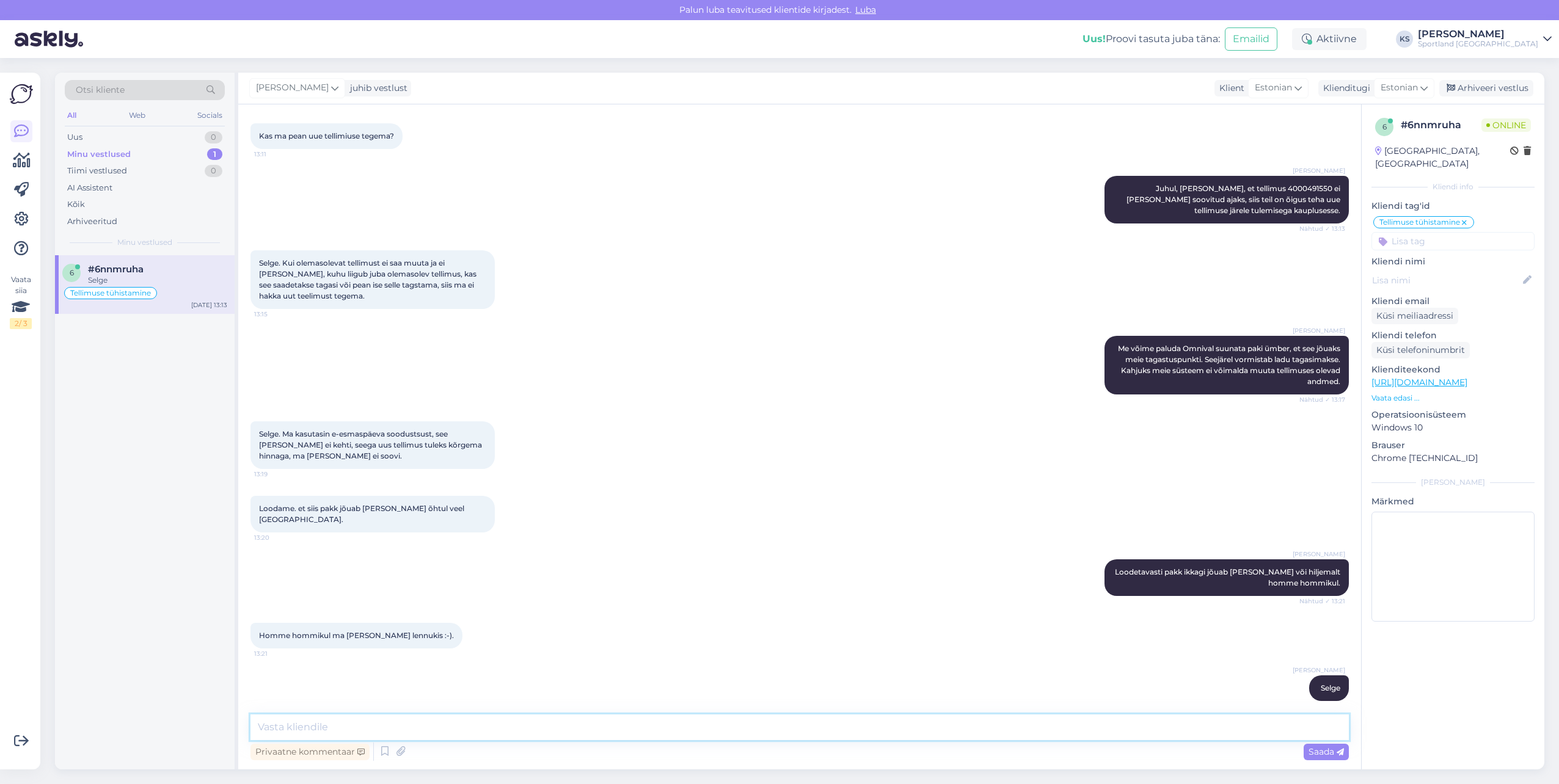
drag, startPoint x: 862, startPoint y: 733, endPoint x: 1529, endPoint y: 597, distance: 680.7
click at [867, 732] on textarea at bounding box center [800, 727] width 1099 height 26
type textarea "Kas ma saan teile hetkel veel abiks olla?"
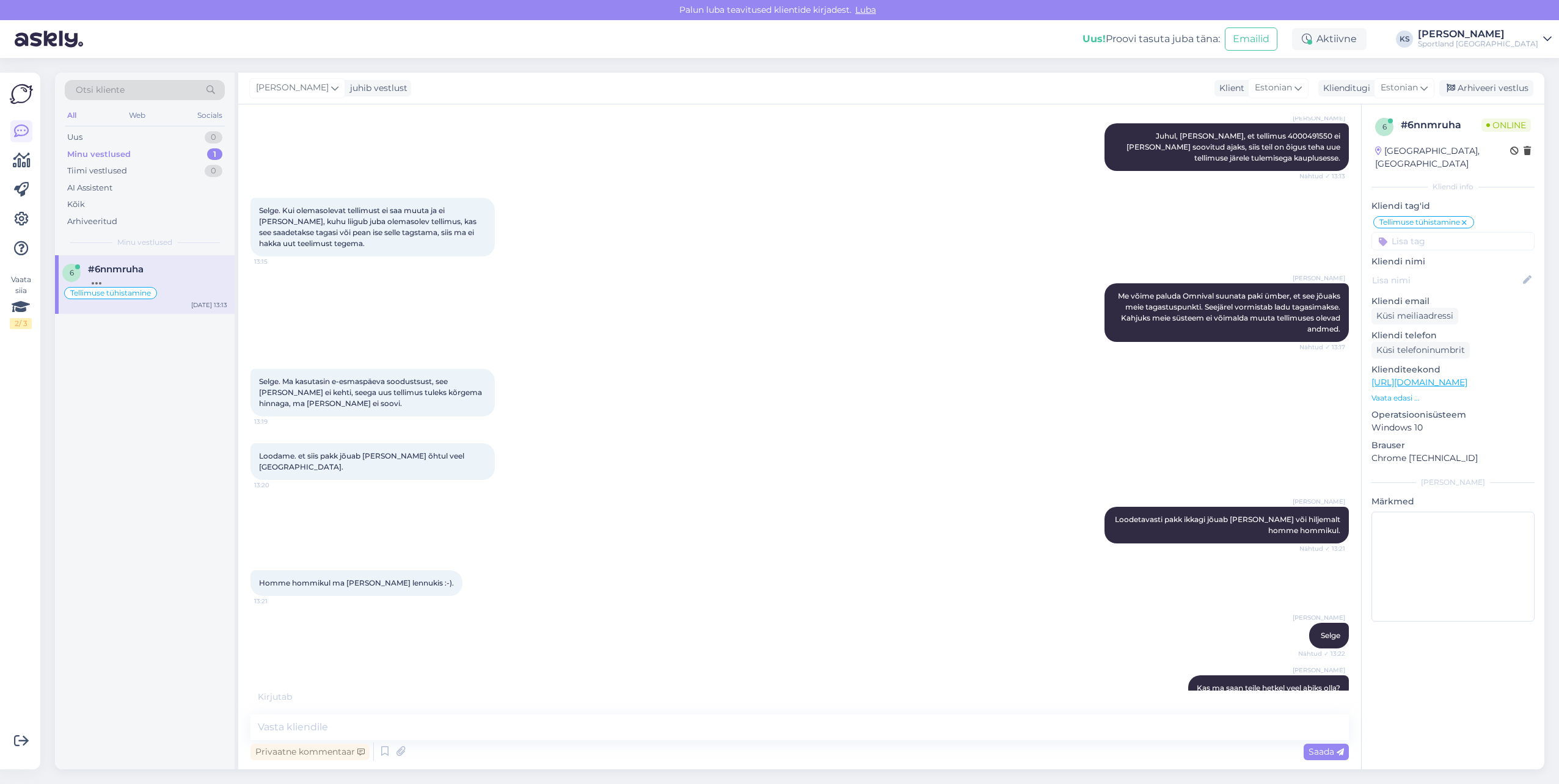
scroll to position [2284, 0]
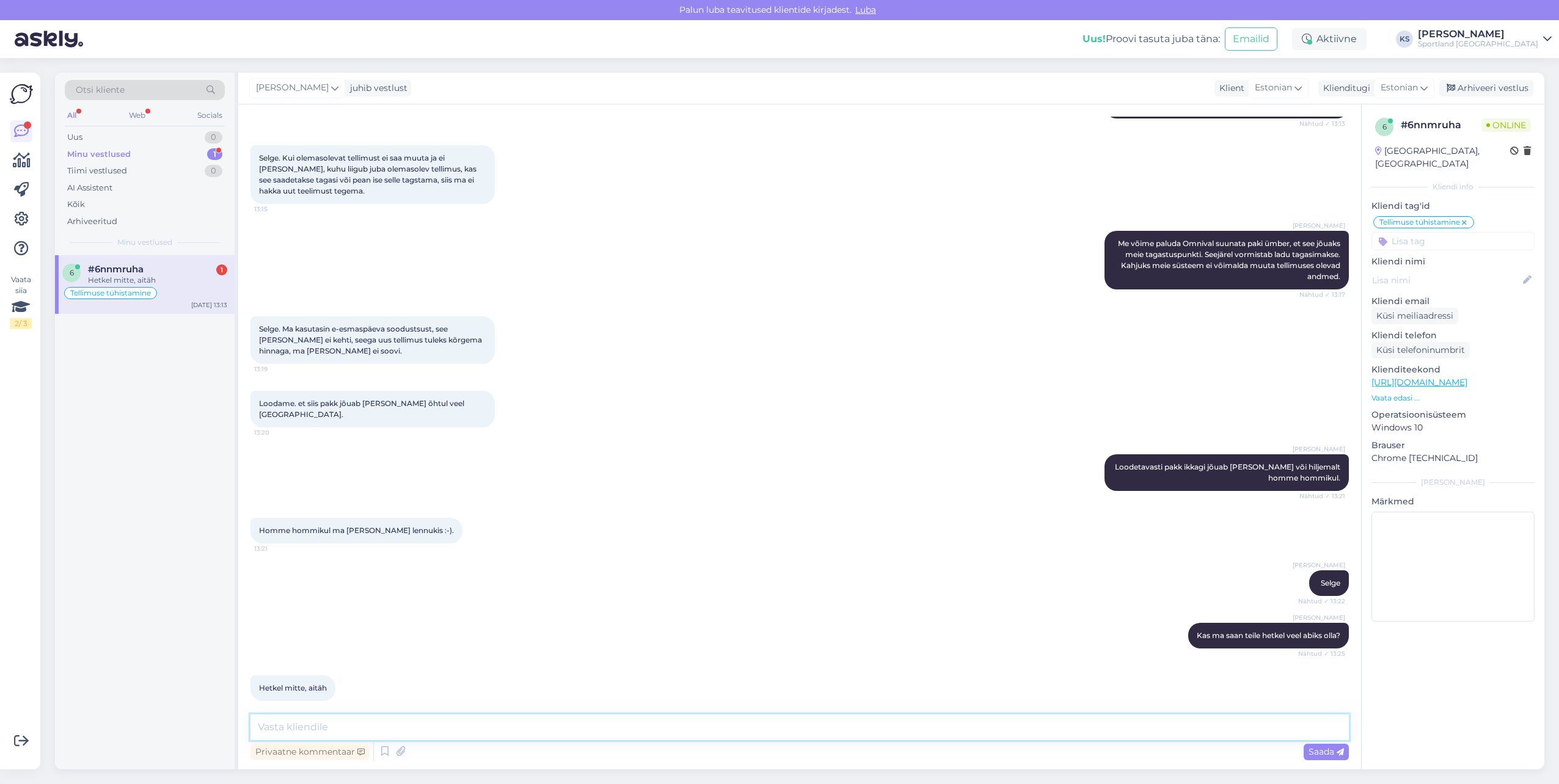
click at [638, 730] on textarea at bounding box center [800, 727] width 1099 height 26
type textarea "Selge, sellisel juhul soovin teile ilusat päeva!"
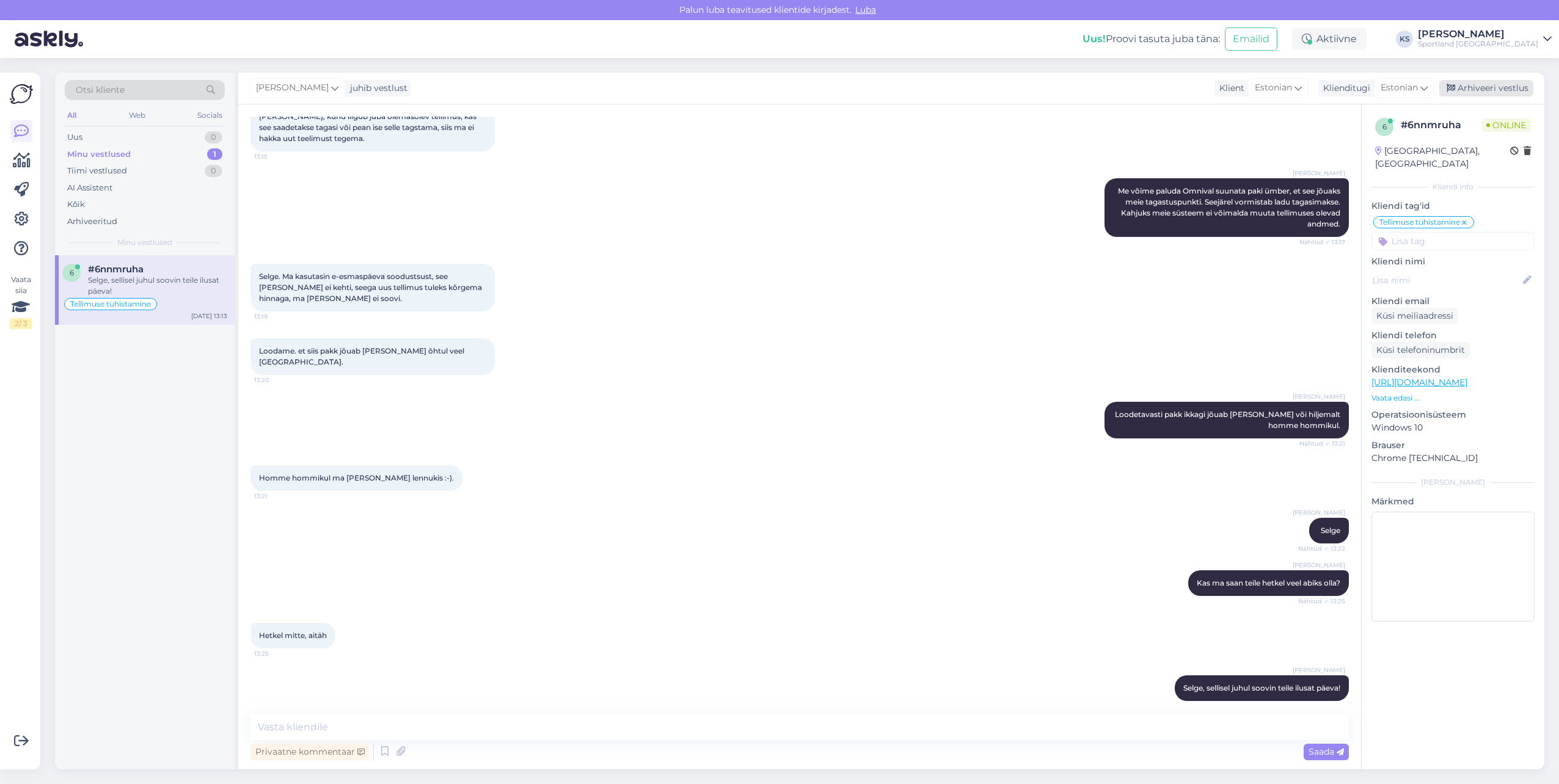
click at [1490, 83] on div "Arhiveeri vestlus" at bounding box center [1486, 88] width 94 height 17
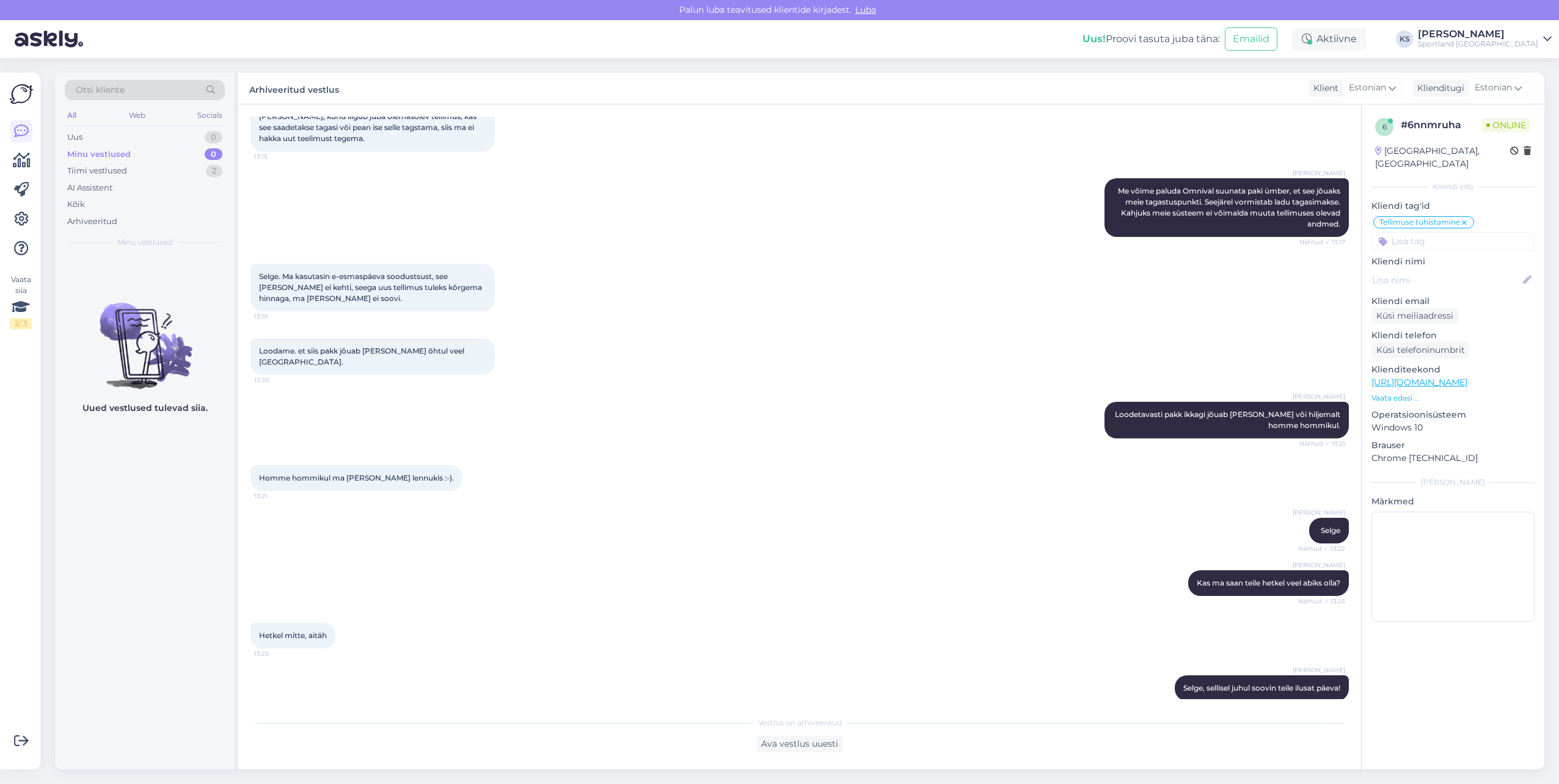
click at [225, 171] on div "Otsi kliente All Web Socials Uus 0 Minu vestlused 0 Tiimi vestlused 2 AI Assist…" at bounding box center [144, 164] width 180 height 183
click at [217, 173] on div "2" at bounding box center [214, 171] width 17 height 12
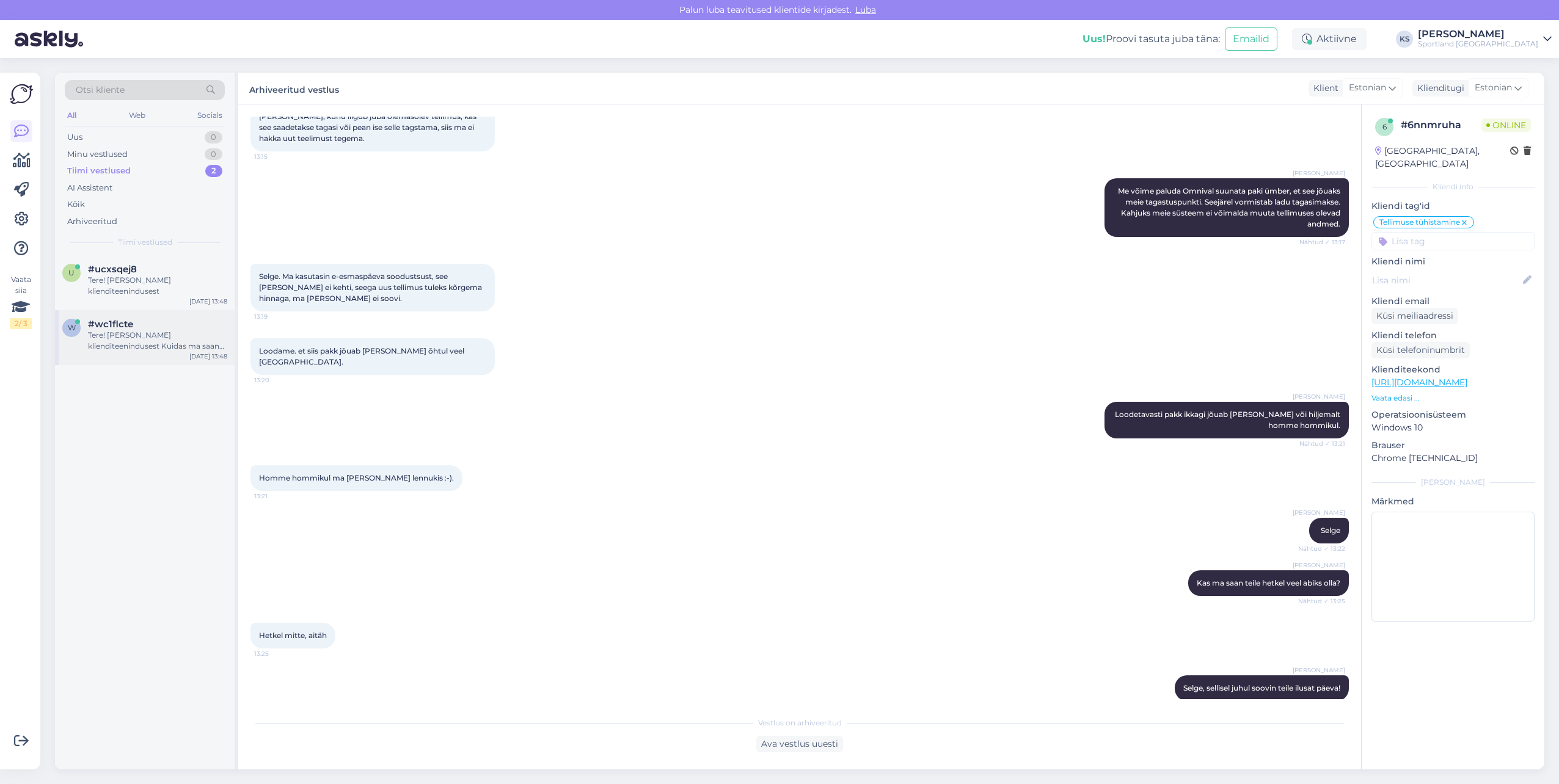
click at [149, 312] on div "w #wc1flcte Tere! [PERSON_NAME] klienditeenindusest Kuidas ma saan Teile abiks …" at bounding box center [144, 337] width 180 height 55
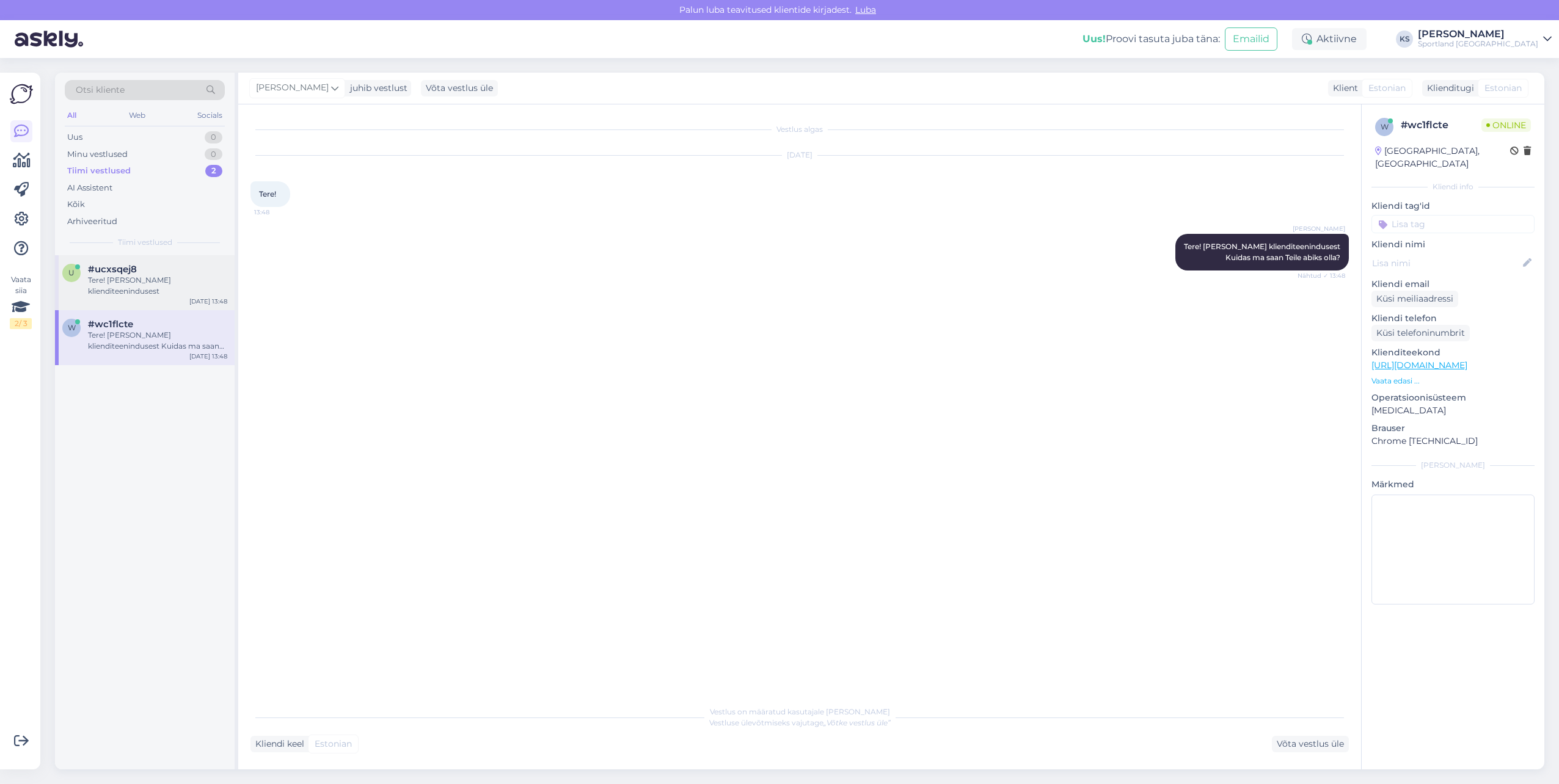
click at [150, 290] on div "Tere! [PERSON_NAME] klienditeenindusest" at bounding box center [158, 286] width 139 height 22
